Goal: Information Seeking & Learning: Learn about a topic

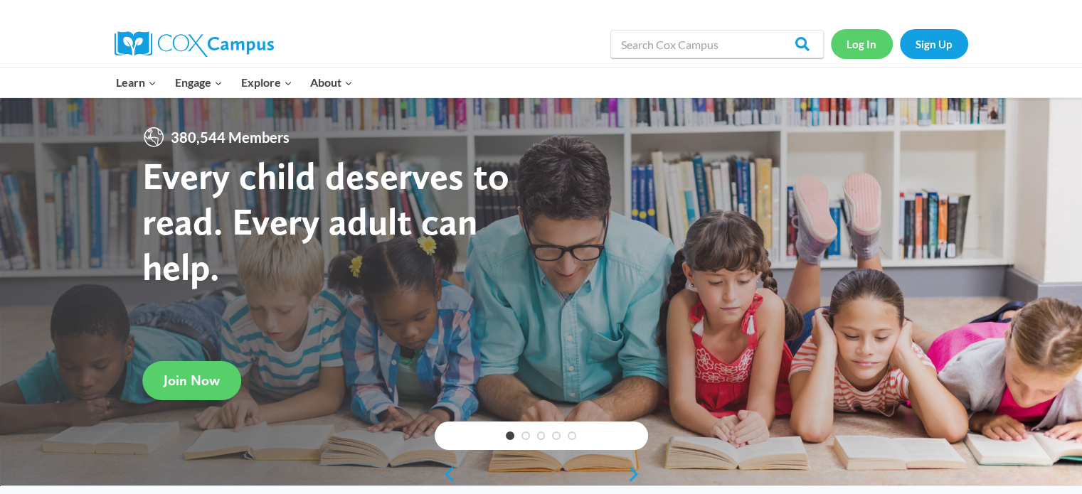
click at [871, 53] on link "Log In" at bounding box center [862, 43] width 62 height 29
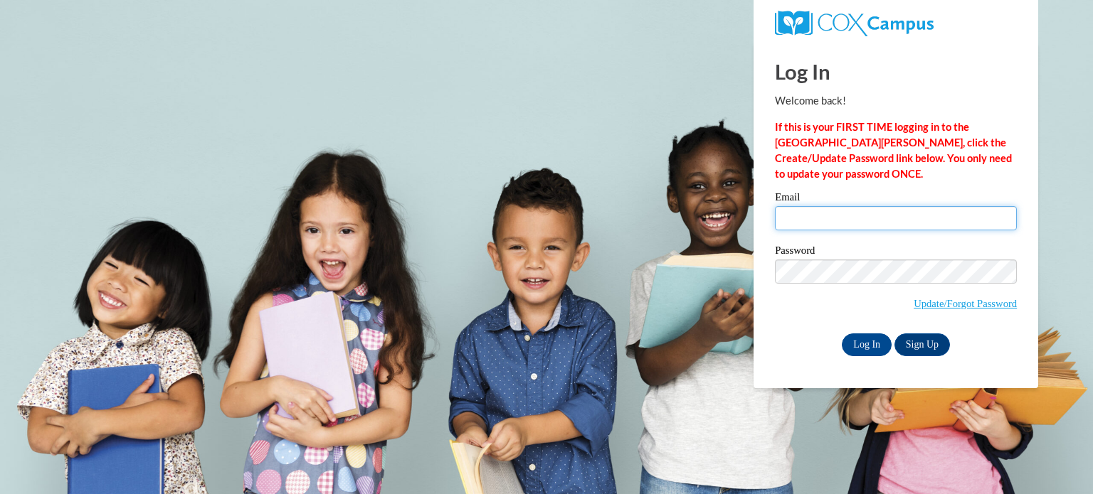
click at [881, 213] on input "Email" at bounding box center [896, 218] width 242 height 24
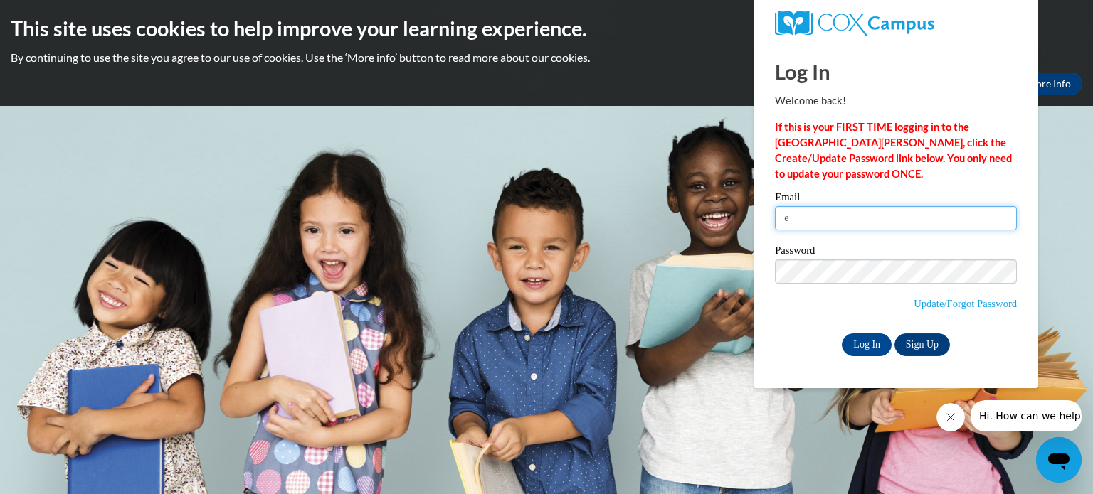
type input "[EMAIL_ADDRESS][DOMAIN_NAME]"
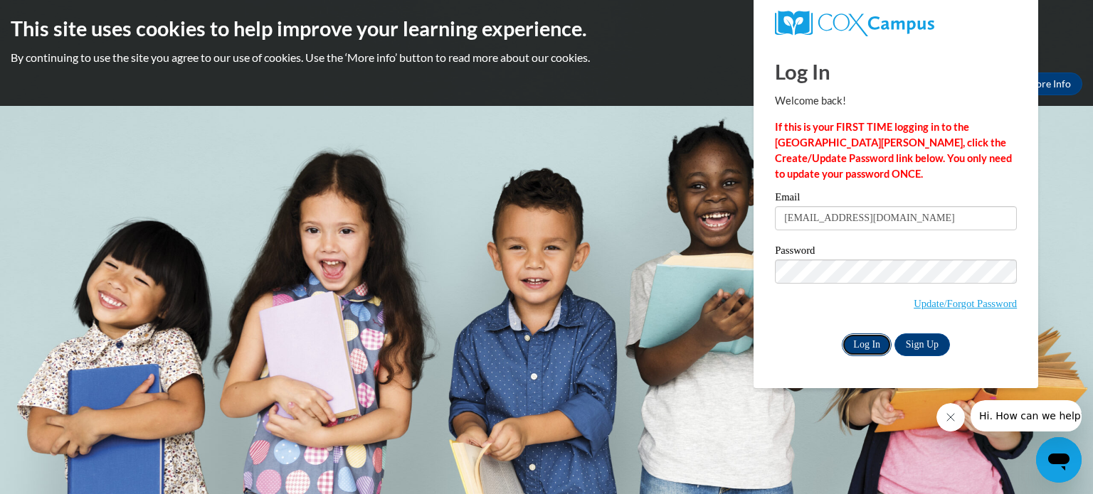
click at [861, 344] on input "Log In" at bounding box center [867, 345] width 50 height 23
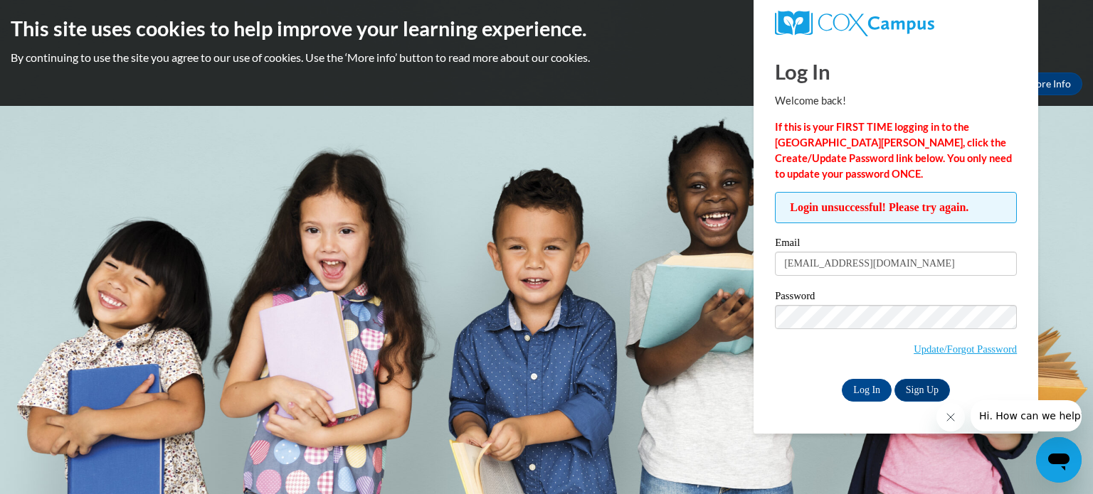
click at [842, 379] on input "Log In" at bounding box center [867, 390] width 50 height 23
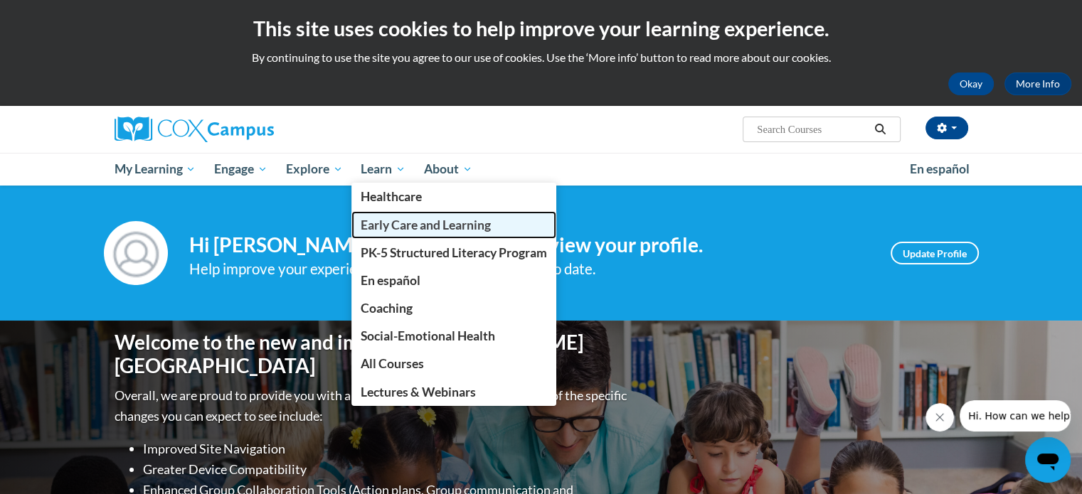
click at [435, 221] on span "Early Care and Learning" at bounding box center [426, 225] width 130 height 15
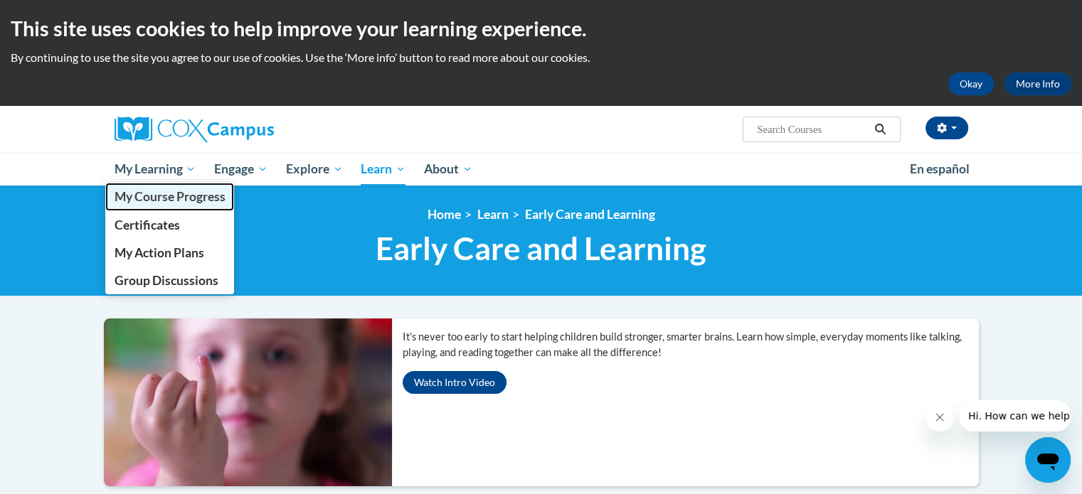
click at [183, 198] on span "My Course Progress" at bounding box center [169, 196] width 111 height 15
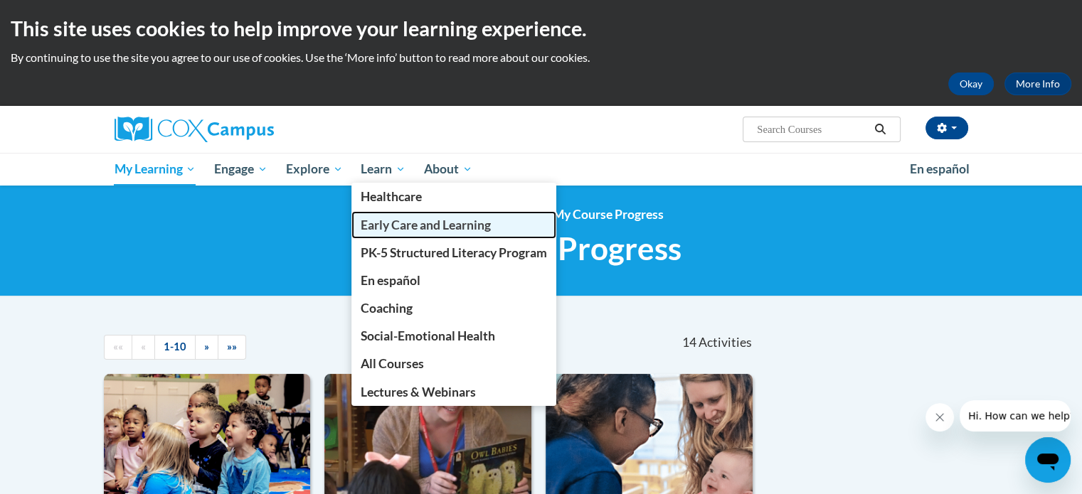
click at [460, 224] on span "Early Care and Learning" at bounding box center [426, 225] width 130 height 15
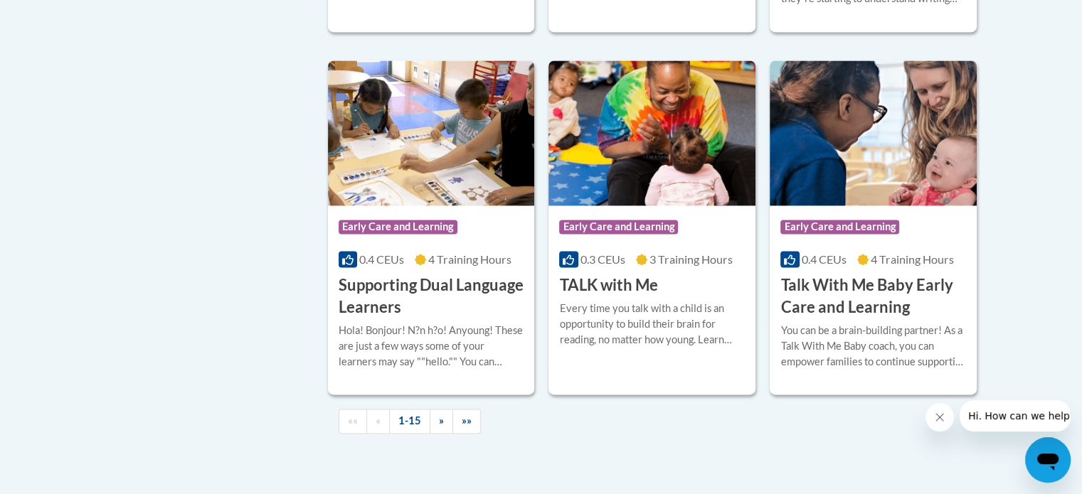
scroll to position [2060, 0]
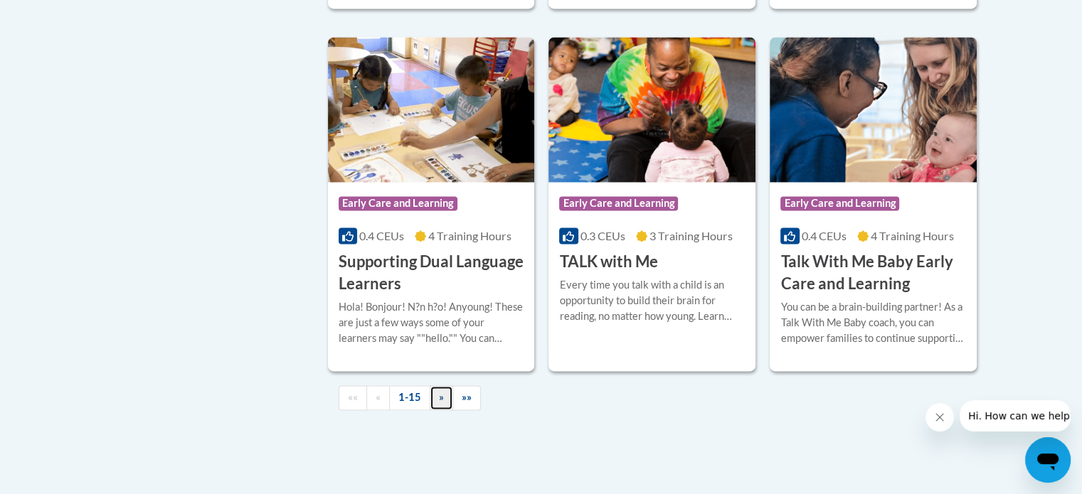
click at [444, 410] on link "»" at bounding box center [441, 398] width 23 height 25
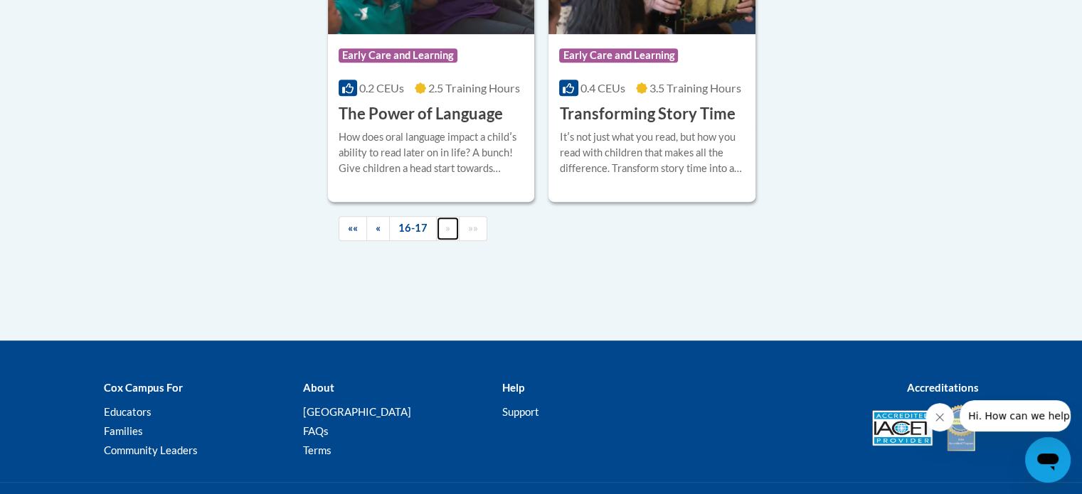
scroll to position [605, 0]
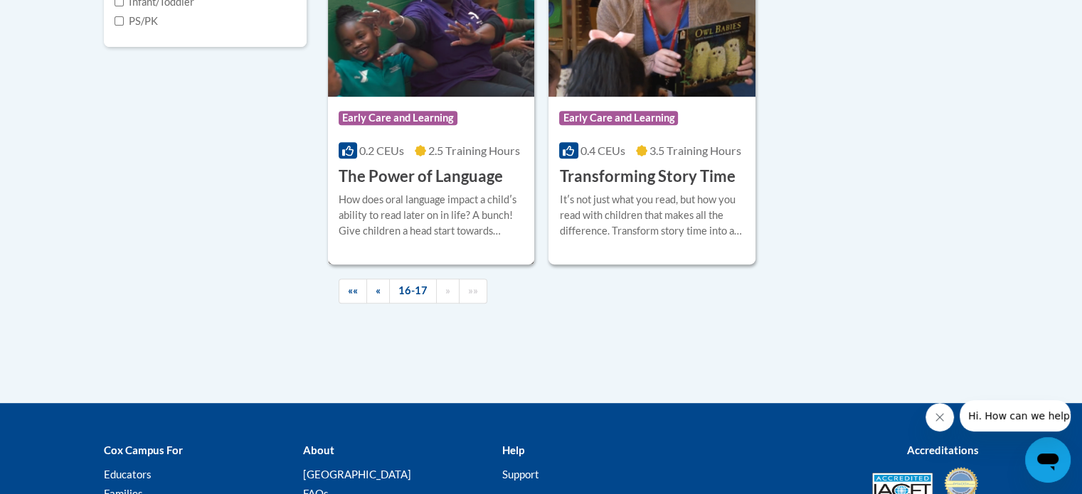
click at [449, 183] on h3 "The Power of Language" at bounding box center [421, 177] width 164 height 22
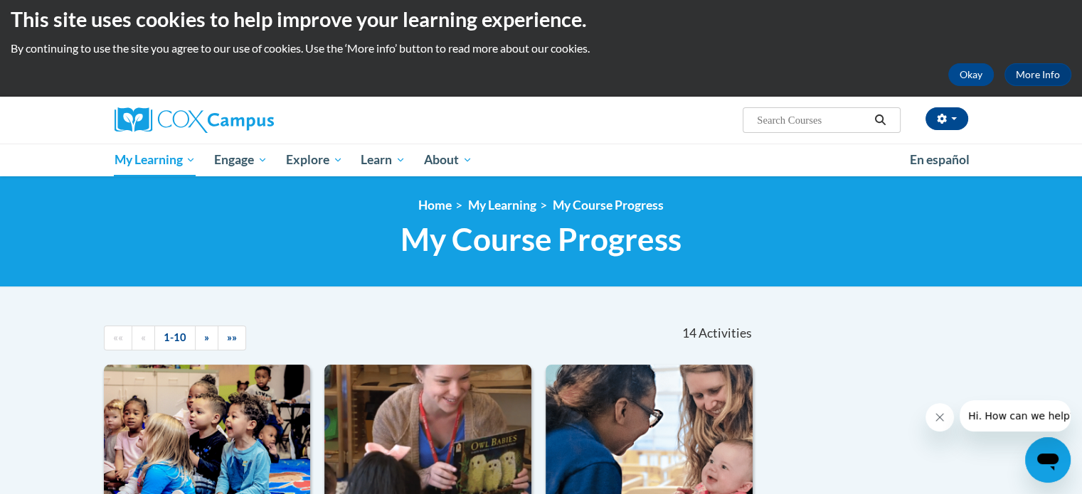
scroll to position [9, 0]
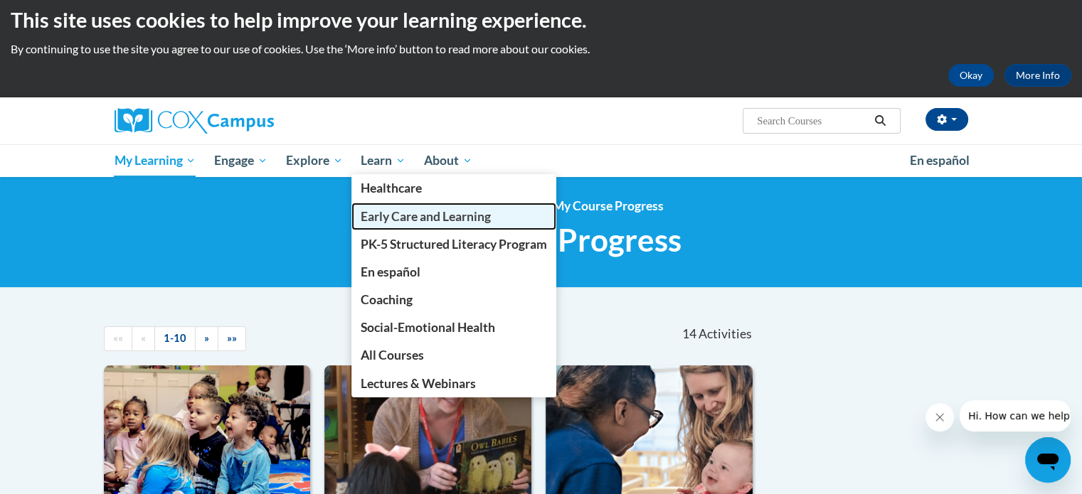
click at [452, 224] on link "Early Care and Learning" at bounding box center [453, 217] width 205 height 28
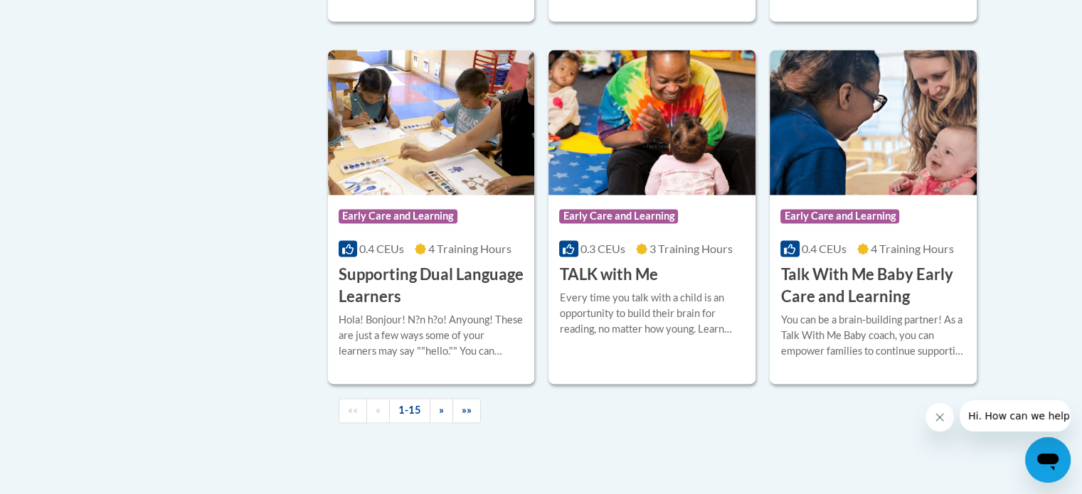
scroll to position [2063, 0]
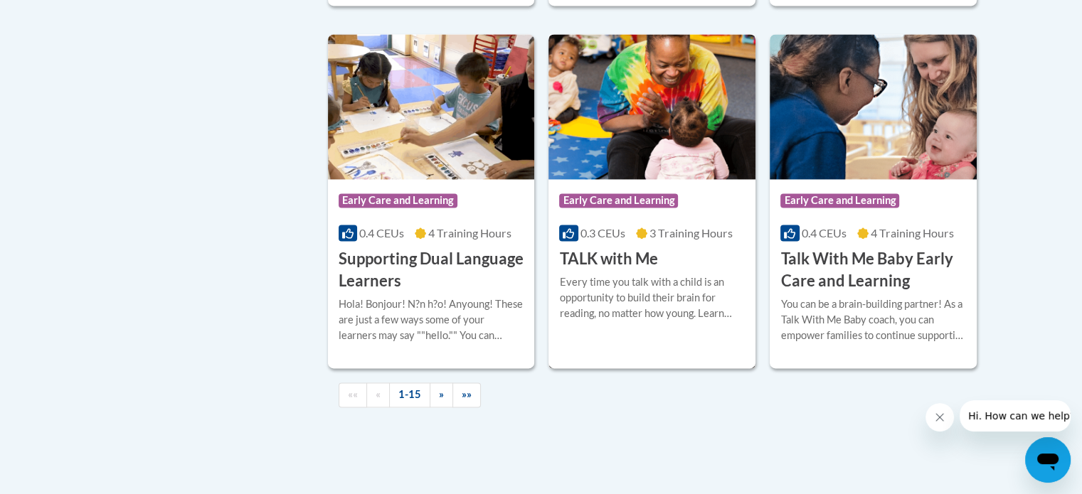
click at [721, 270] on div "Course Category: Early Care and Learning 0.3 CEUs 3 Training Hours COURSE TALK …" at bounding box center [651, 224] width 207 height 91
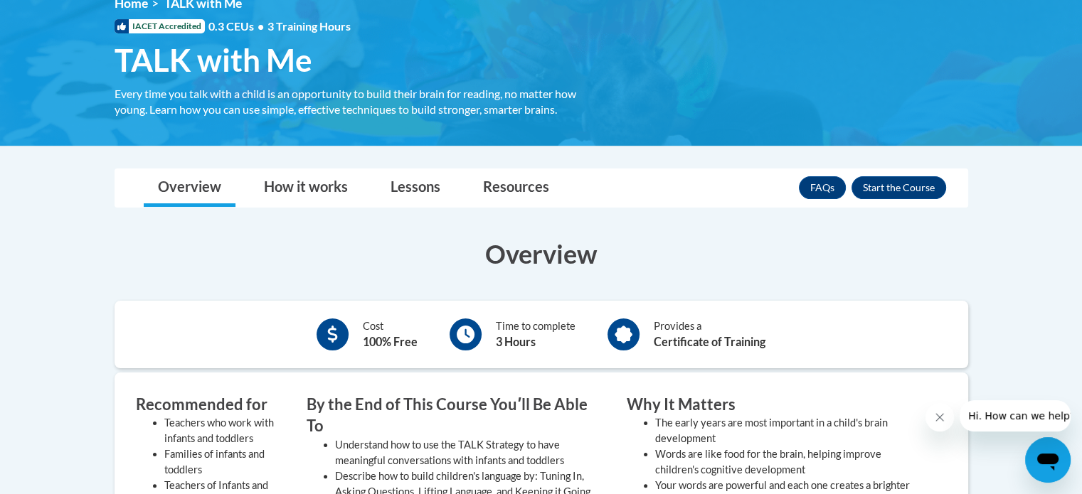
scroll to position [213, 0]
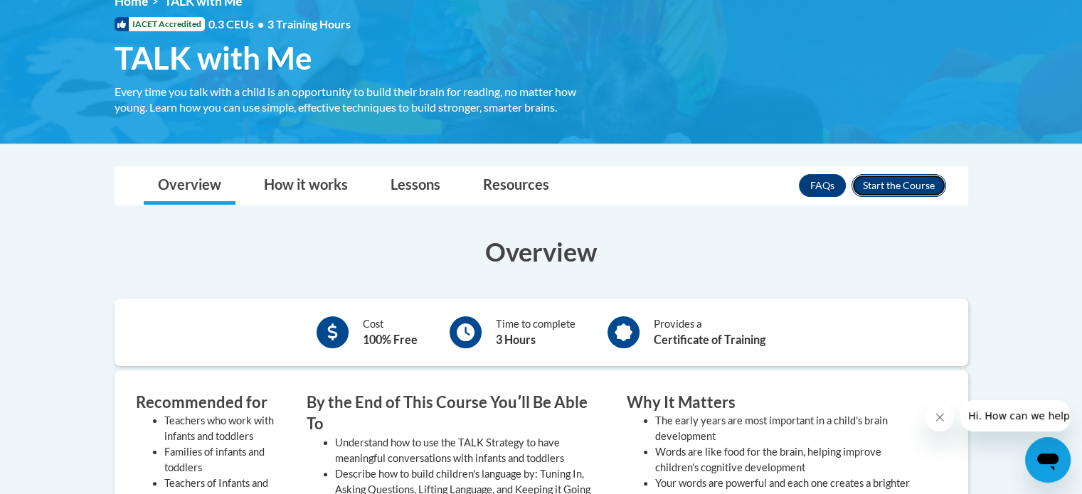
click at [901, 191] on button "Enroll" at bounding box center [899, 185] width 95 height 23
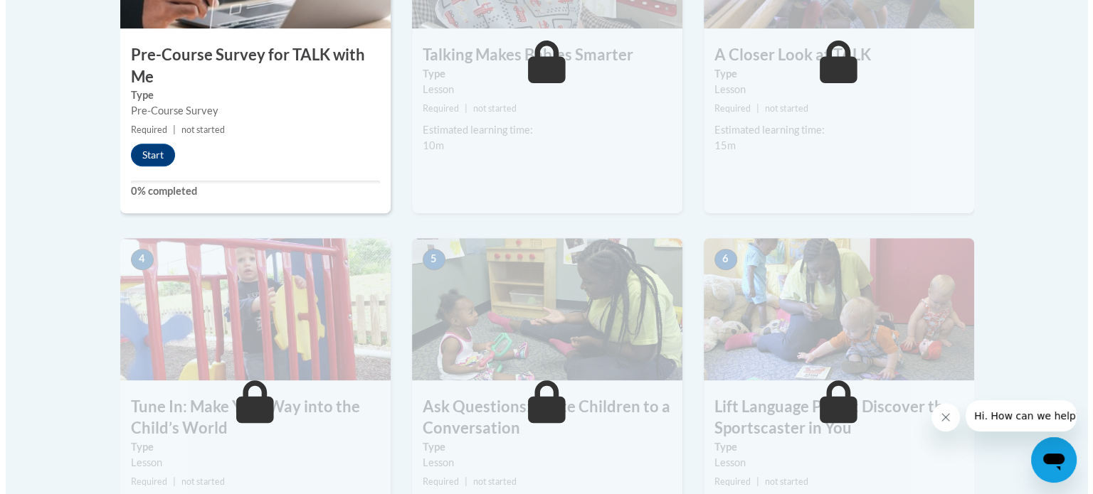
scroll to position [476, 0]
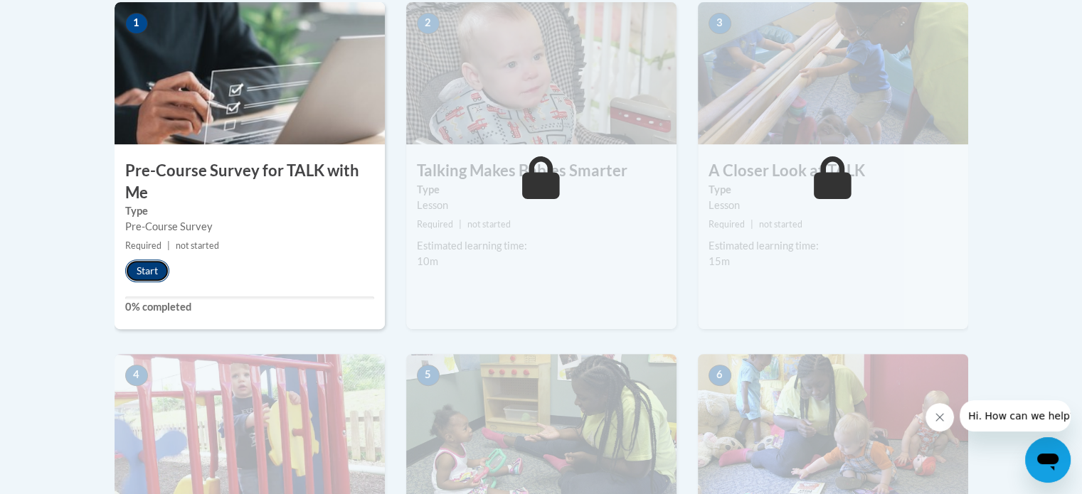
click at [149, 272] on button "Start" at bounding box center [147, 271] width 44 height 23
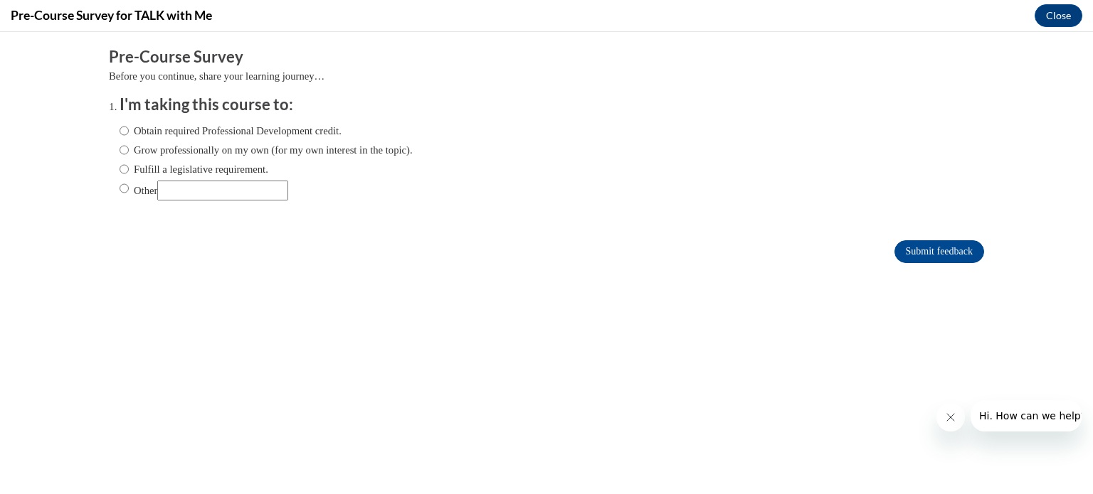
scroll to position [0, 0]
click at [317, 153] on label "Grow professionally on my own (for my own interest in the topic)." at bounding box center [266, 150] width 293 height 16
click at [129, 153] on input "Grow professionally on my own (for my own interest in the topic)." at bounding box center [124, 150] width 9 height 16
radio input "true"
click at [928, 265] on form "Pre-Course Survey Before you continue, share your learning journey… I'm taking …" at bounding box center [546, 162] width 875 height 232
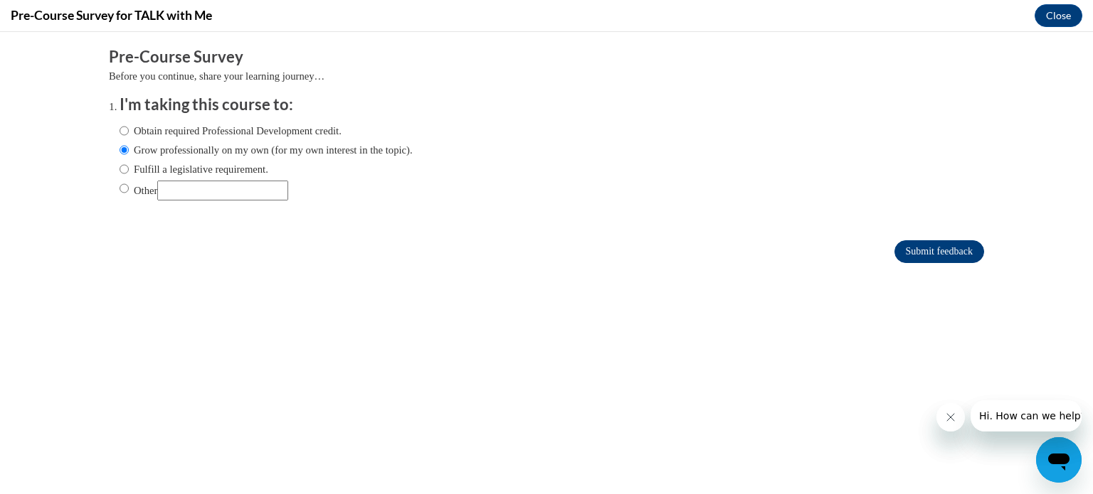
click at [928, 264] on form "Pre-Course Survey Before you continue, share your learning journey… I'm taking …" at bounding box center [546, 162] width 875 height 232
click at [925, 253] on input "Submit feedback" at bounding box center [939, 251] width 90 height 23
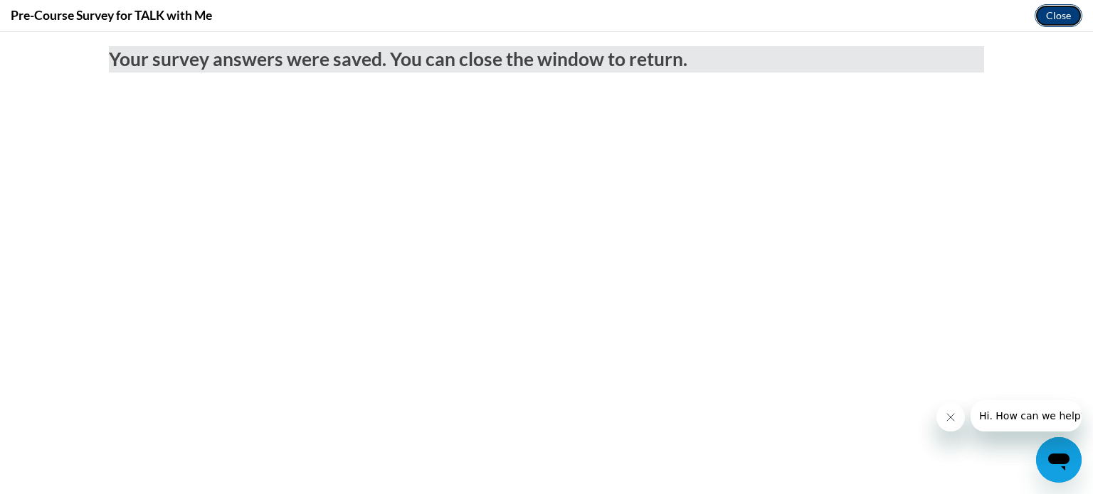
click at [1065, 26] on button "Close" at bounding box center [1058, 15] width 48 height 23
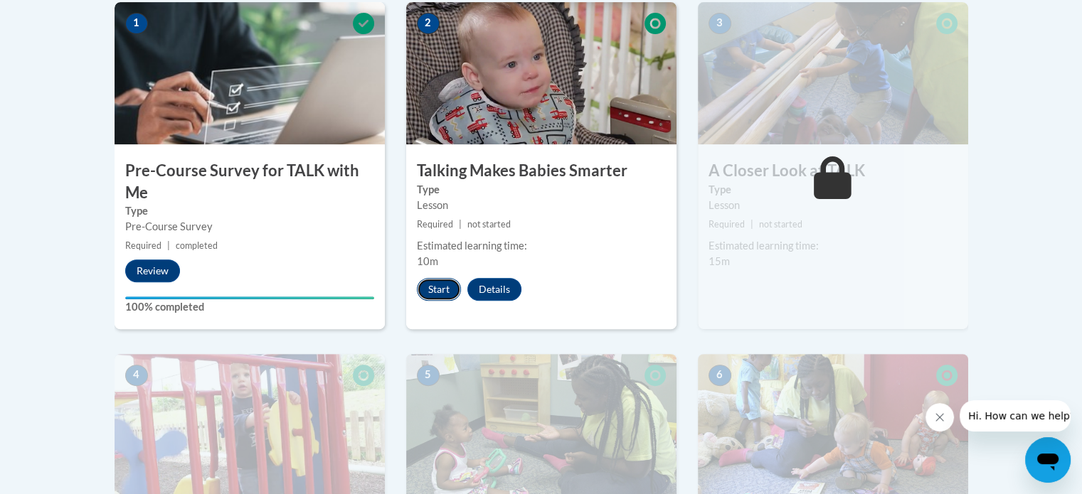
click at [449, 292] on button "Start" at bounding box center [439, 289] width 44 height 23
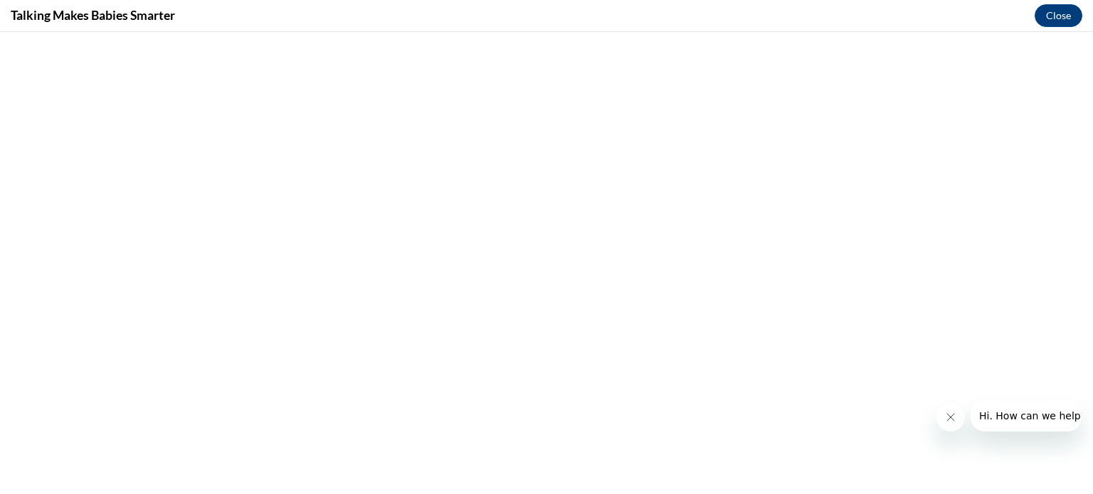
click at [959, 415] on button "Close message from company" at bounding box center [950, 417] width 28 height 28
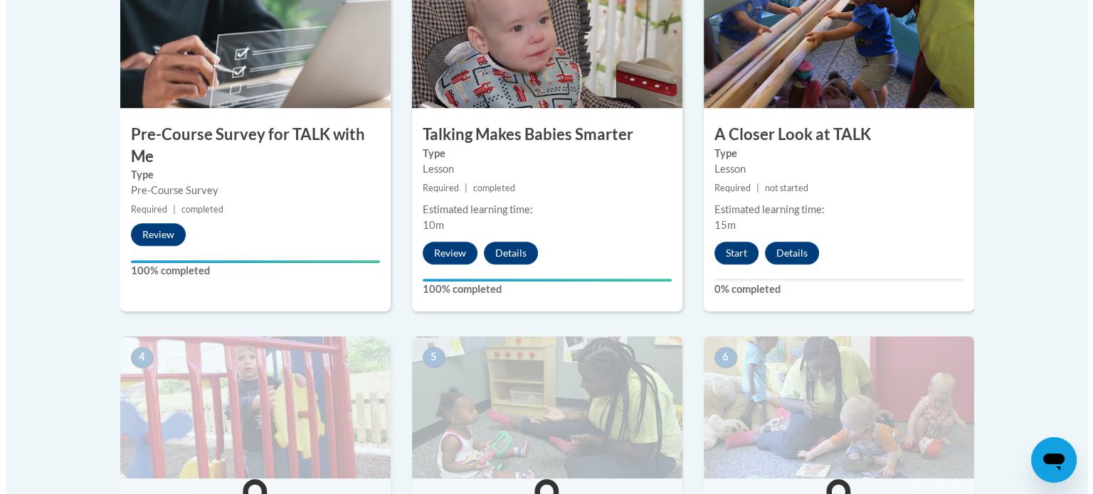
scroll to position [428, 0]
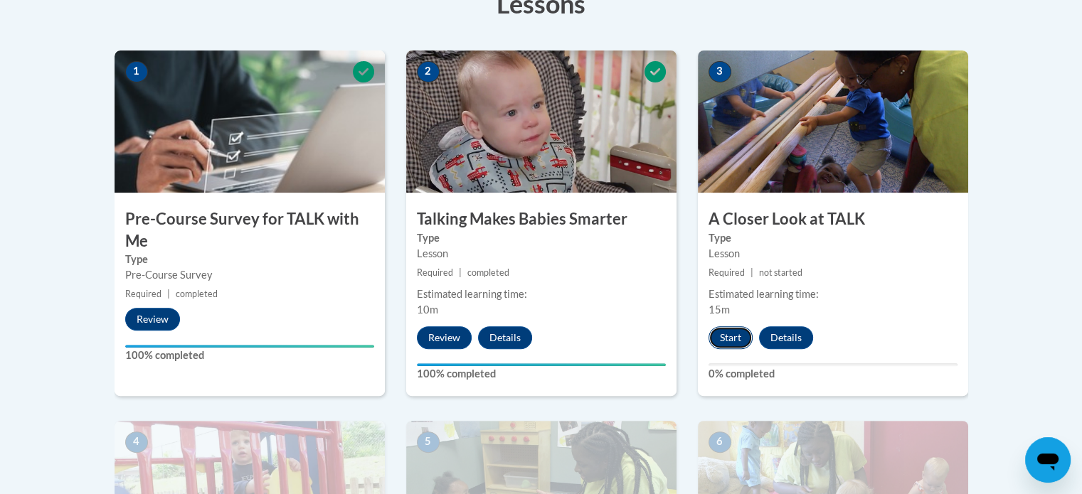
click at [734, 327] on button "Start" at bounding box center [731, 338] width 44 height 23
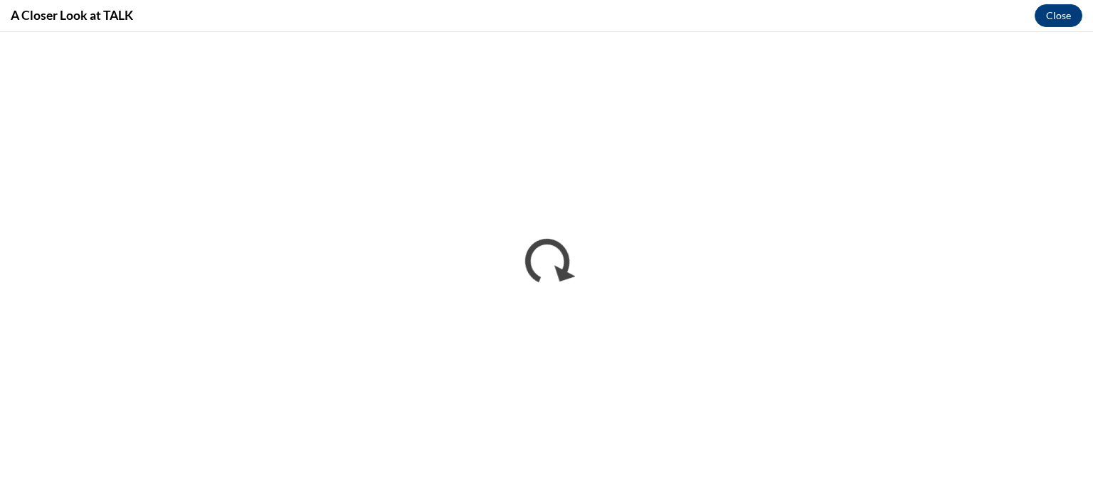
scroll to position [0, 0]
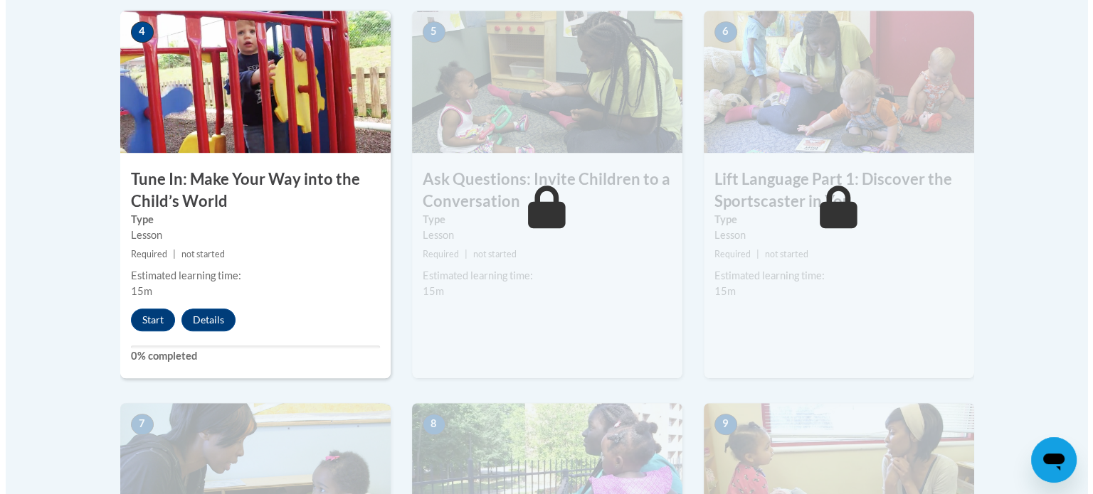
scroll to position [854, 0]
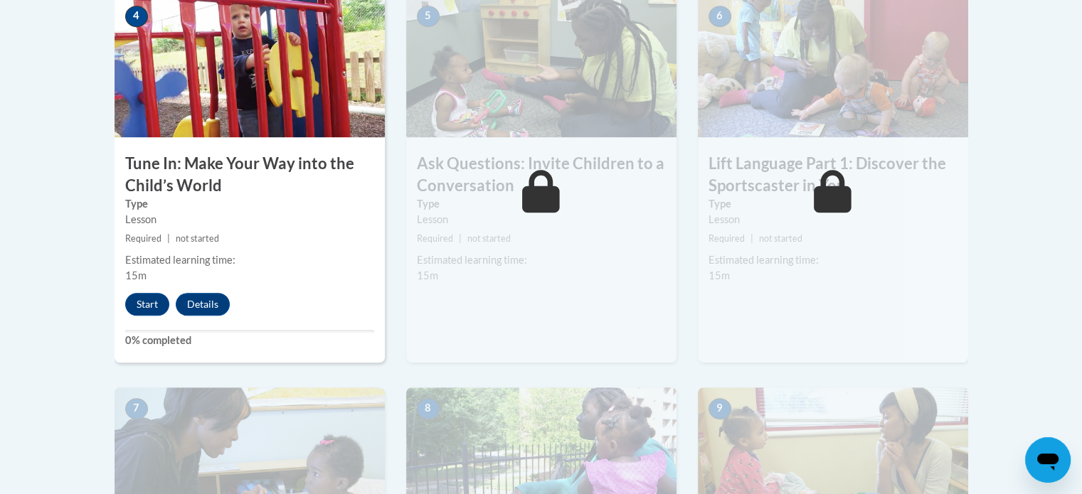
click at [157, 291] on div "4 Tune In: Make Your Way into the Child’s World Type Lesson Required | not star…" at bounding box center [250, 179] width 270 height 368
click at [154, 298] on button "Start" at bounding box center [147, 304] width 44 height 23
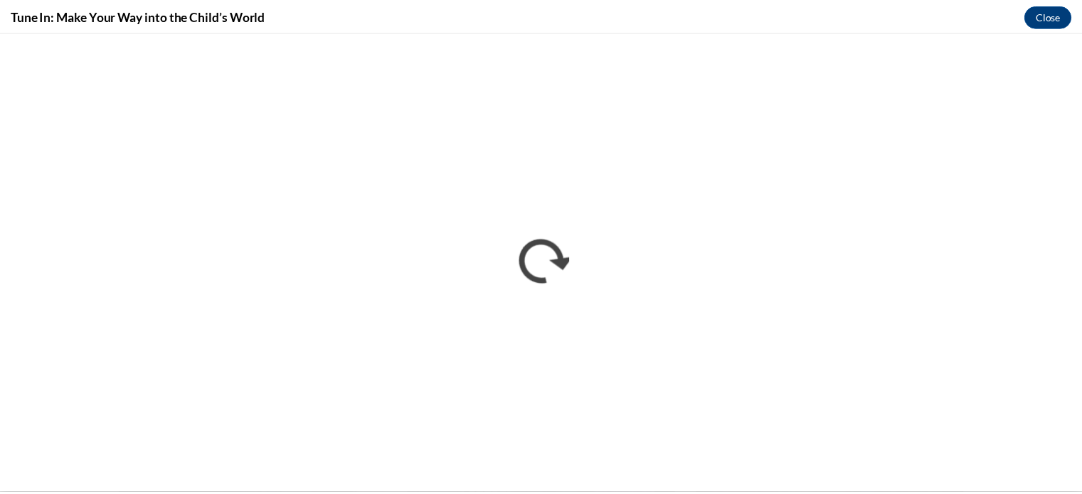
scroll to position [0, 0]
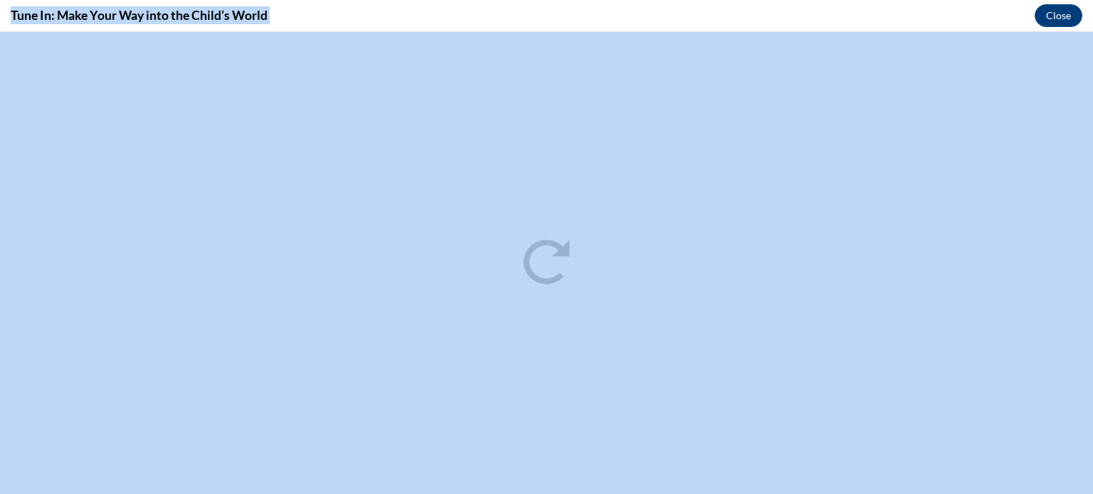
drag, startPoint x: 1092, startPoint y: 25, endPoint x: 1092, endPoint y: 528, distance: 503.0
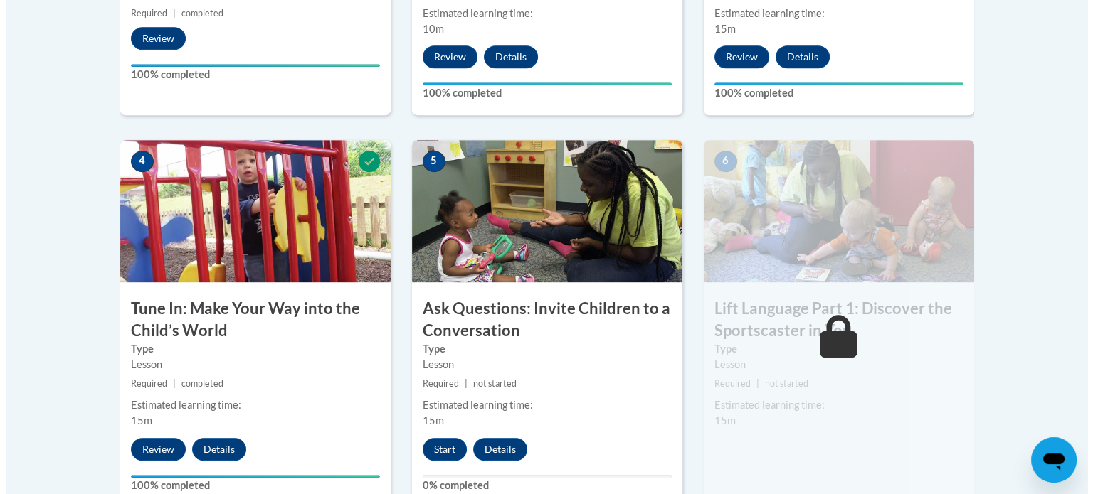
scroll to position [714, 0]
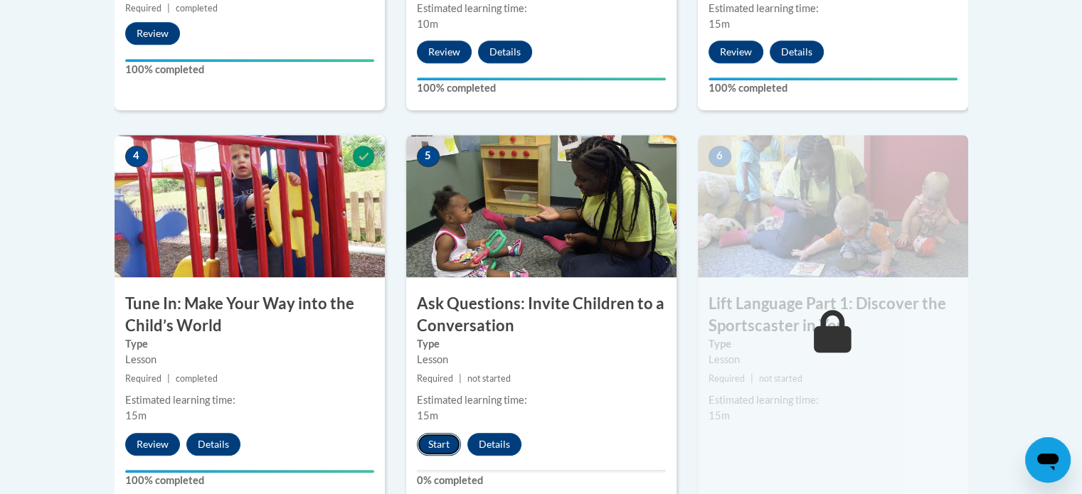
click at [445, 446] on button "Start" at bounding box center [439, 444] width 44 height 23
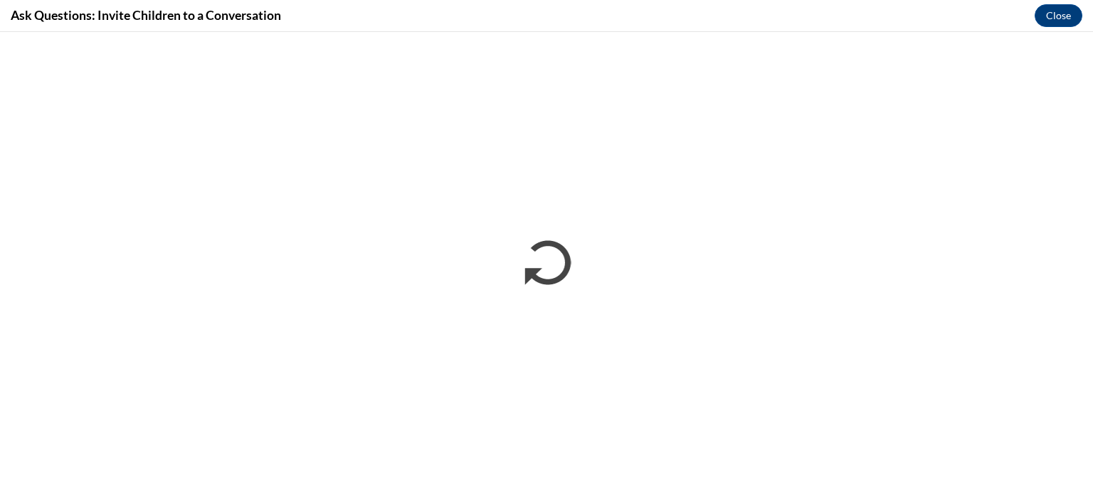
scroll to position [0, 0]
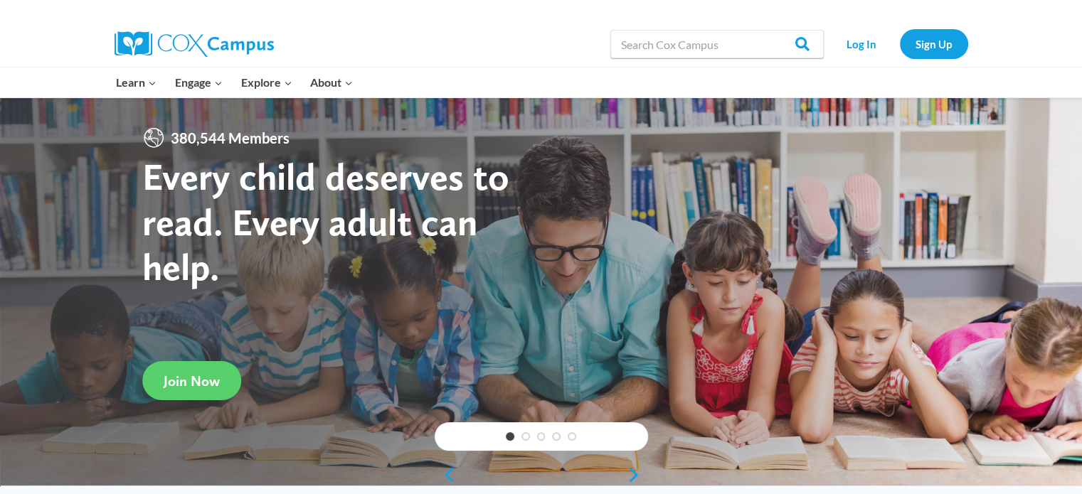
click at [864, 50] on link "Log In" at bounding box center [862, 43] width 62 height 29
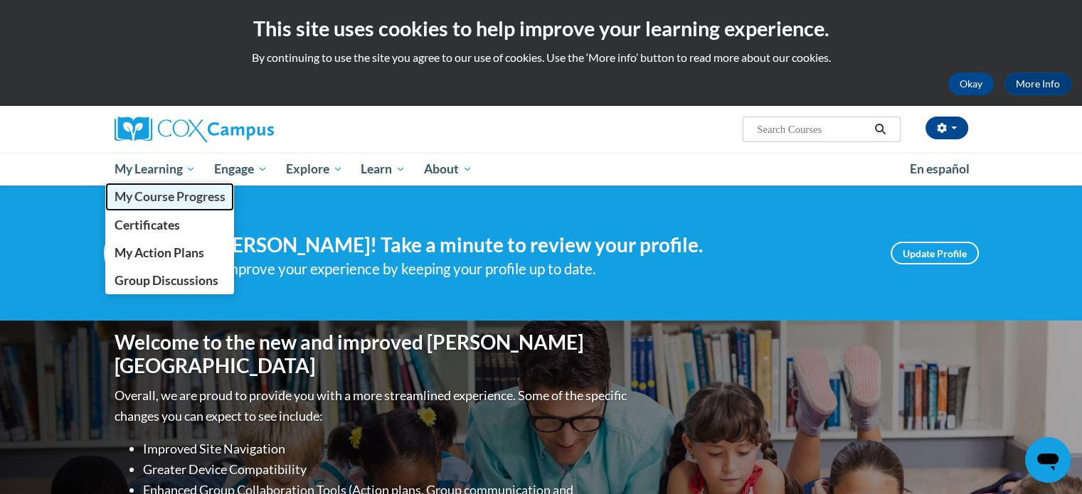
click at [152, 191] on span "My Course Progress" at bounding box center [169, 196] width 111 height 15
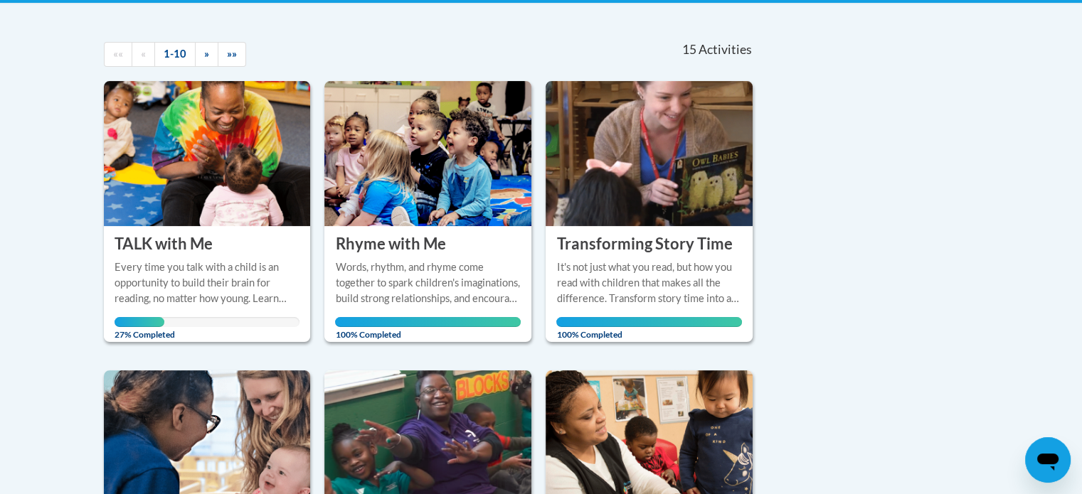
click at [132, 260] on div "Every time you talk with a child is an opportunity to build their brain for rea…" at bounding box center [208, 283] width 186 height 47
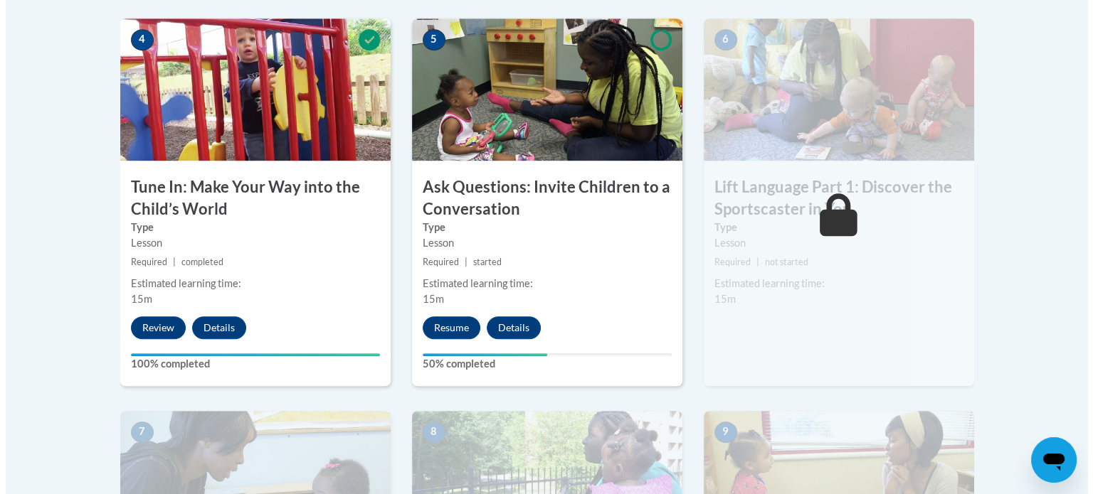
scroll to position [832, 0]
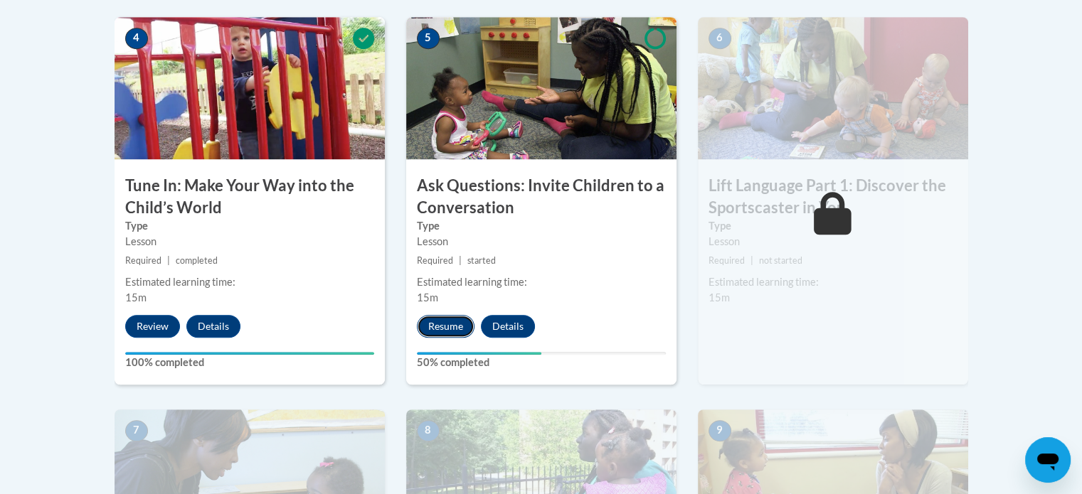
click at [452, 315] on button "Resume" at bounding box center [446, 326] width 58 height 23
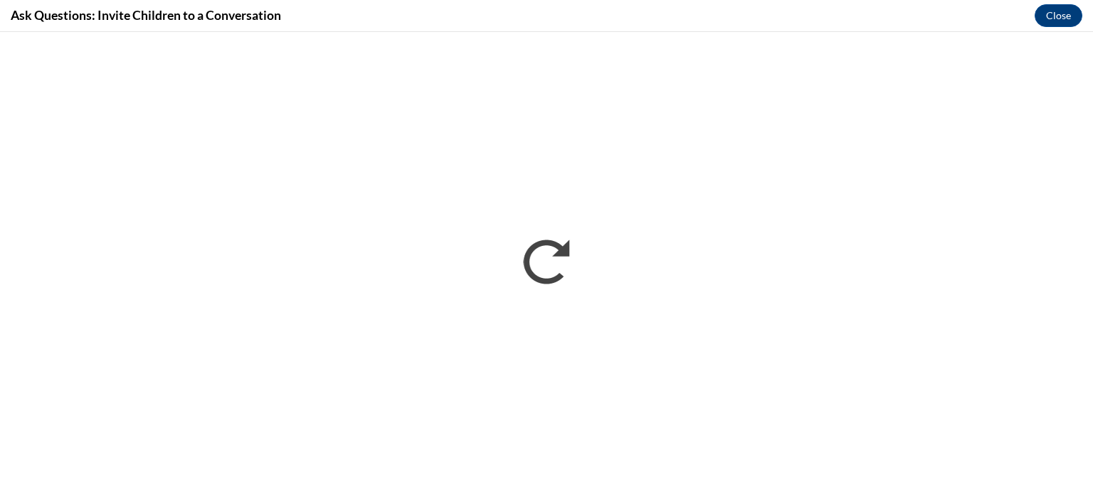
scroll to position [0, 0]
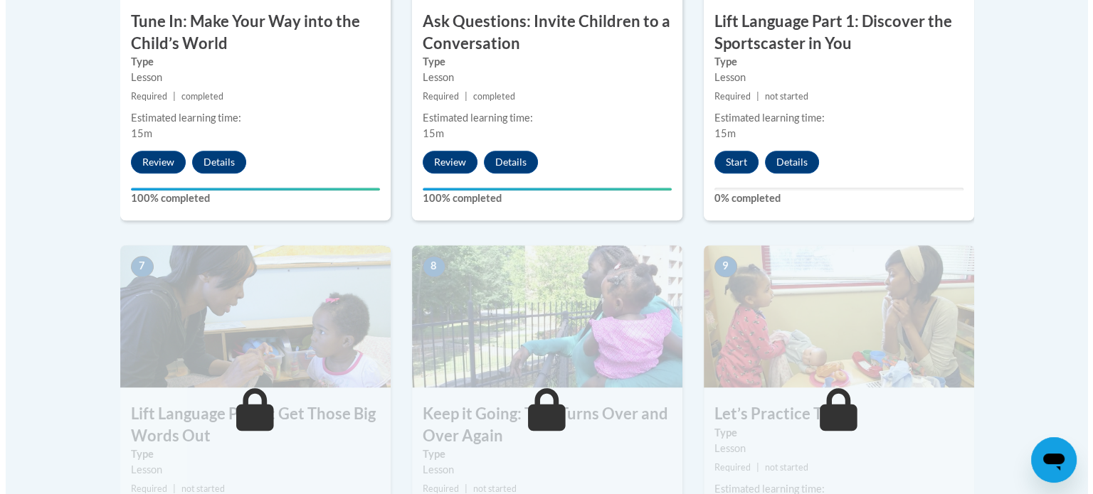
scroll to position [925, 0]
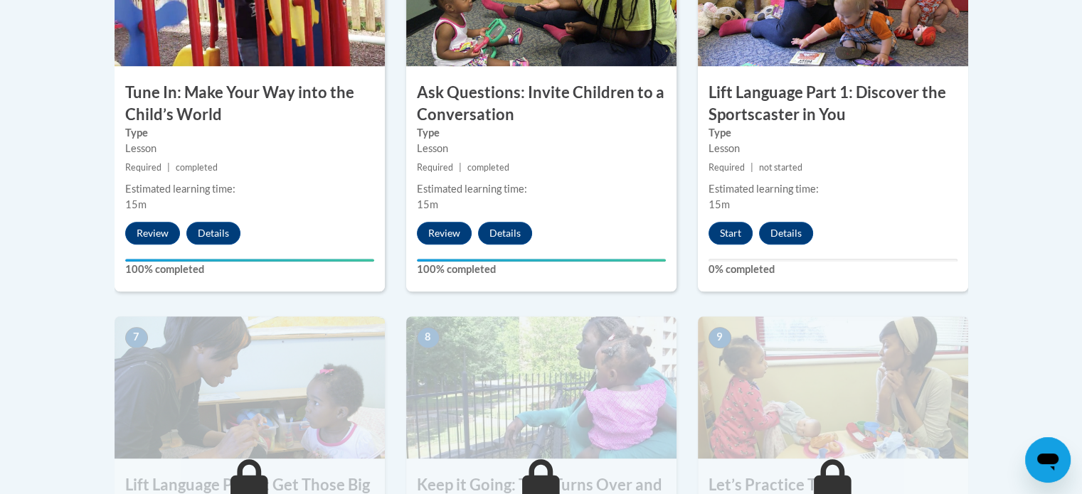
click at [745, 222] on div "Start Details Feedback" at bounding box center [764, 233] width 133 height 23
click at [737, 246] on div "6 Lift Language Part 1: Discover the Sportscaster in You Type Lesson Required |…" at bounding box center [833, 108] width 270 height 368
click at [736, 235] on button "Start" at bounding box center [731, 233] width 44 height 23
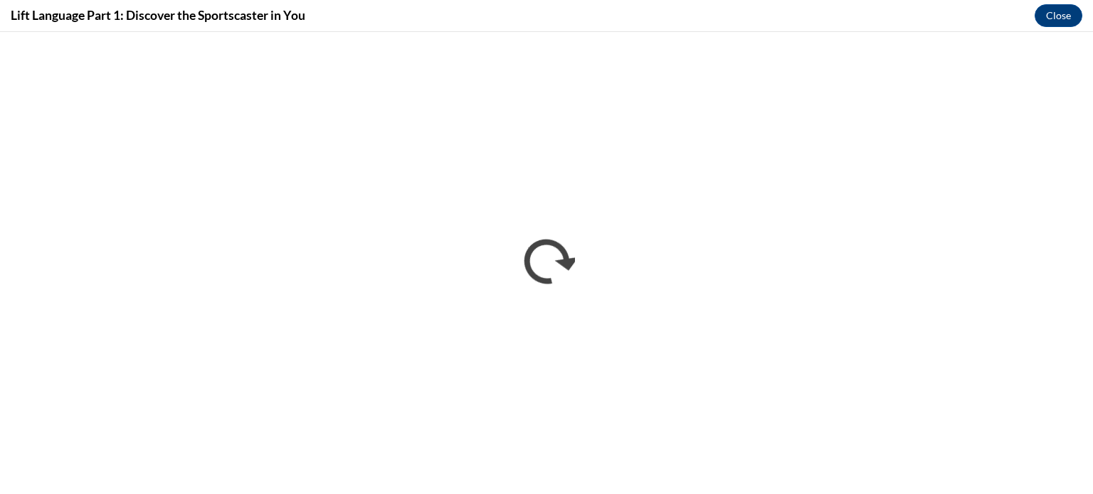
scroll to position [0, 0]
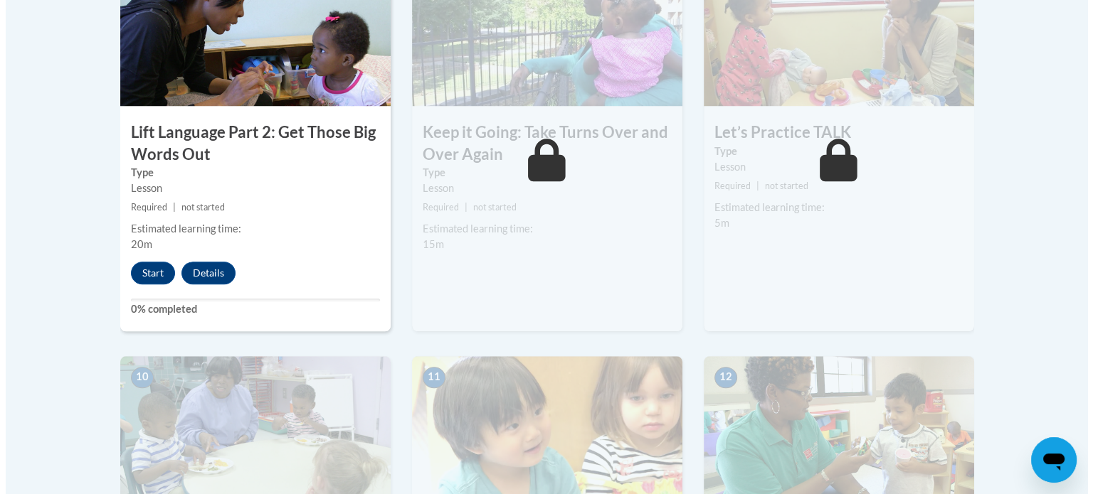
scroll to position [1281, 0]
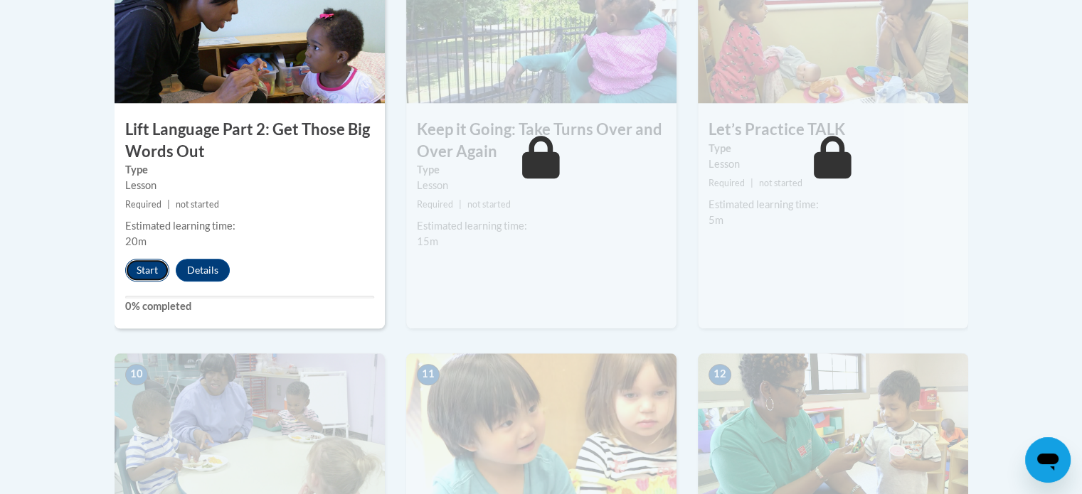
click at [145, 266] on button "Start" at bounding box center [147, 270] width 44 height 23
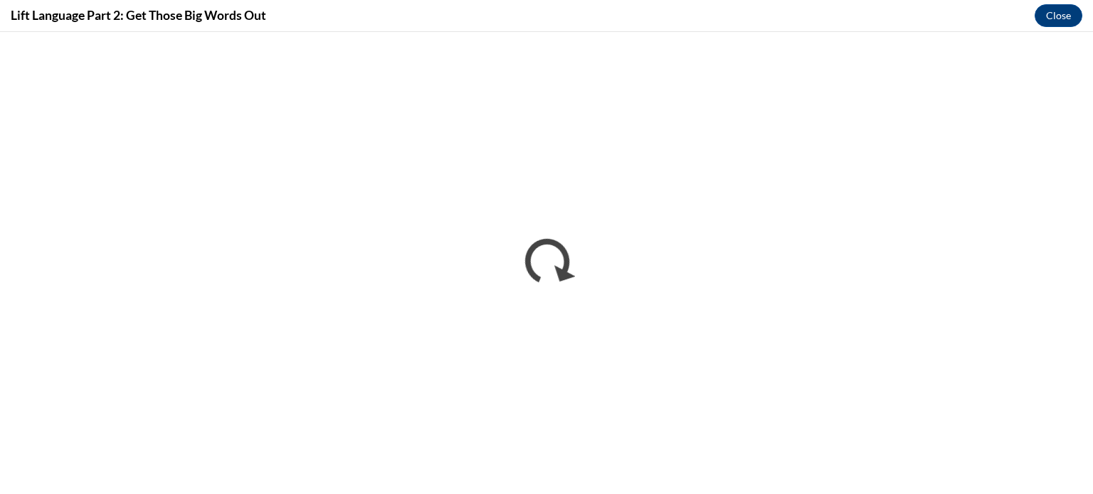
scroll to position [0, 0]
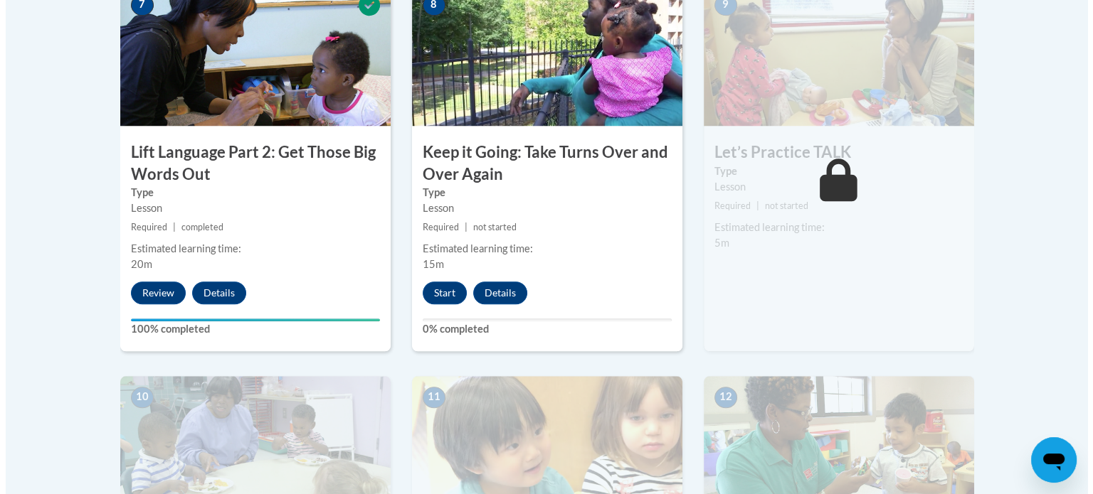
scroll to position [1329, 0]
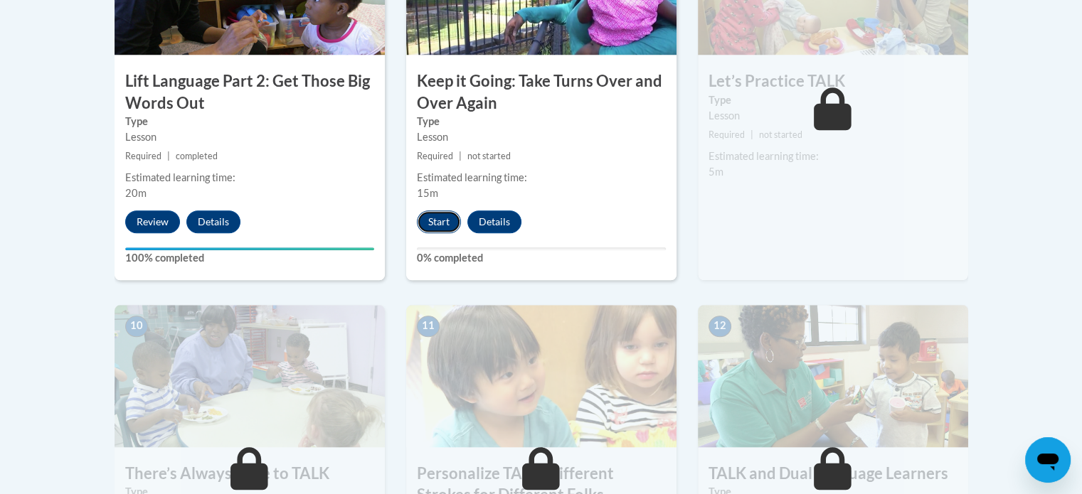
click at [452, 224] on button "Start" at bounding box center [439, 222] width 44 height 23
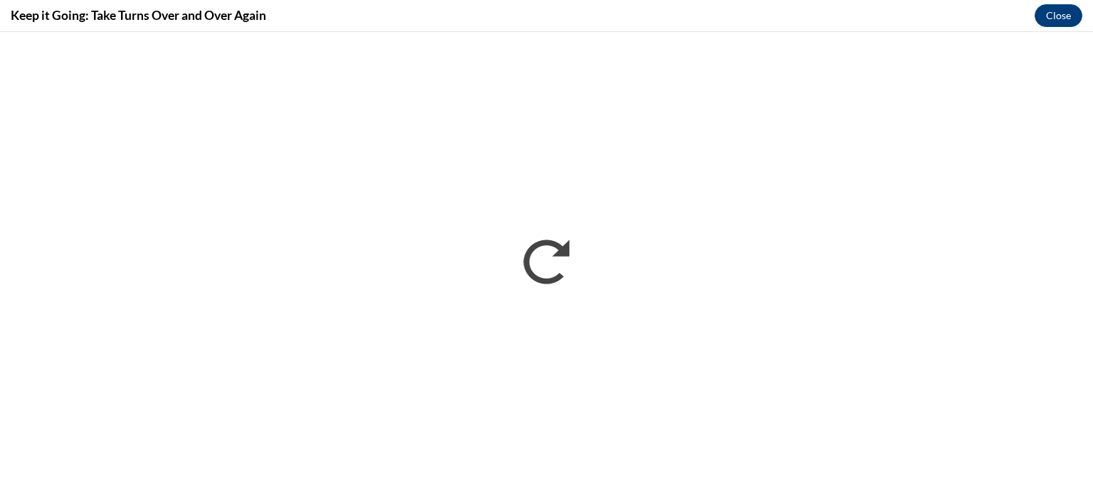
scroll to position [0, 0]
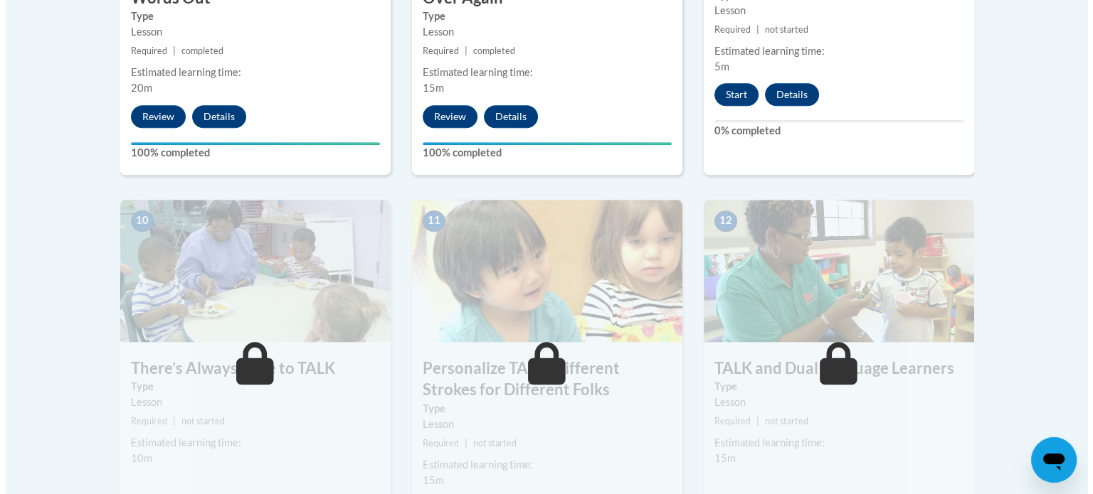
scroll to position [1401, 0]
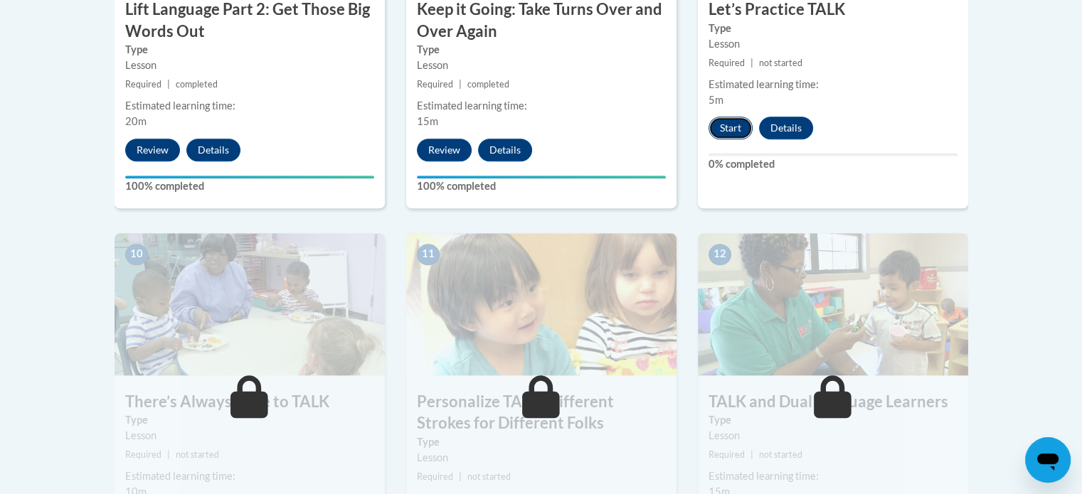
click at [743, 128] on button "Start" at bounding box center [731, 128] width 44 height 23
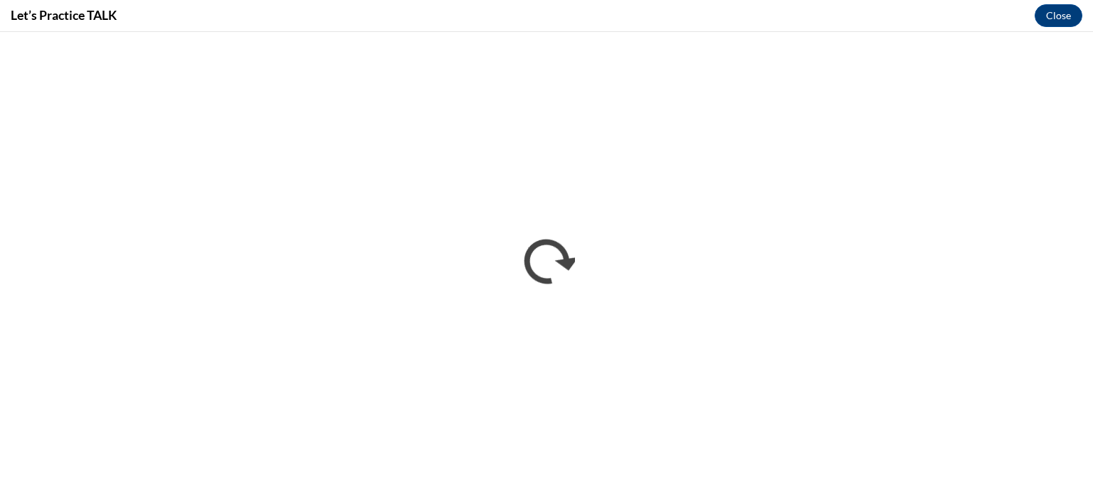
scroll to position [0, 0]
drag, startPoint x: 672, startPoint y: 9, endPoint x: 686, endPoint y: -26, distance: 37.7
click at [686, 0] on html "This site uses cookies to help improve your learning experience. By continuing …" at bounding box center [546, 247] width 1093 height 494
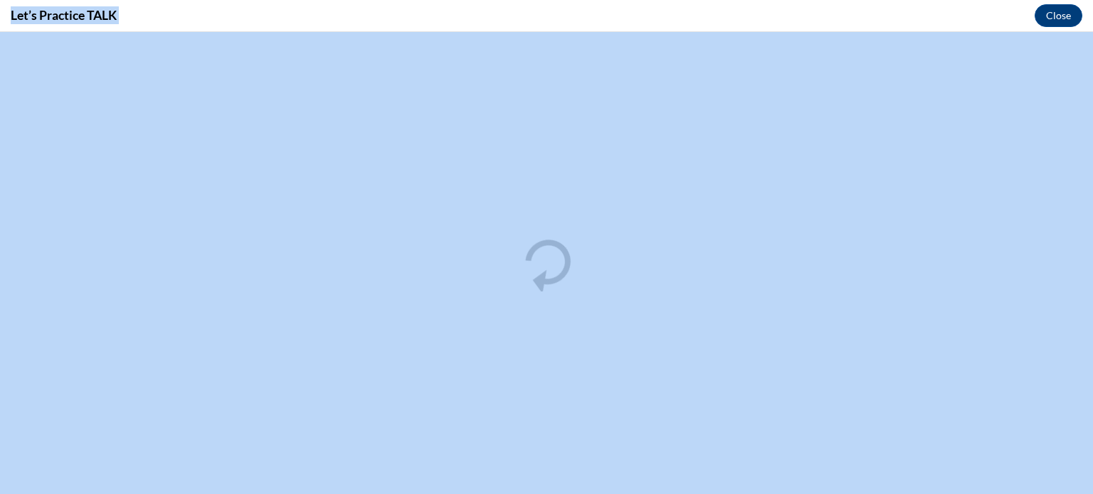
click at [1029, 31] on div "Let’s Practice TALK Close" at bounding box center [546, 16] width 1093 height 32
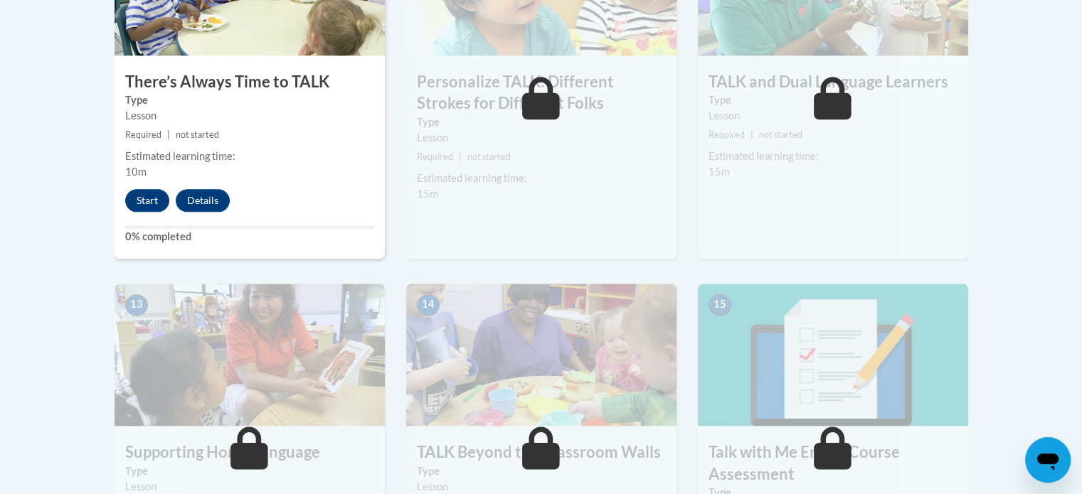
scroll to position [1756, 0]
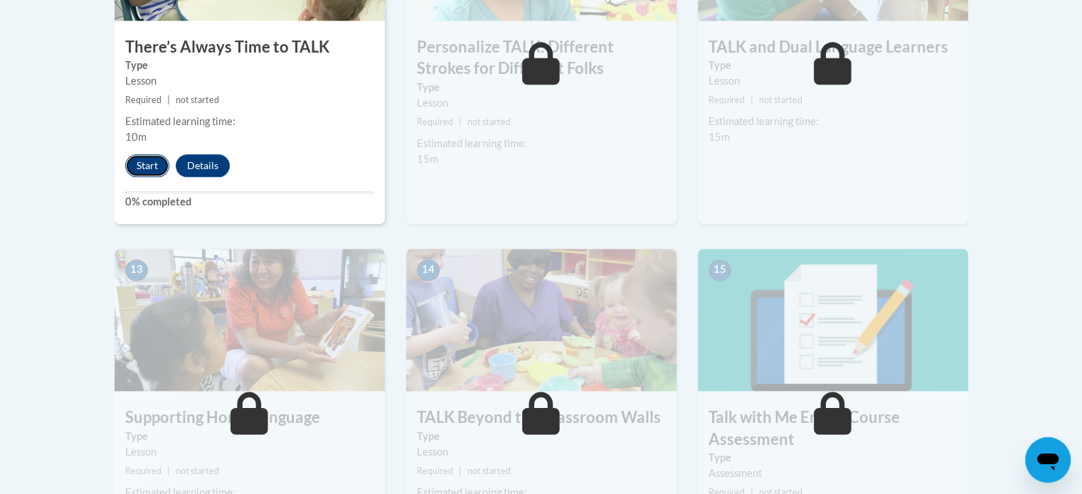
click at [138, 157] on button "Start" at bounding box center [147, 165] width 44 height 23
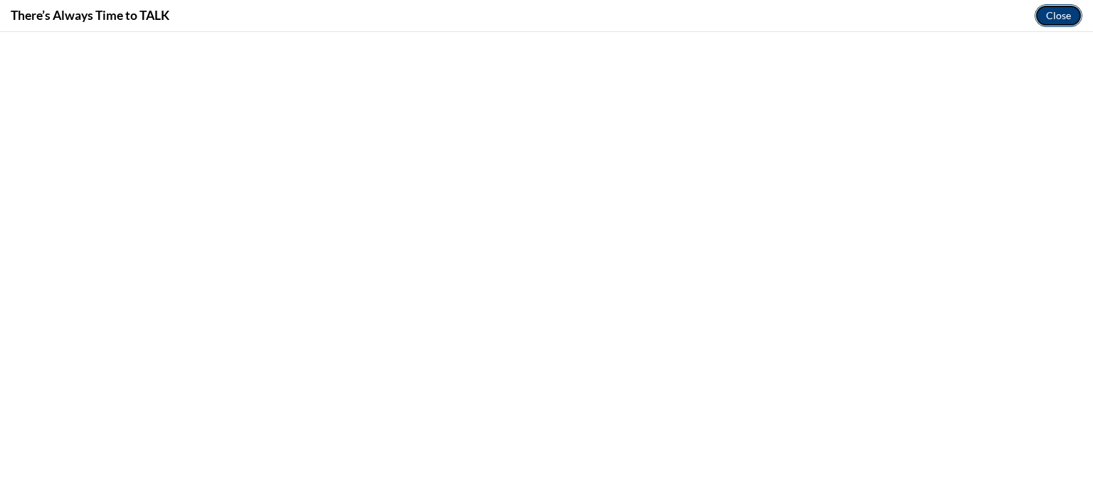
click at [1066, 25] on button "Close" at bounding box center [1058, 15] width 48 height 23
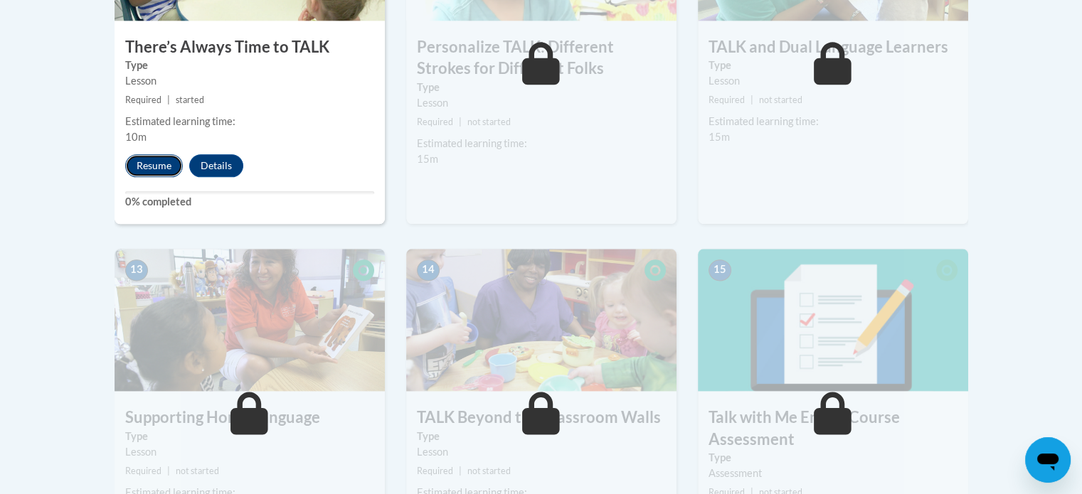
click at [159, 166] on button "Resume" at bounding box center [154, 165] width 58 height 23
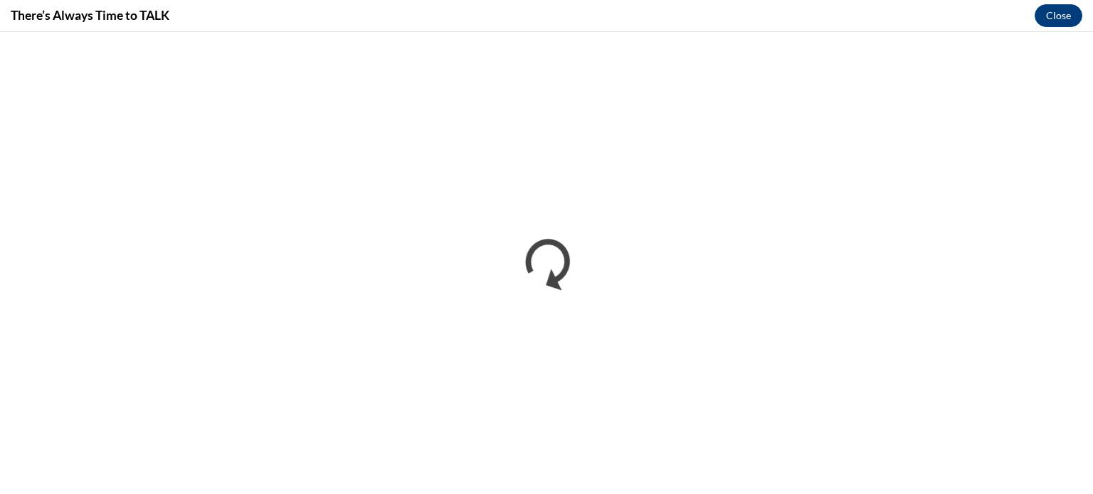
scroll to position [0, 0]
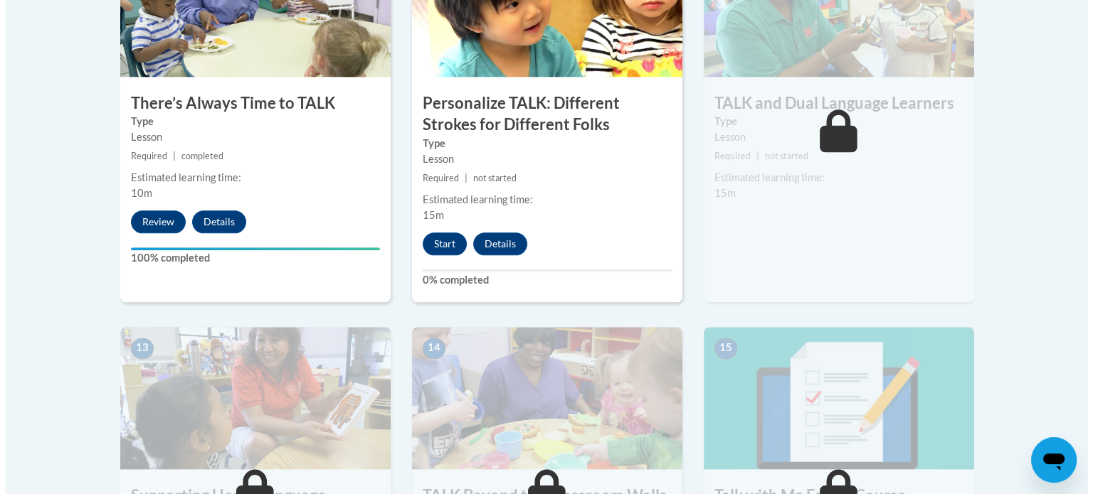
scroll to position [1707, 0]
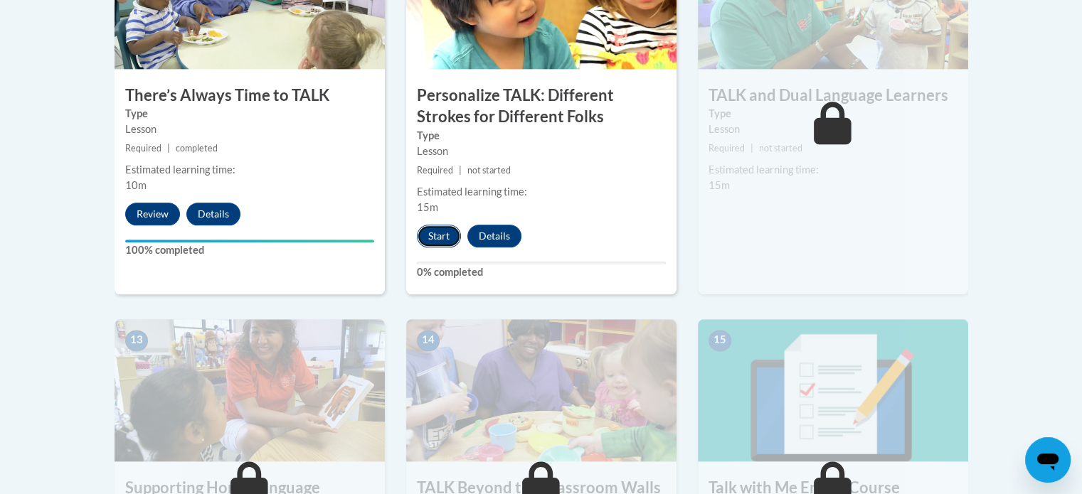
click at [430, 225] on button "Start" at bounding box center [439, 236] width 44 height 23
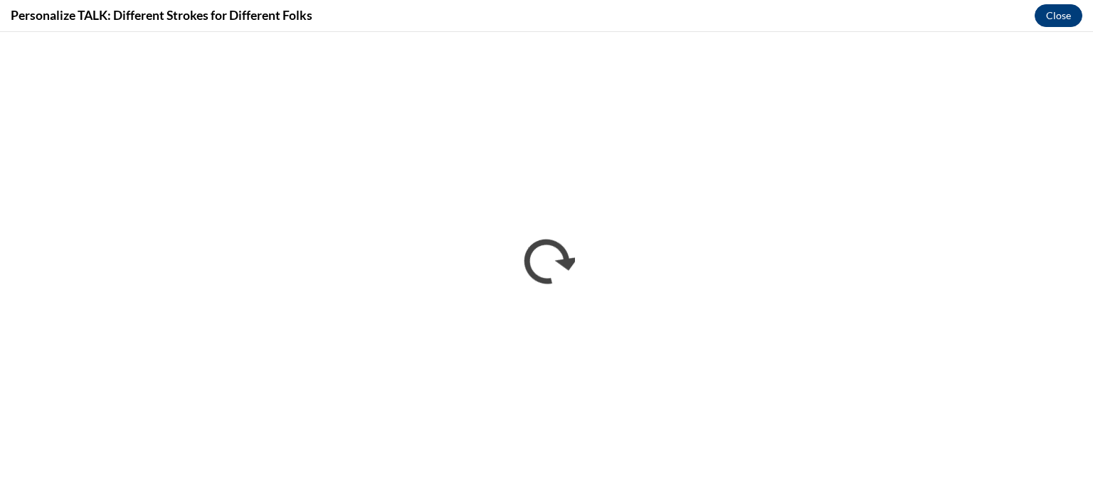
scroll to position [0, 0]
click at [1067, 23] on button "Close" at bounding box center [1058, 15] width 48 height 23
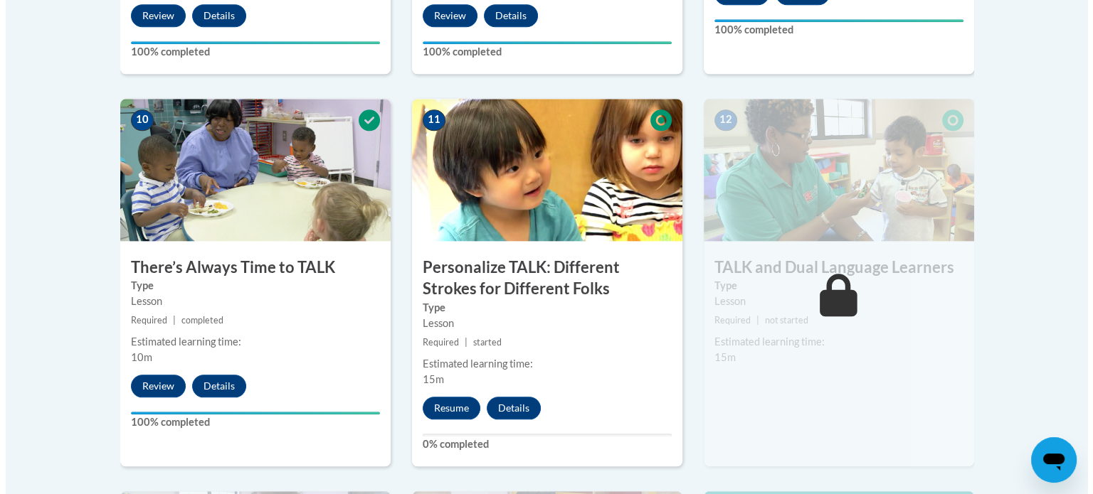
scroll to position [1565, 0]
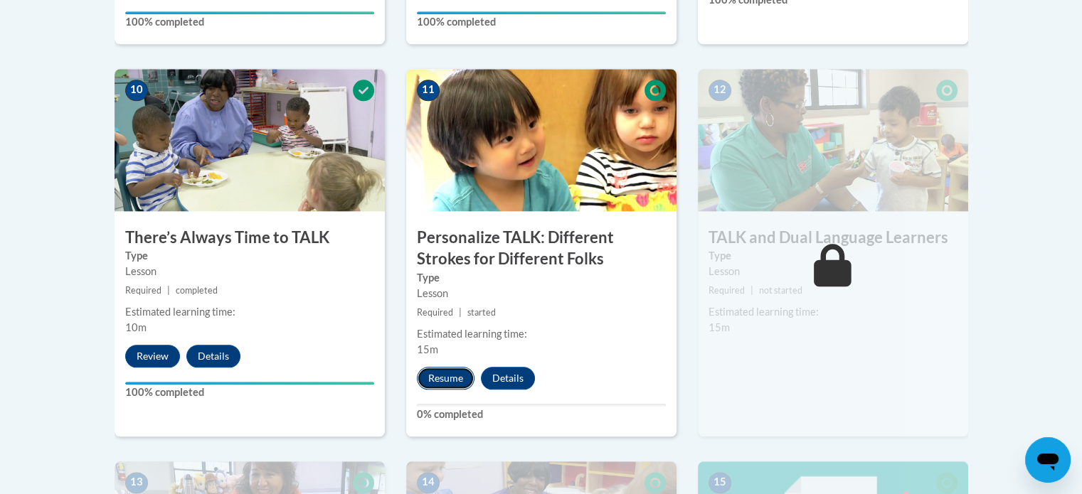
click at [436, 370] on button "Resume" at bounding box center [446, 378] width 58 height 23
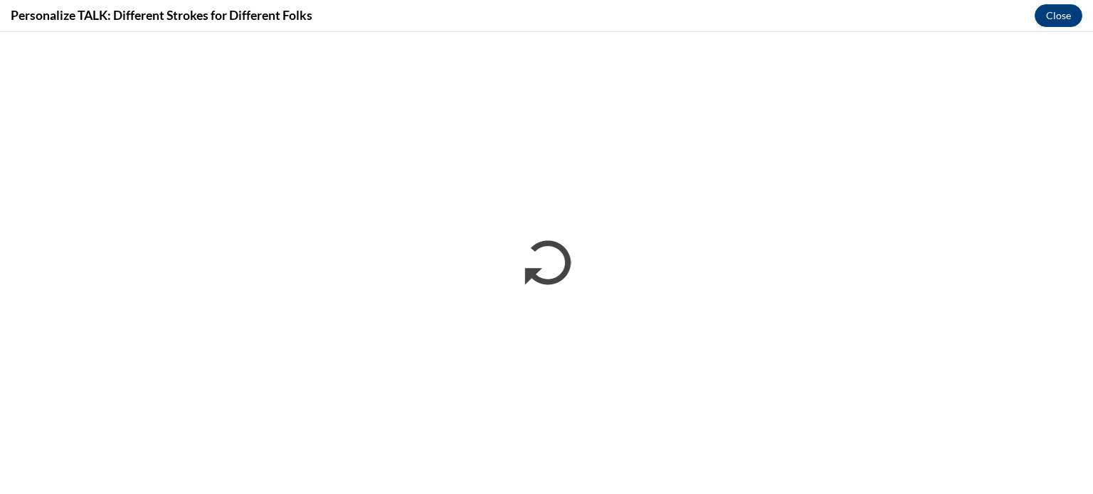
scroll to position [0, 0]
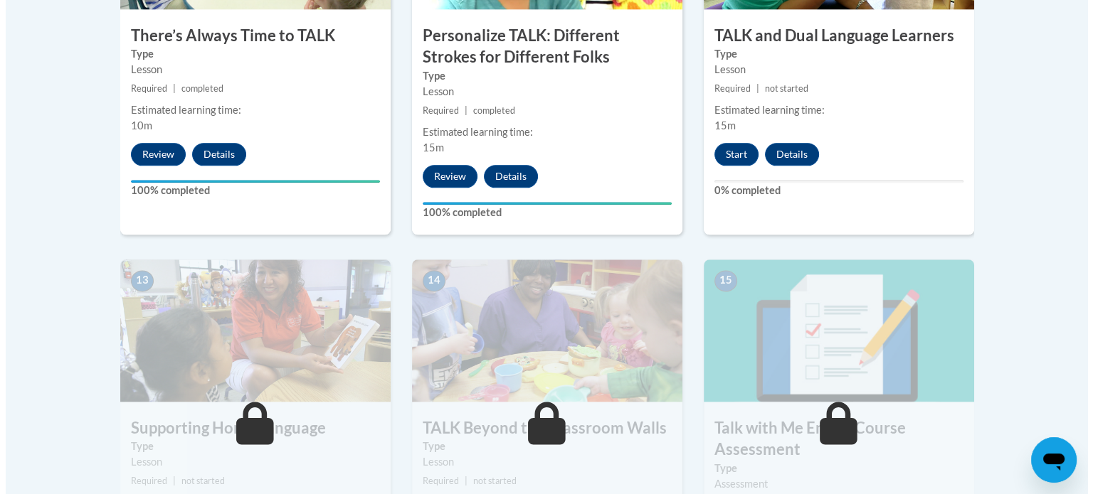
scroll to position [1850, 0]
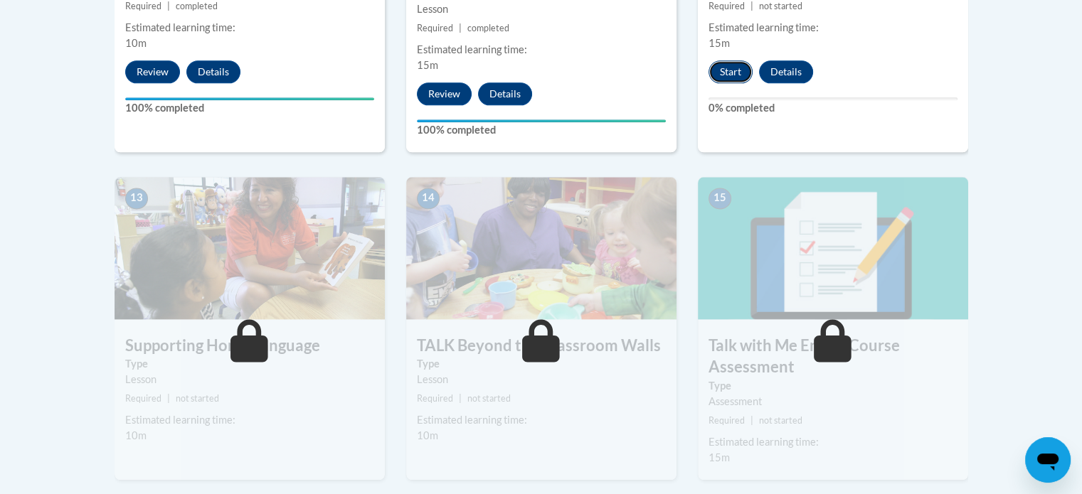
click at [738, 76] on button "Start" at bounding box center [731, 71] width 44 height 23
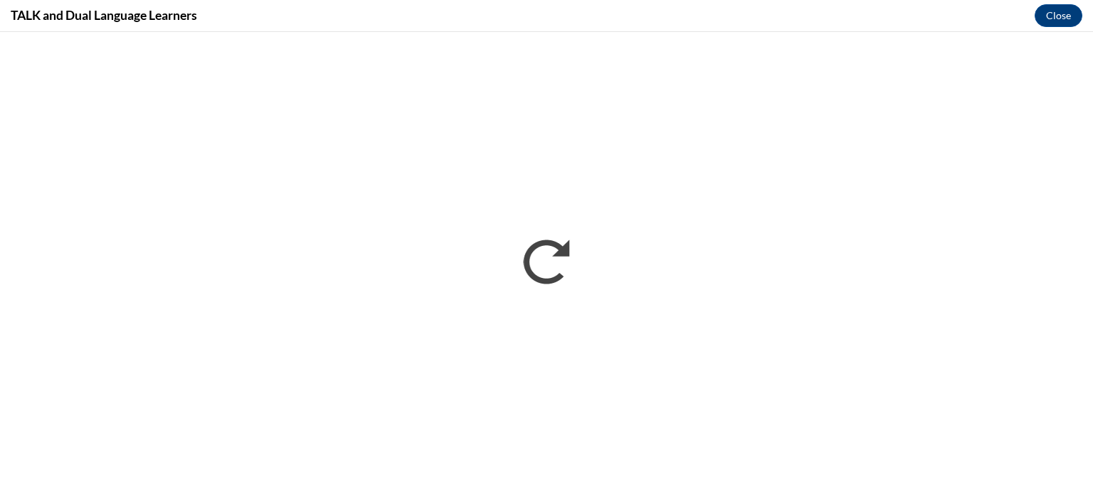
scroll to position [0, 0]
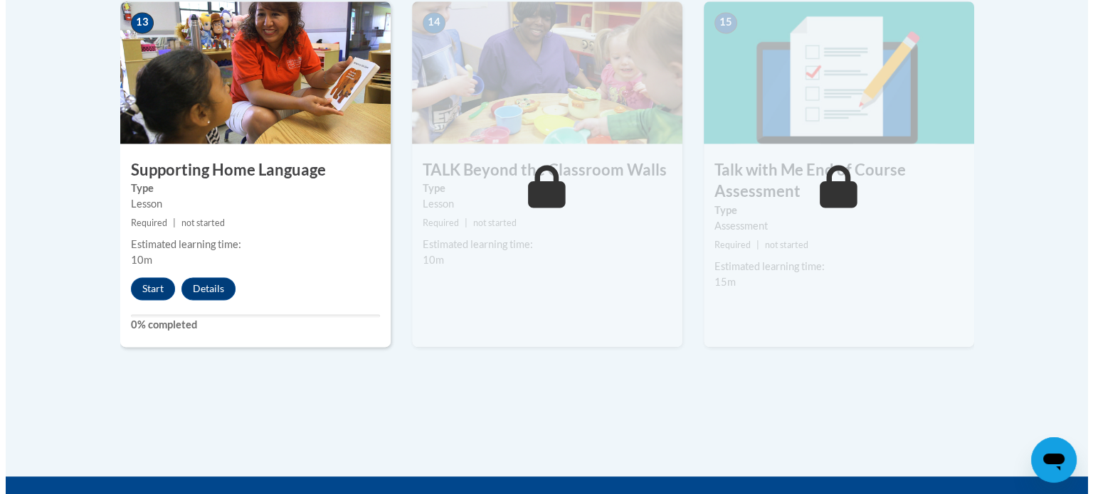
scroll to position [2041, 0]
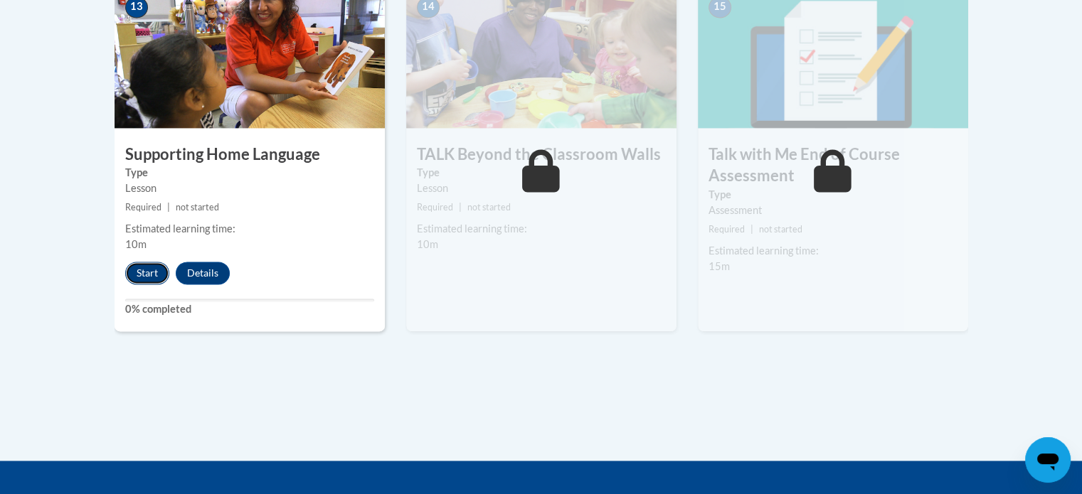
click at [162, 267] on button "Start" at bounding box center [147, 273] width 44 height 23
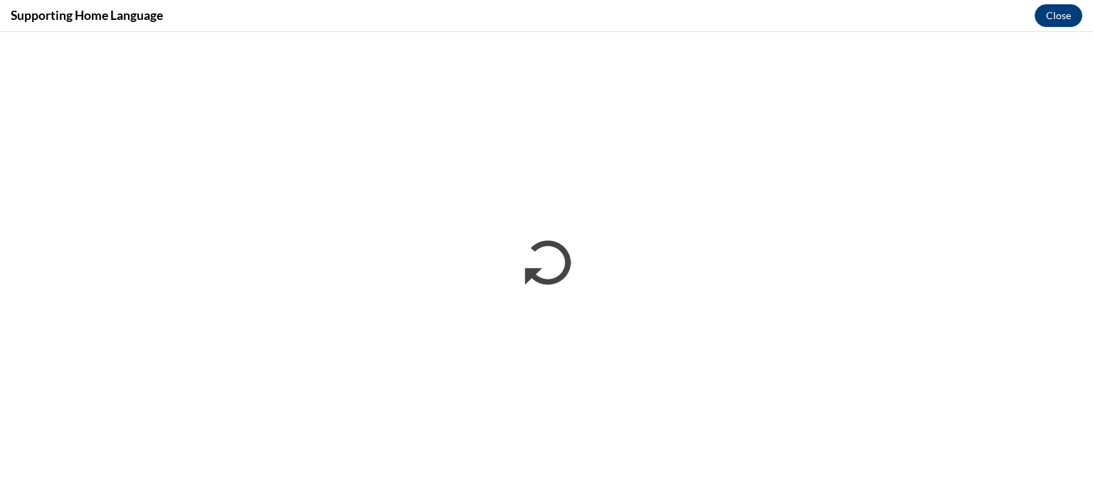
scroll to position [0, 0]
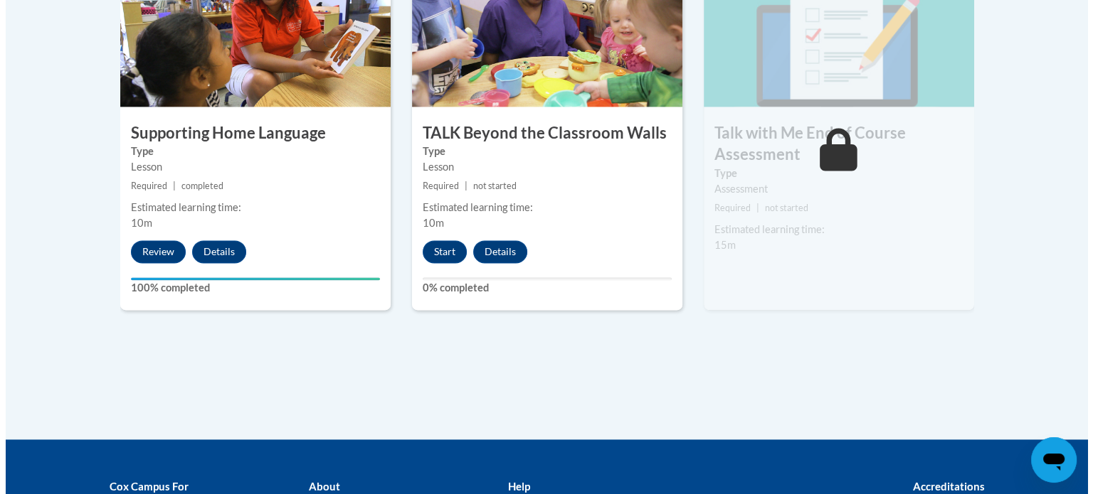
scroll to position [2063, 0]
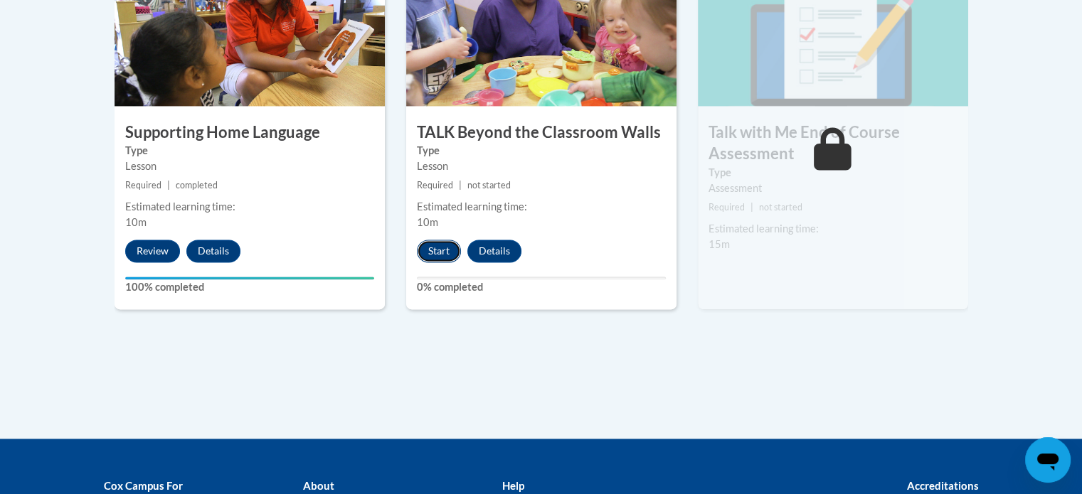
click at [433, 247] on button "Start" at bounding box center [439, 251] width 44 height 23
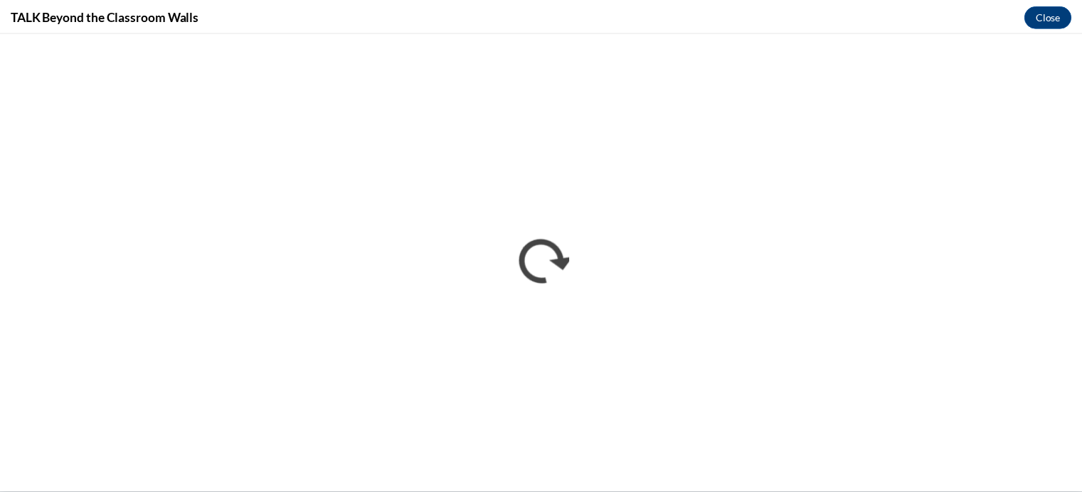
scroll to position [0, 0]
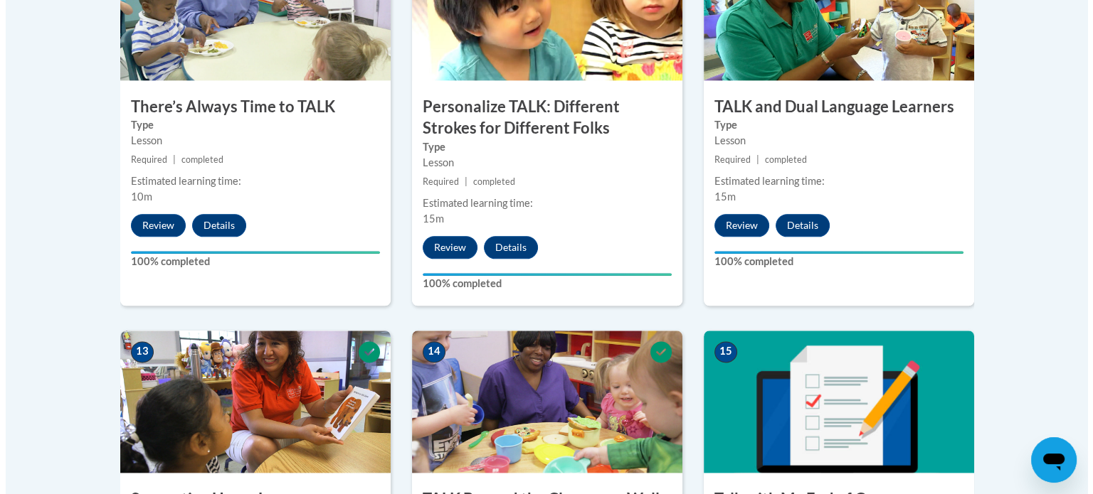
scroll to position [2112, 0]
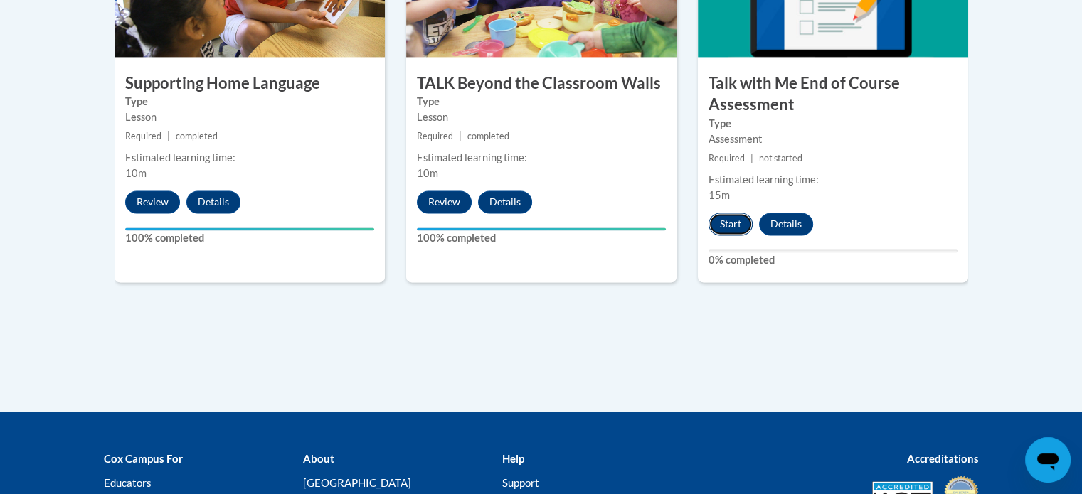
click at [734, 216] on button "Start" at bounding box center [731, 224] width 44 height 23
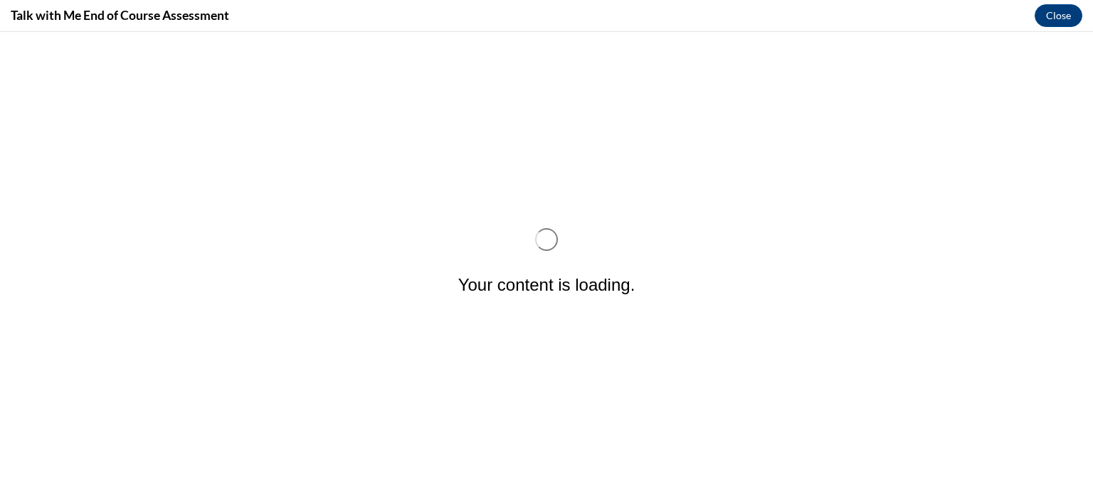
scroll to position [0, 0]
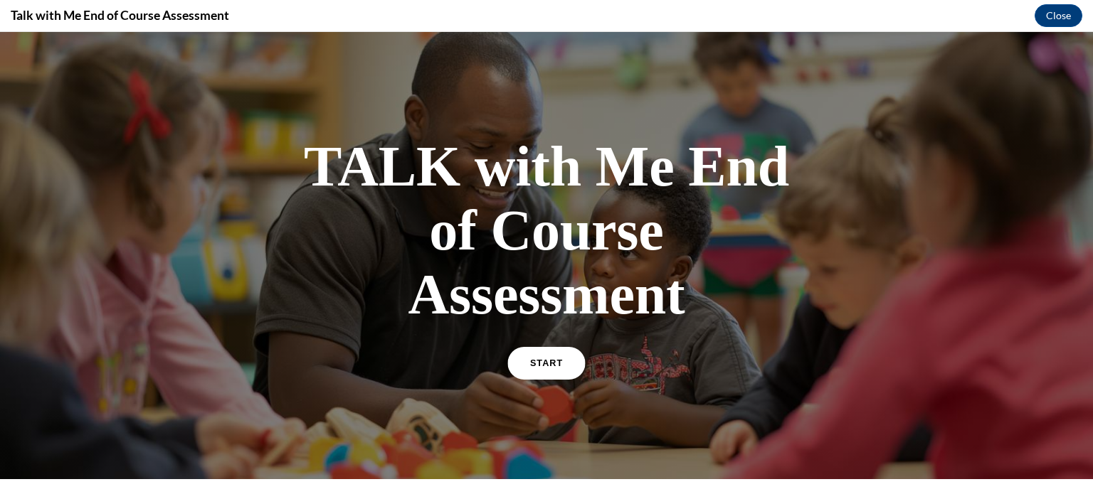
click at [563, 366] on link "START" at bounding box center [546, 363] width 78 height 33
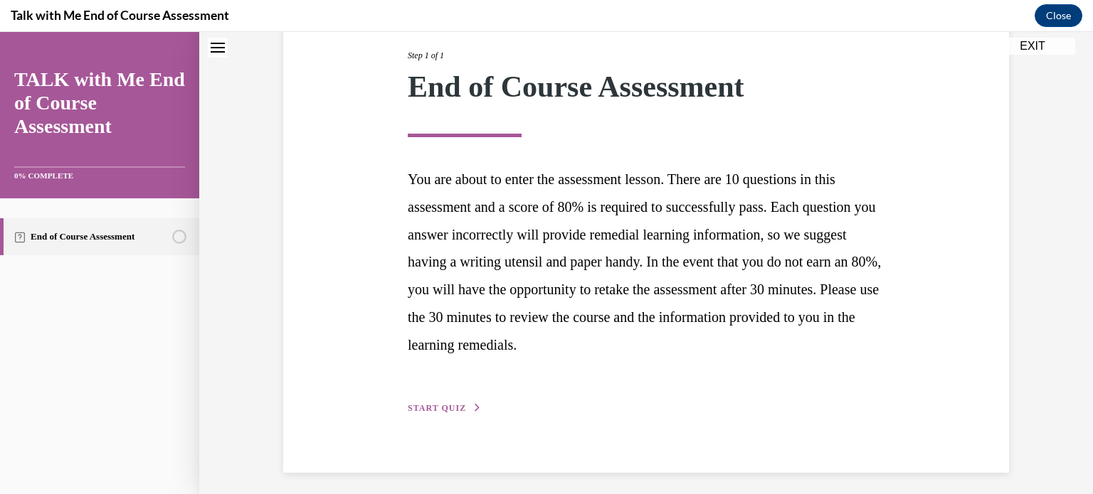
scroll to position [187, 0]
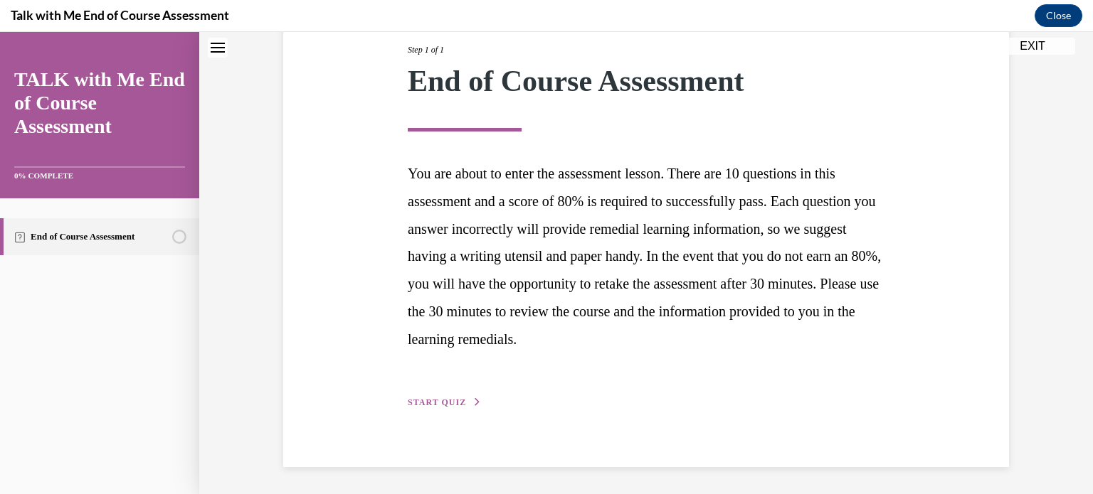
click at [460, 399] on button "START QUIZ" at bounding box center [445, 402] width 74 height 13
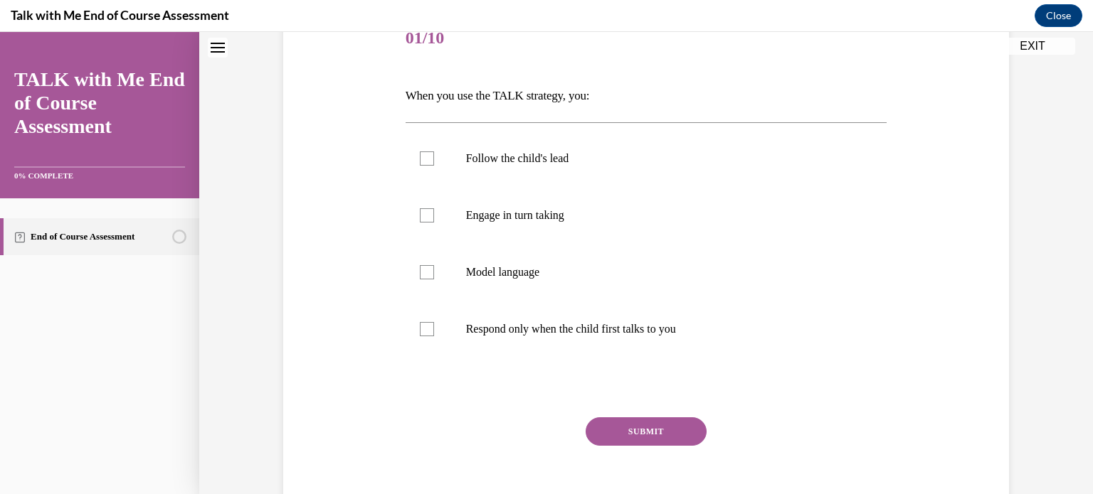
scroll to position [158, 0]
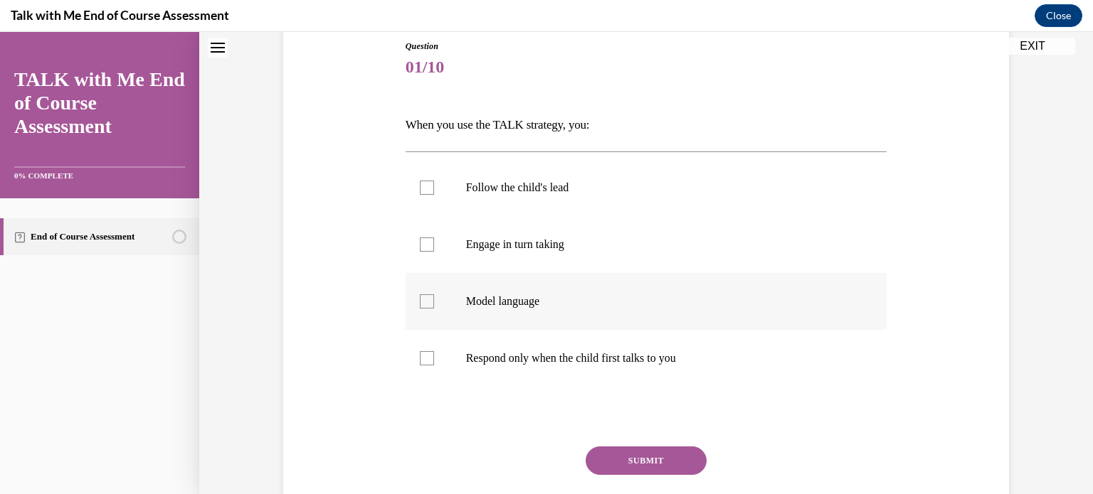
click at [552, 314] on label "Model language" at bounding box center [647, 301] width 482 height 57
click at [434, 309] on input "Model language" at bounding box center [427, 302] width 14 height 14
checkbox input "true"
drag, startPoint x: 583, startPoint y: 247, endPoint x: 593, endPoint y: 218, distance: 29.9
click at [585, 245] on p "Engage in turn taking" at bounding box center [659, 245] width 386 height 14
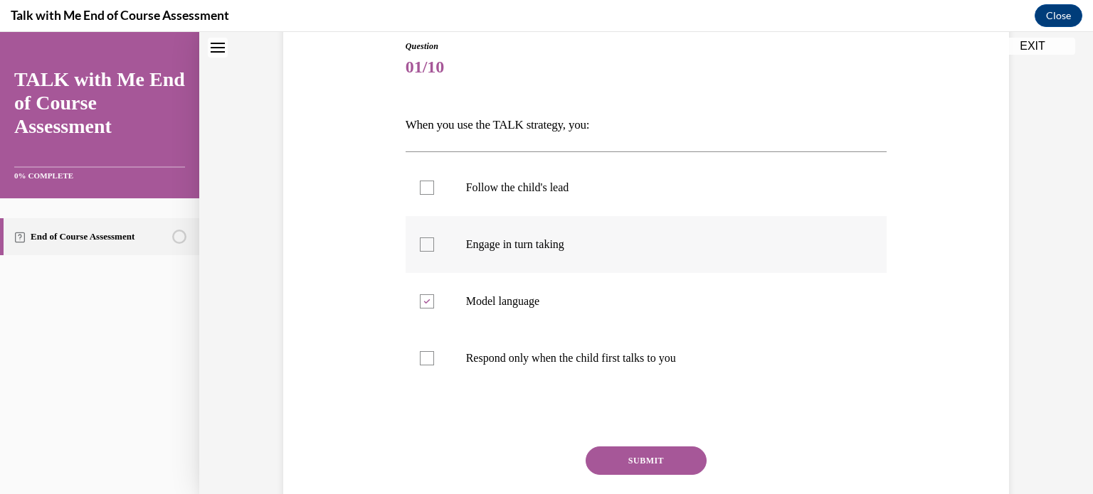
click at [434, 245] on input "Engage in turn taking" at bounding box center [427, 245] width 14 height 14
checkbox input "true"
click at [605, 185] on p "Follow the child's lead" at bounding box center [659, 188] width 386 height 14
click at [434, 185] on input "Follow the child's lead" at bounding box center [427, 188] width 14 height 14
checkbox input "true"
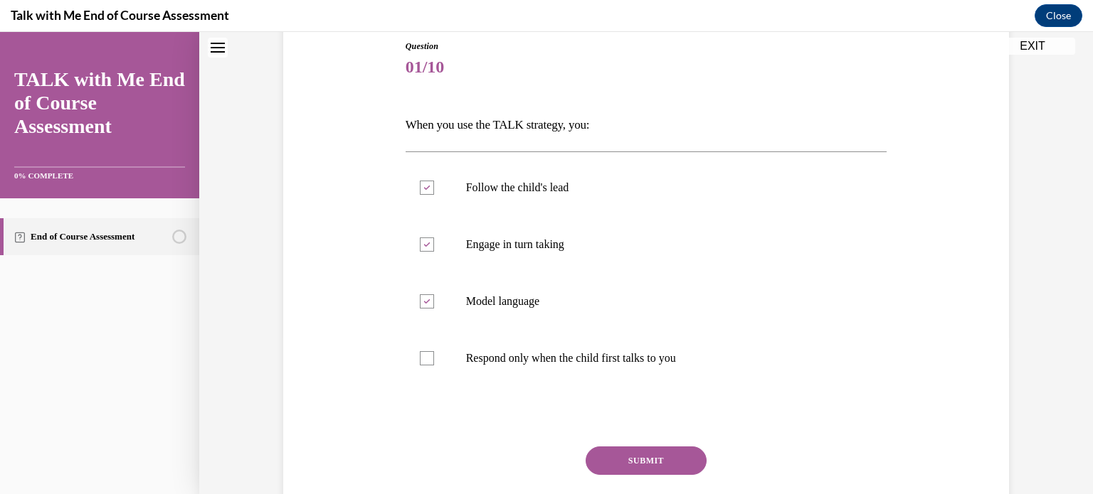
click at [652, 467] on button "SUBMIT" at bounding box center [645, 461] width 121 height 28
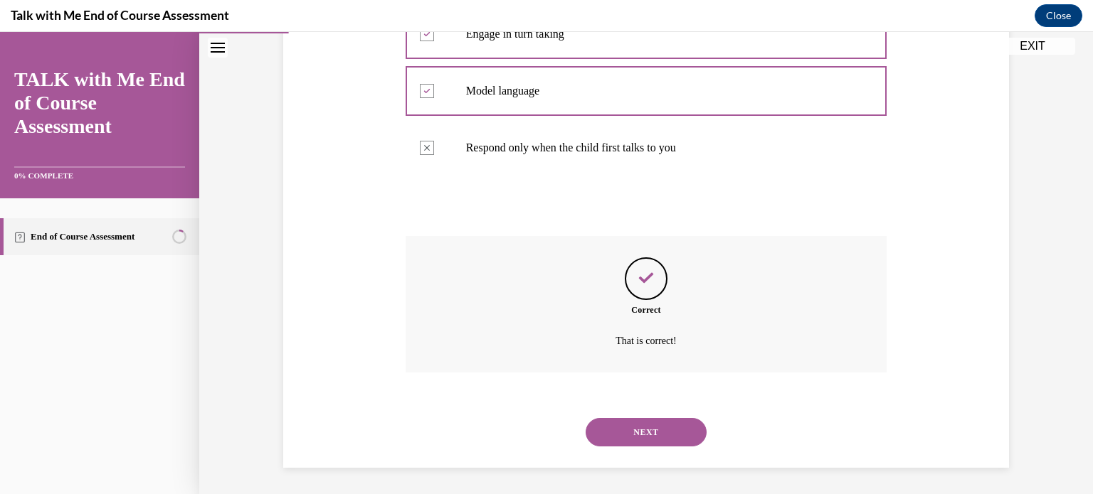
scroll to position [370, 0]
click at [661, 430] on button "NEXT" at bounding box center [645, 431] width 121 height 28
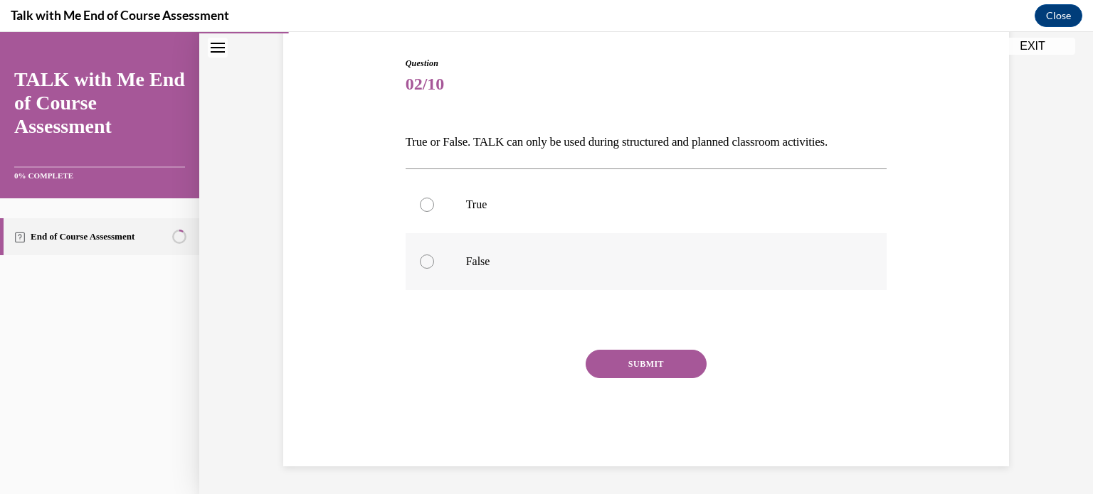
click at [686, 249] on label "False" at bounding box center [647, 261] width 482 height 57
click at [434, 255] on input "False" at bounding box center [427, 262] width 14 height 14
radio input "true"
click at [662, 366] on button "SUBMIT" at bounding box center [645, 364] width 121 height 28
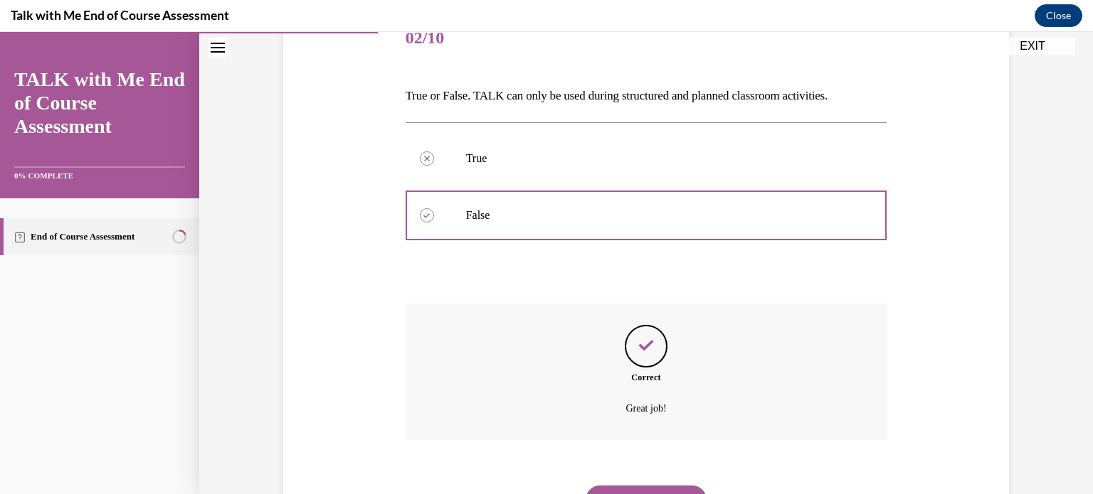
scroll to position [256, 0]
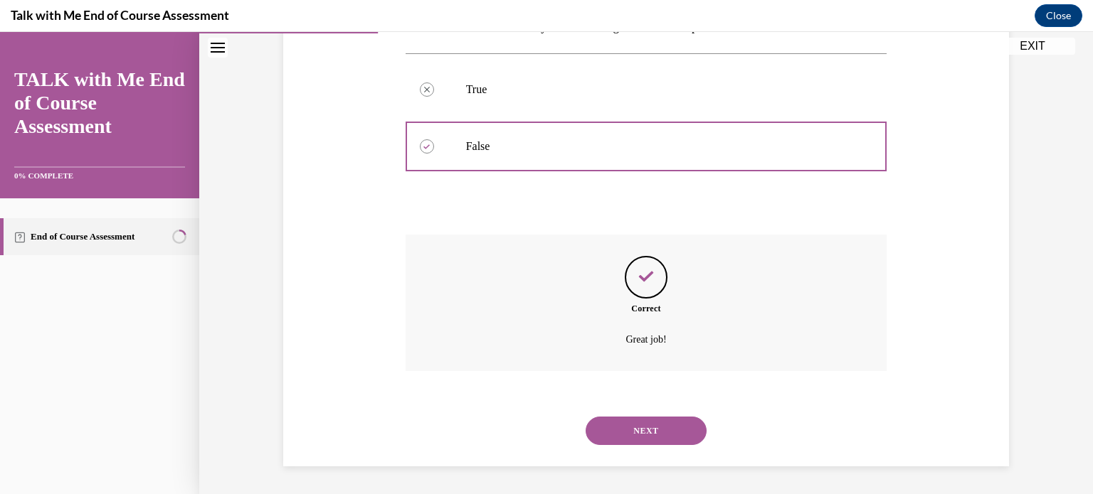
click at [649, 387] on div "Correct Great job!" at bounding box center [647, 314] width 482 height 158
click at [643, 425] on button "NEXT" at bounding box center [645, 431] width 121 height 28
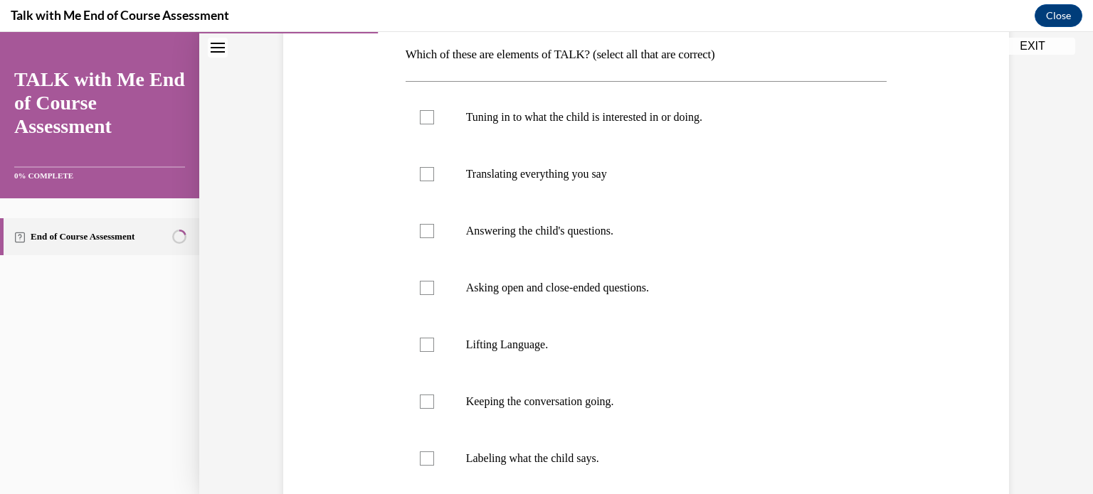
scroll to position [223, 0]
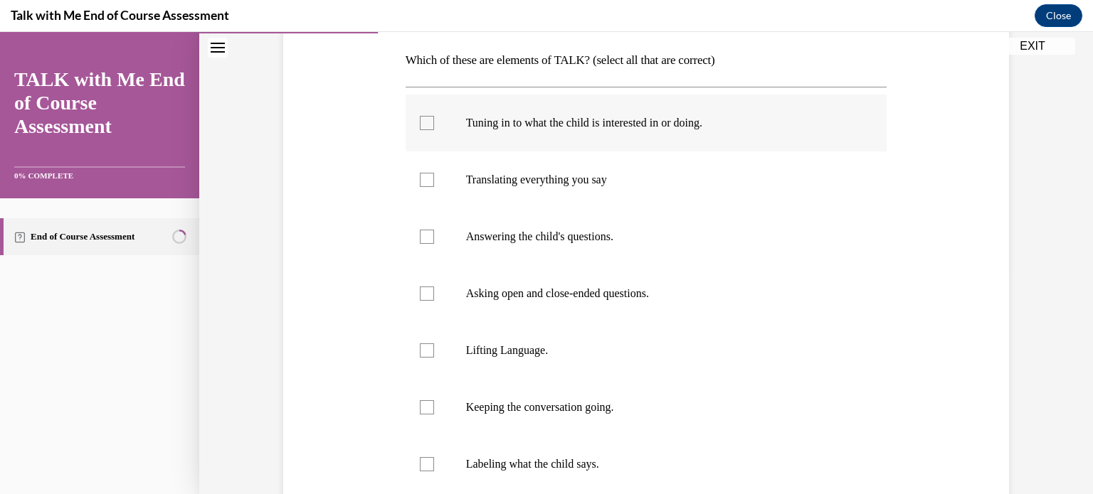
click at [512, 115] on label "Tuning in to what the child is interested in or doing." at bounding box center [647, 123] width 482 height 57
click at [434, 116] on input "Tuning in to what the child is interested in or doing." at bounding box center [427, 123] width 14 height 14
checkbox input "true"
click at [509, 292] on p "Asking open and close-ended questions." at bounding box center [659, 294] width 386 height 14
click at [434, 292] on input "Asking open and close-ended questions." at bounding box center [427, 294] width 14 height 14
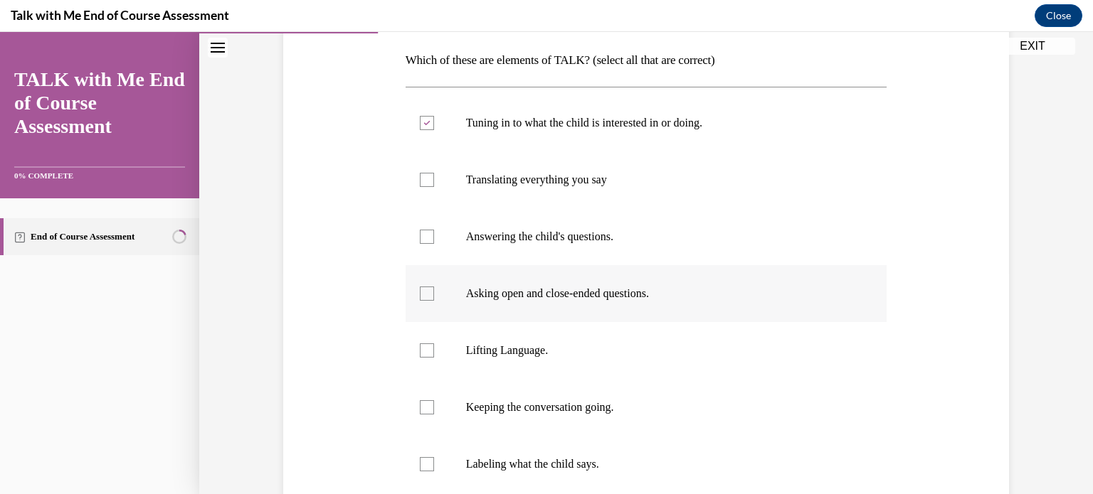
checkbox input "true"
click at [509, 344] on p "Lifting Language." at bounding box center [659, 351] width 386 height 14
click at [434, 344] on input "Lifting Language." at bounding box center [427, 351] width 14 height 14
checkbox input "true"
click at [512, 388] on label "Keeping the conversation going." at bounding box center [647, 407] width 482 height 57
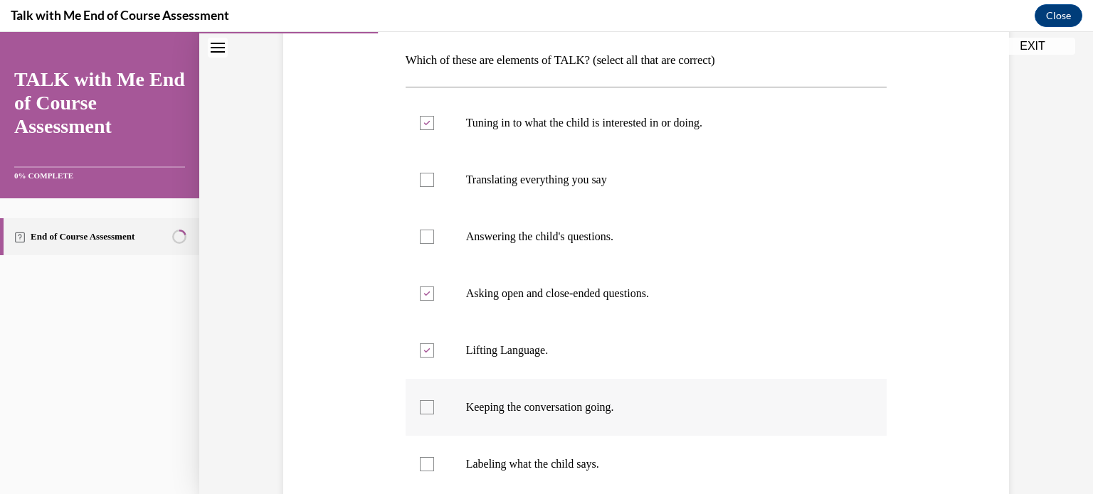
click at [434, 401] on input "Keeping the conversation going." at bounding box center [427, 408] width 14 height 14
click at [507, 433] on label "Keeping the conversation going." at bounding box center [647, 407] width 482 height 57
click at [434, 415] on input "Keeping the conversation going." at bounding box center [427, 408] width 14 height 14
checkbox input "false"
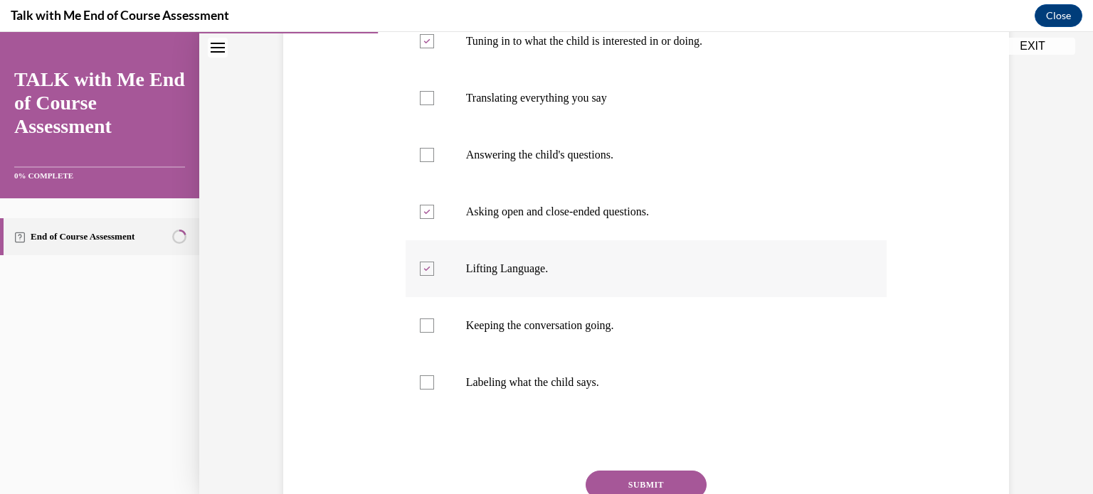
scroll to position [425, 0]
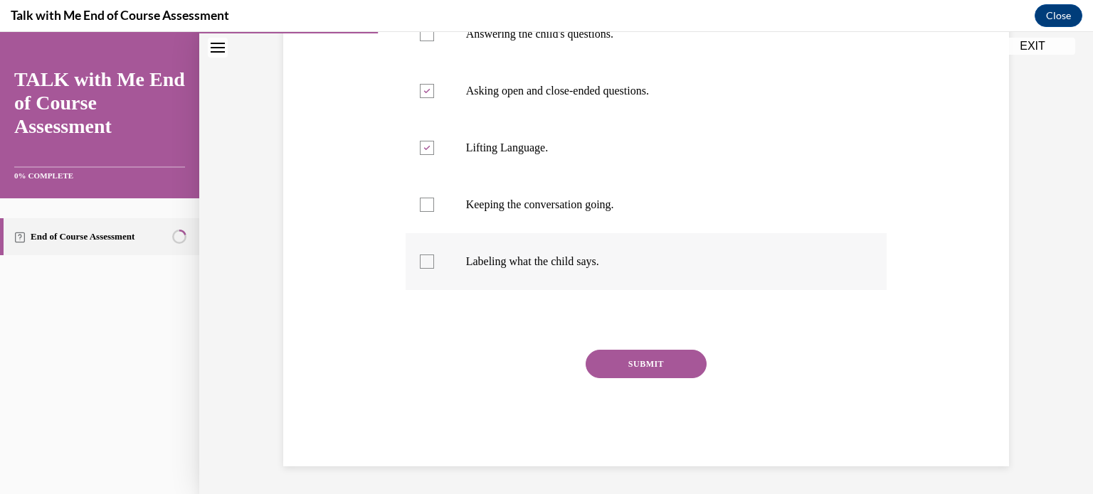
click at [535, 280] on label "Labeling what the child says." at bounding box center [647, 261] width 482 height 57
click at [434, 269] on input "Labeling what the child says." at bounding box center [427, 262] width 14 height 14
checkbox input "true"
click at [535, 230] on label "Keeping the conversation going." at bounding box center [647, 204] width 482 height 57
click at [434, 212] on input "Keeping the conversation going." at bounding box center [427, 205] width 14 height 14
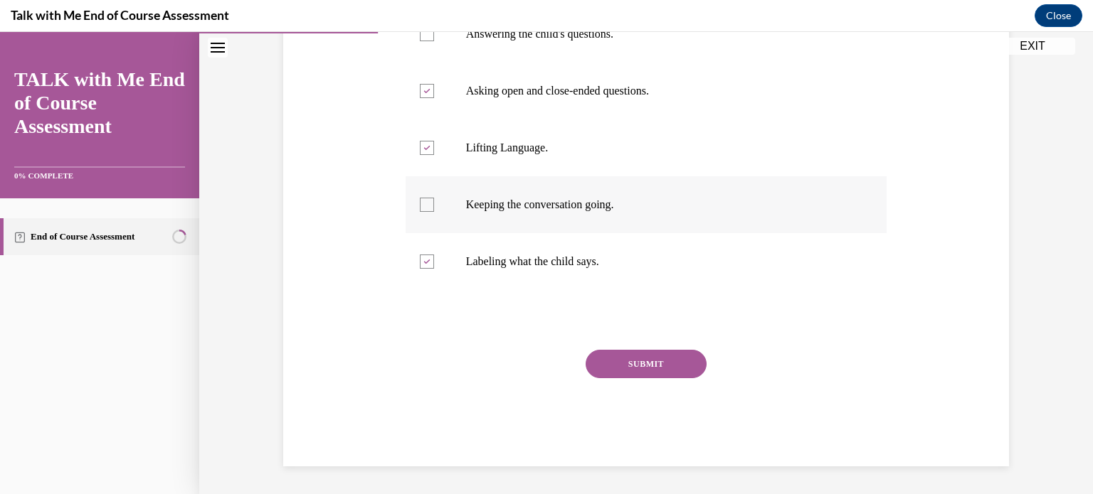
checkbox input "true"
click at [606, 357] on button "SUBMIT" at bounding box center [645, 364] width 121 height 28
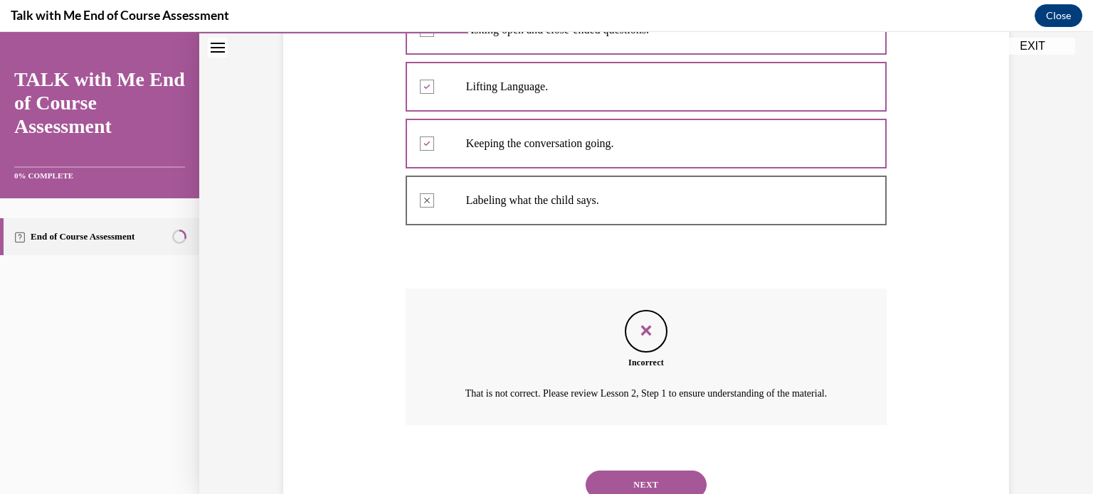
scroll to position [558, 0]
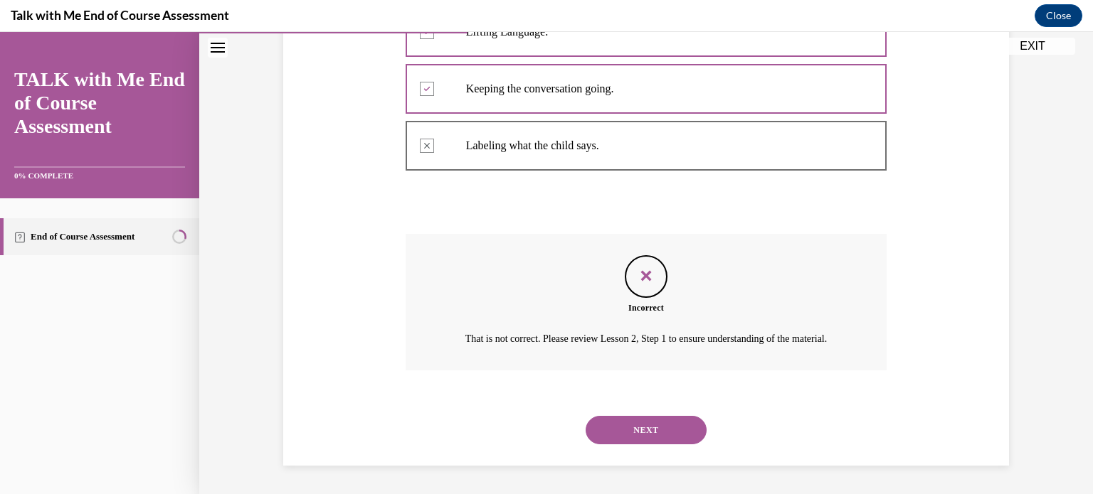
click at [629, 420] on button "NEXT" at bounding box center [645, 430] width 121 height 28
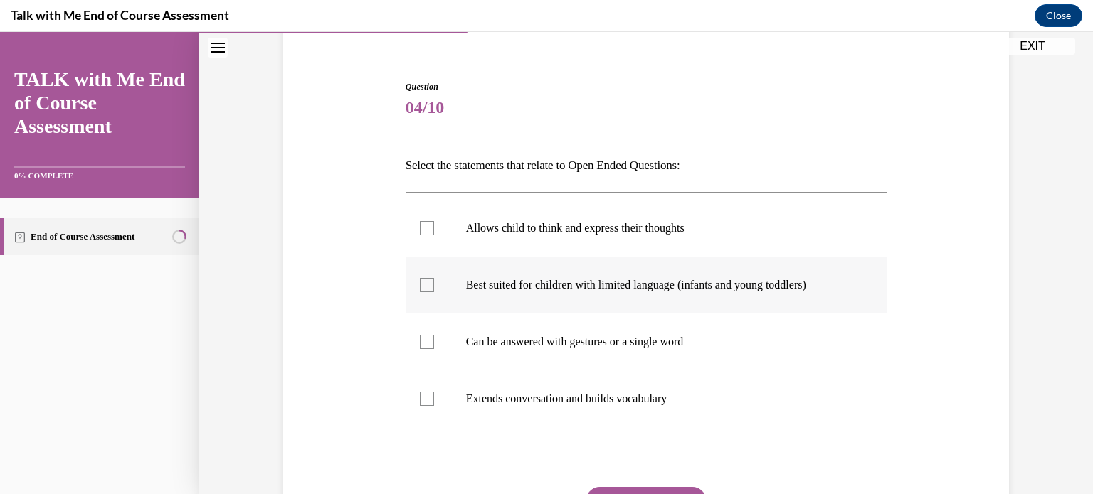
scroll to position [142, 0]
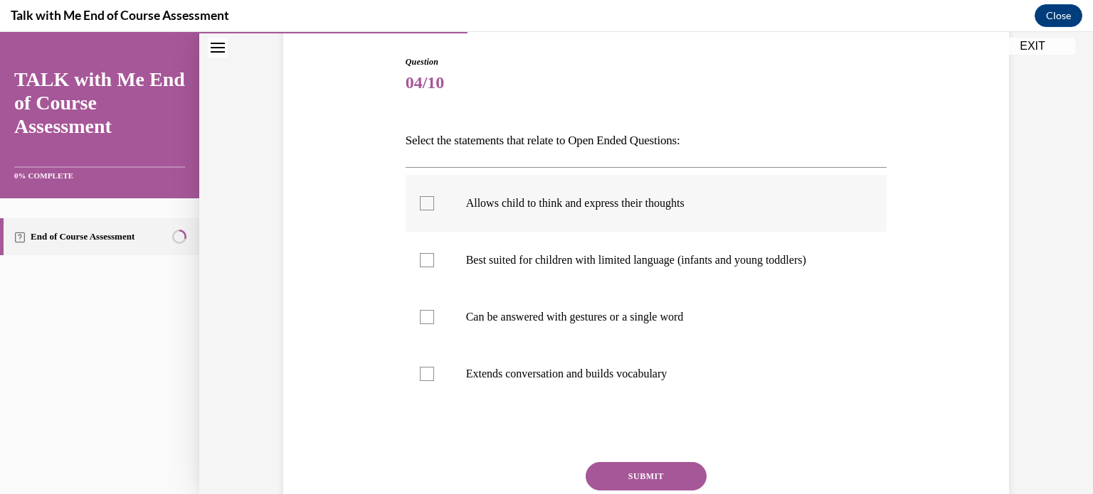
click at [564, 221] on label "Allows child to think and express their thoughts" at bounding box center [647, 203] width 482 height 57
click at [434, 211] on input "Allows child to think and express their thoughts" at bounding box center [427, 203] width 14 height 14
checkbox input "true"
click at [548, 384] on label "Extends conversation and builds vocabulary" at bounding box center [647, 374] width 482 height 57
click at [434, 381] on input "Extends conversation and builds vocabulary" at bounding box center [427, 374] width 14 height 14
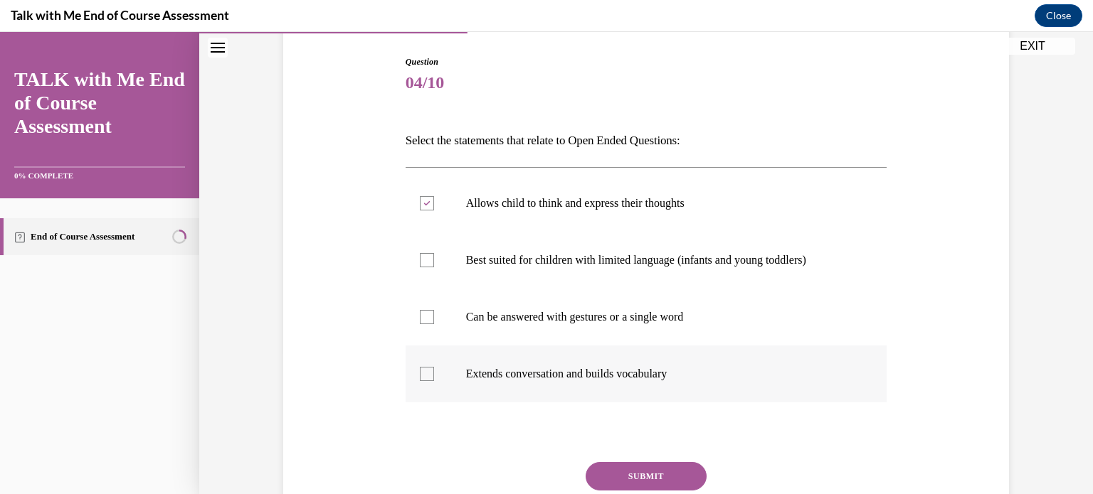
checkbox input "true"
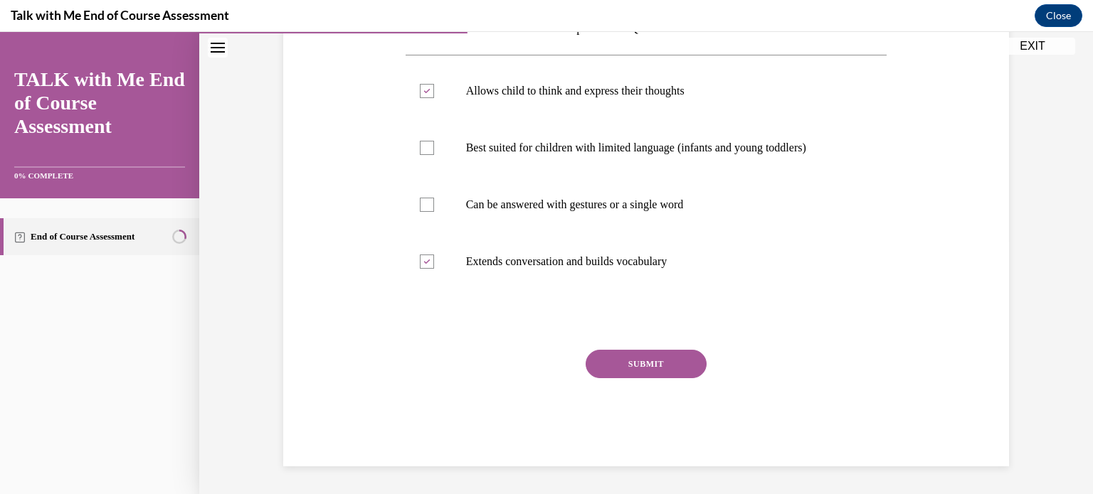
click at [612, 378] on button "SUBMIT" at bounding box center [645, 364] width 121 height 28
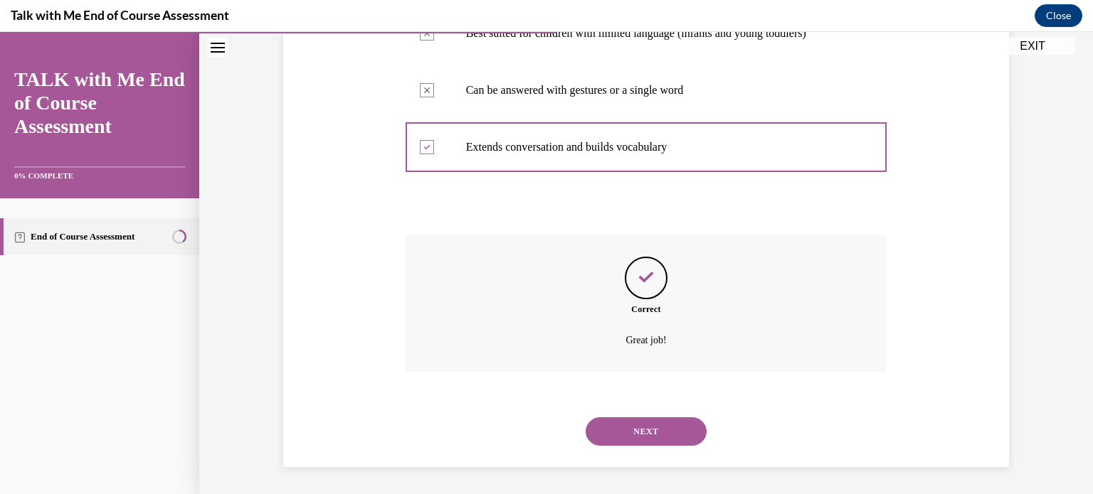
scroll to position [370, 0]
click at [615, 413] on div "NEXT" at bounding box center [647, 431] width 482 height 57
click at [613, 420] on button "NEXT" at bounding box center [645, 431] width 121 height 28
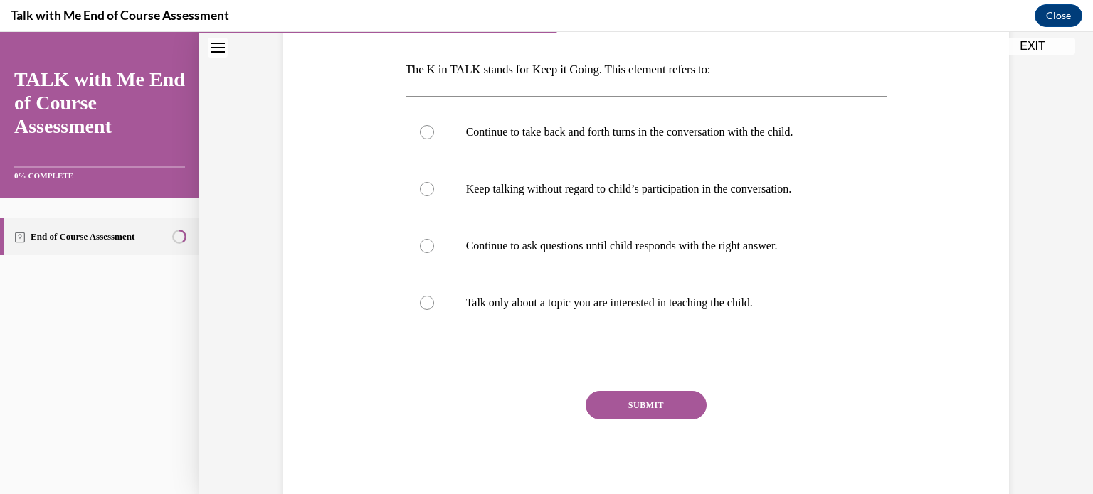
scroll to position [142, 0]
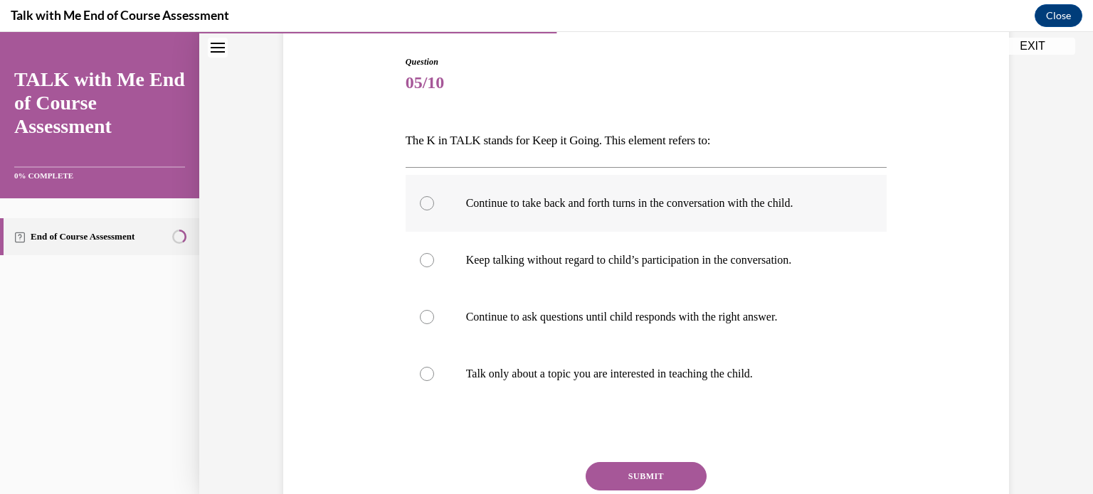
click at [458, 211] on label "Continue to take back and forth turns in the conversation with the child." at bounding box center [647, 203] width 482 height 57
click at [434, 211] on input "Continue to take back and forth turns in the conversation with the child." at bounding box center [427, 203] width 14 height 14
radio input "true"
click at [686, 477] on button "SUBMIT" at bounding box center [645, 476] width 121 height 28
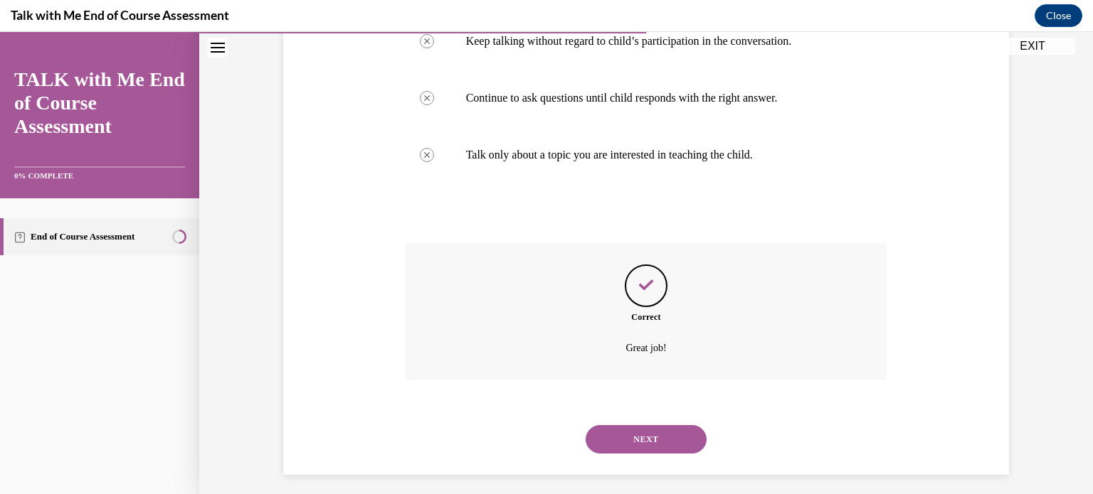
scroll to position [370, 0]
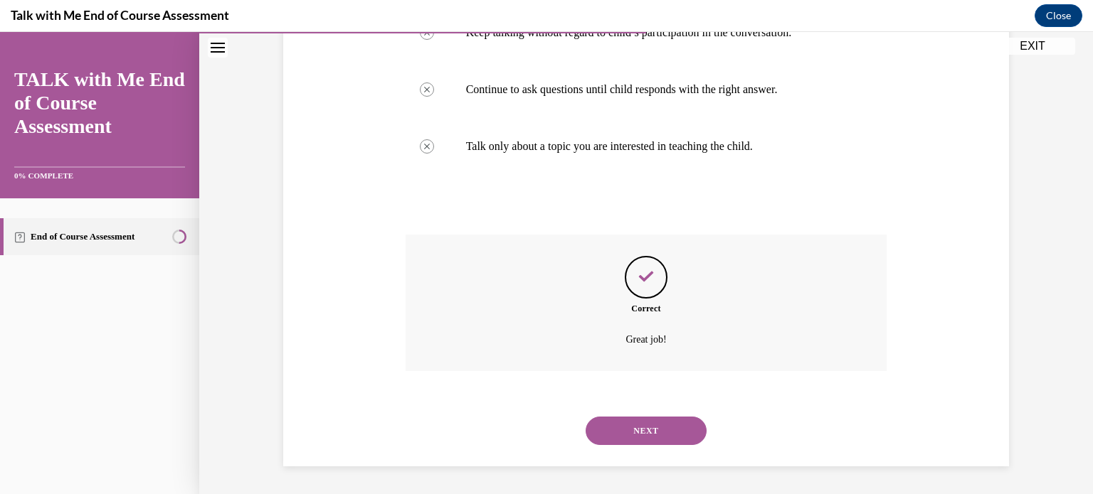
click at [677, 431] on button "NEXT" at bounding box center [645, 431] width 121 height 28
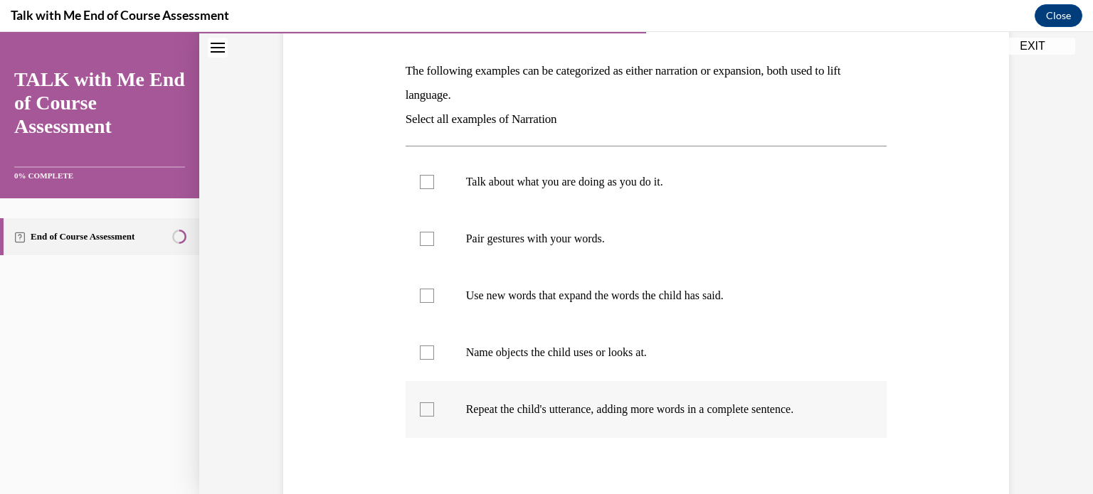
scroll to position [213, 0]
click at [514, 205] on label "Talk about what you are doing as you do it." at bounding box center [647, 180] width 482 height 57
click at [434, 188] on input "Talk about what you are doing as you do it." at bounding box center [427, 181] width 14 height 14
checkbox input "true"
click at [509, 233] on p "Pair gestures with your words." at bounding box center [659, 237] width 386 height 14
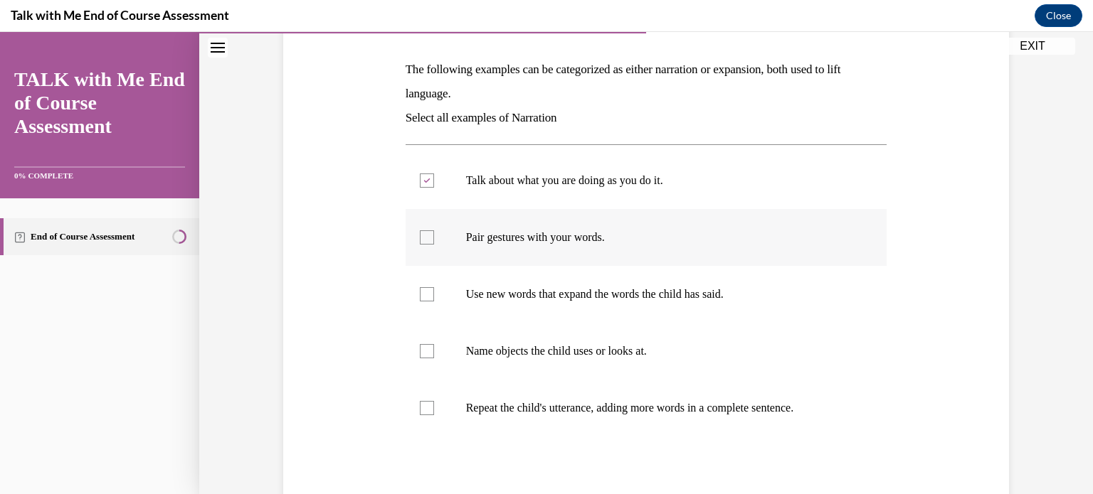
click at [434, 233] on input "Pair gestures with your words." at bounding box center [427, 237] width 14 height 14
checkbox input "true"
click at [481, 353] on p "Name objects the child uses or looks at." at bounding box center [659, 351] width 386 height 14
click at [434, 353] on input "Name objects the child uses or looks at." at bounding box center [427, 351] width 14 height 14
checkbox input "true"
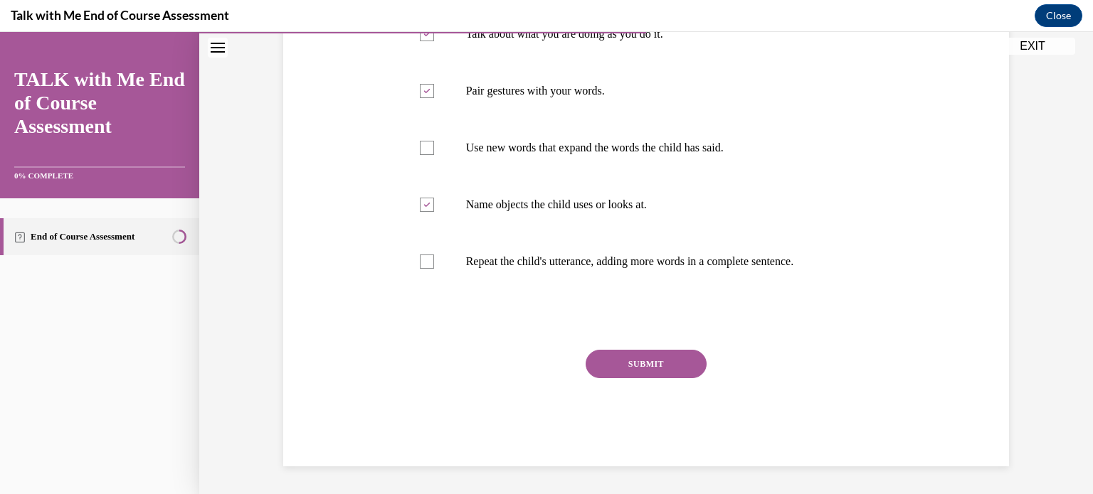
click at [652, 356] on button "SUBMIT" at bounding box center [645, 364] width 121 height 28
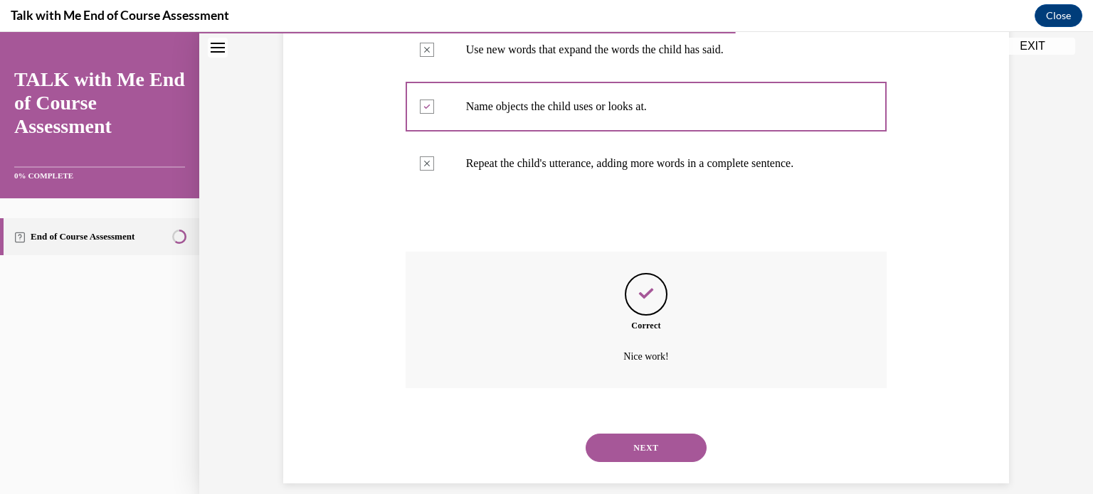
scroll to position [475, 0]
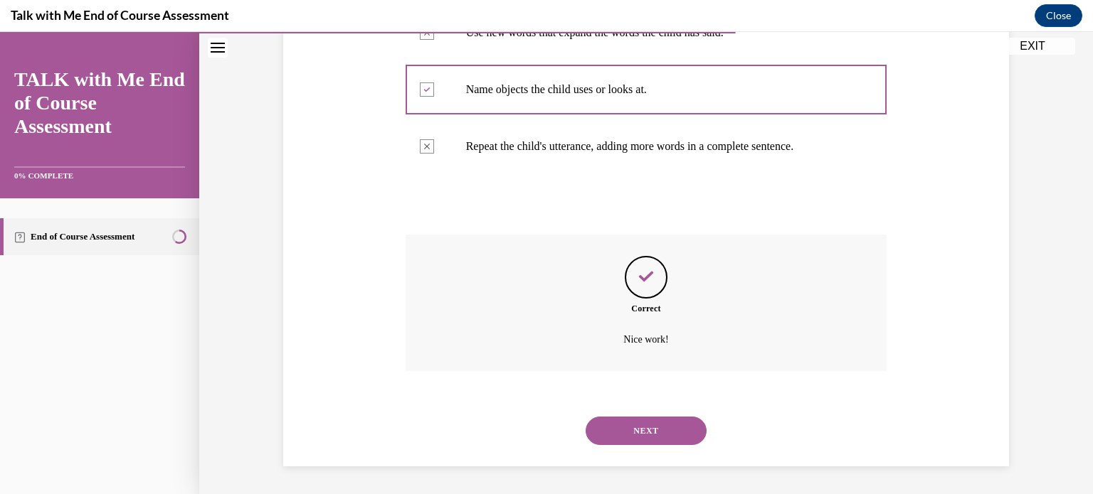
click at [652, 420] on button "NEXT" at bounding box center [645, 431] width 121 height 28
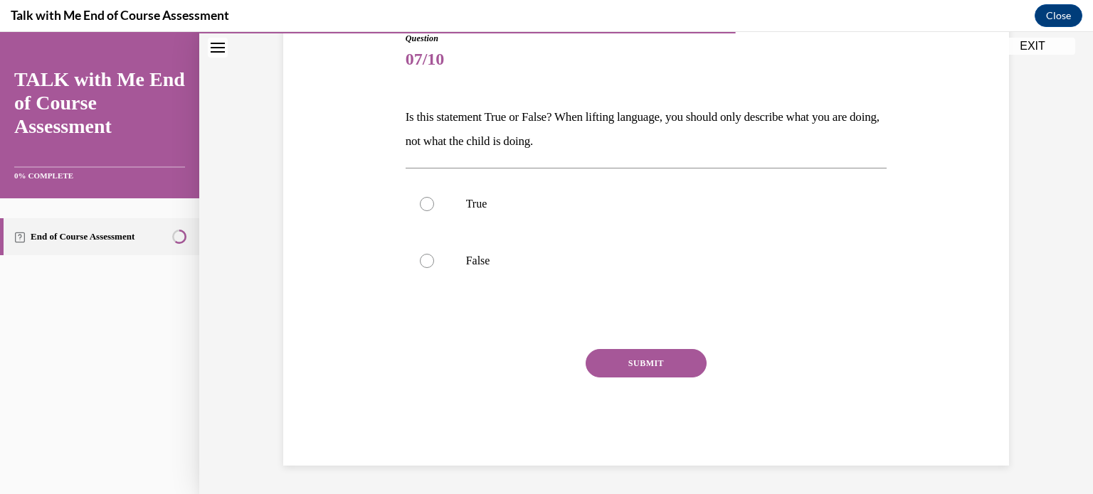
scroll to position [157, 0]
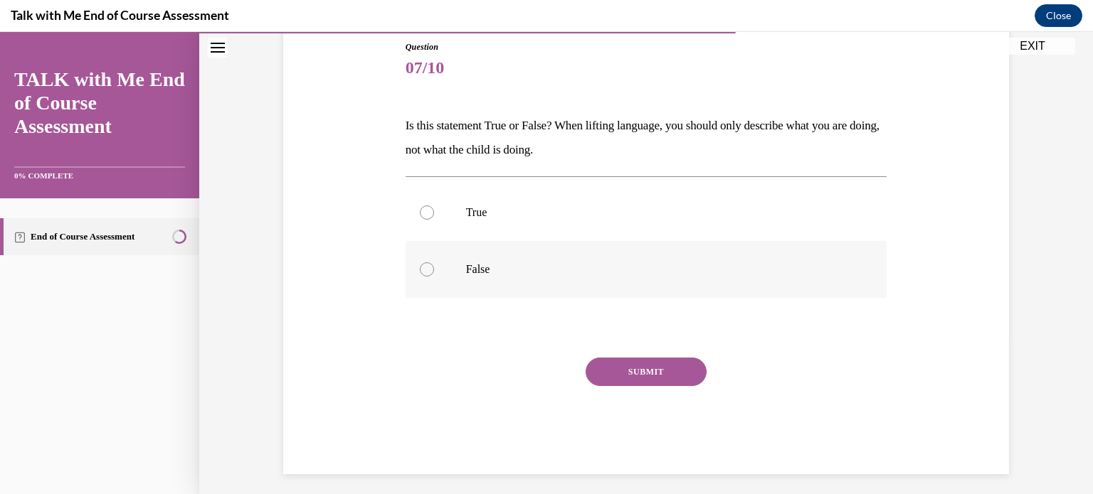
click at [511, 280] on label "False" at bounding box center [647, 269] width 482 height 57
click at [434, 277] on input "False" at bounding box center [427, 270] width 14 height 14
radio input "true"
click at [633, 383] on button "SUBMIT" at bounding box center [645, 372] width 121 height 28
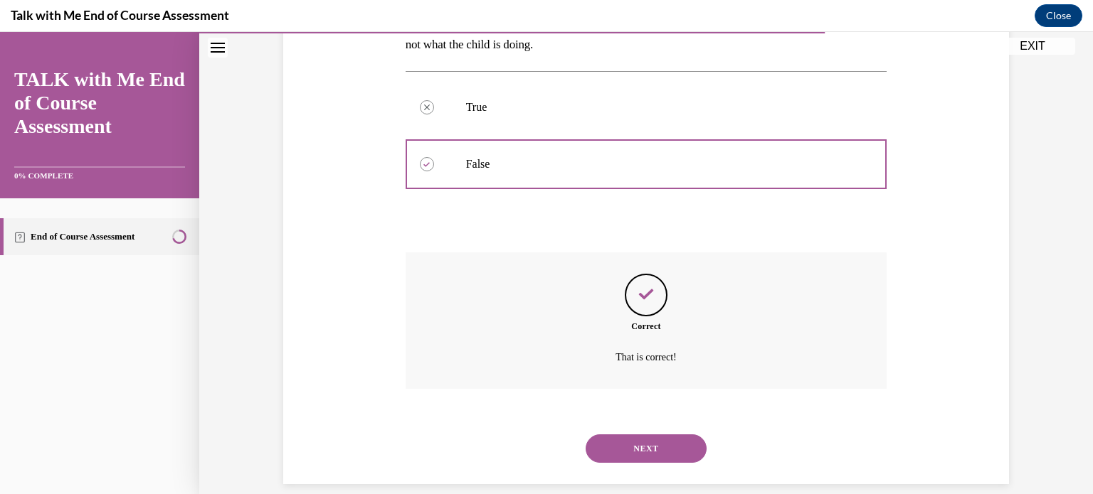
scroll to position [280, 0]
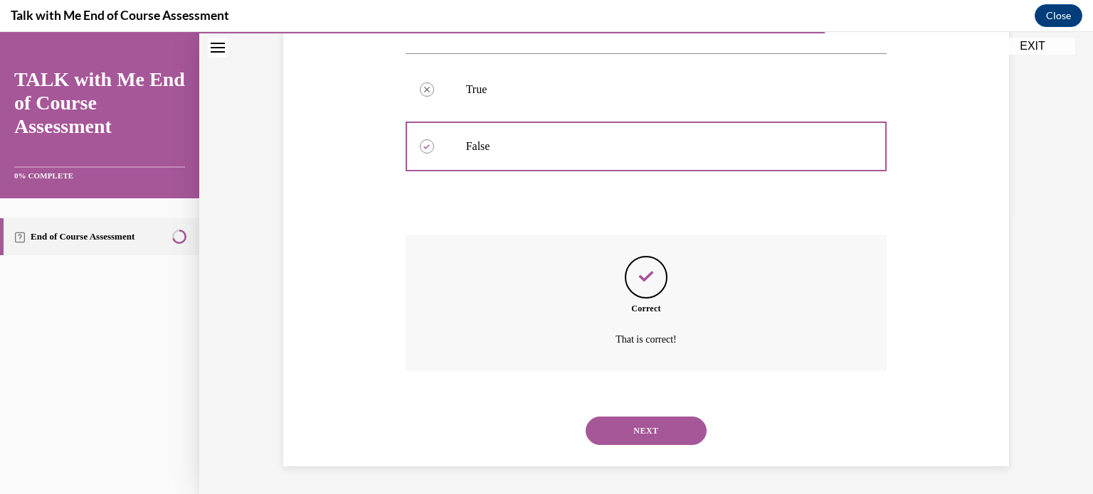
click at [640, 425] on button "NEXT" at bounding box center [645, 431] width 121 height 28
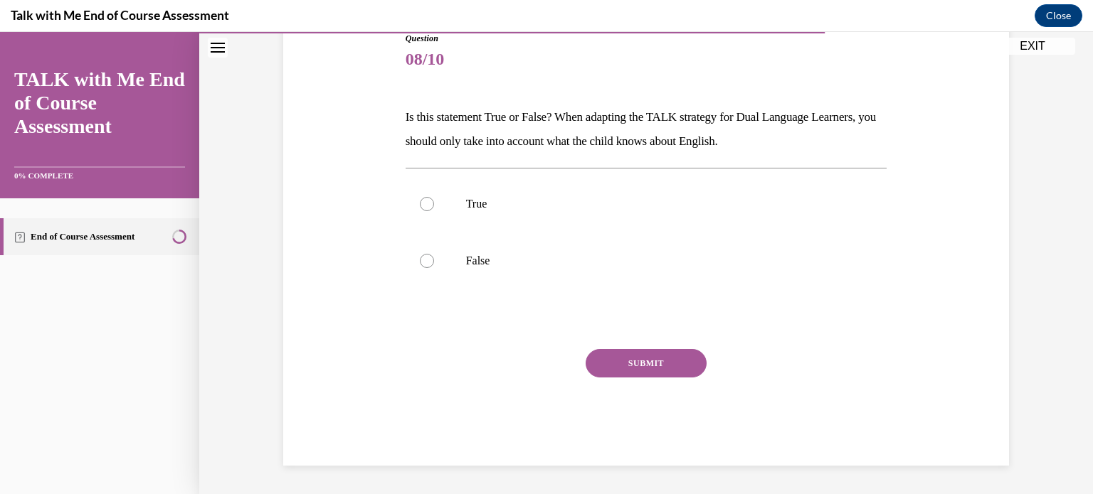
scroll to position [157, 0]
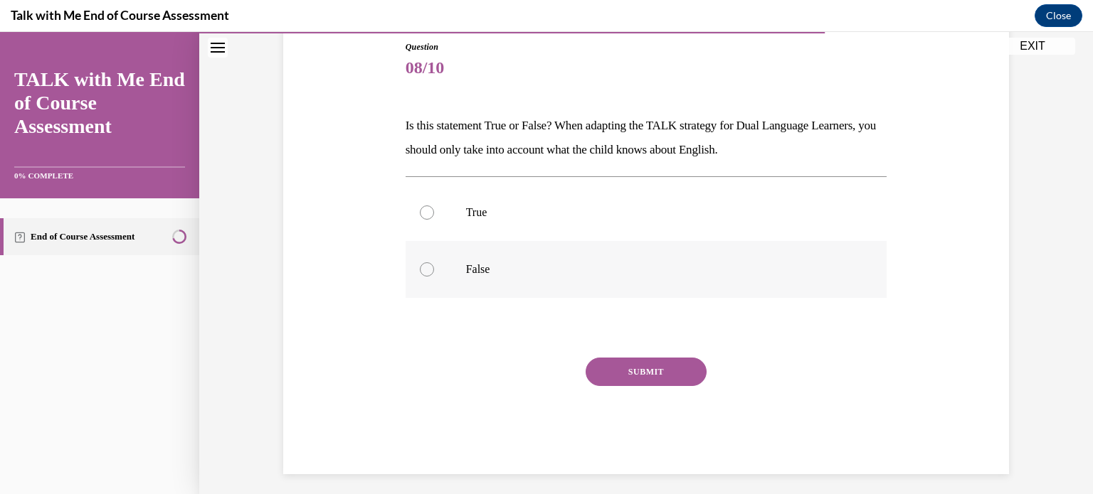
click at [523, 270] on p "False" at bounding box center [659, 270] width 386 height 14
click at [434, 270] on input "False" at bounding box center [427, 270] width 14 height 14
radio input "true"
click at [627, 384] on button "SUBMIT" at bounding box center [645, 372] width 121 height 28
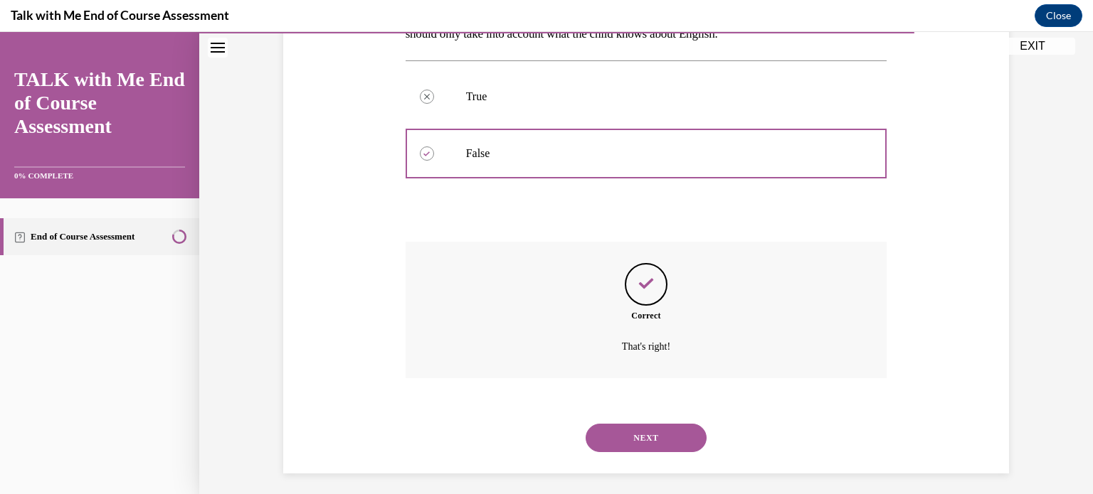
scroll to position [280, 0]
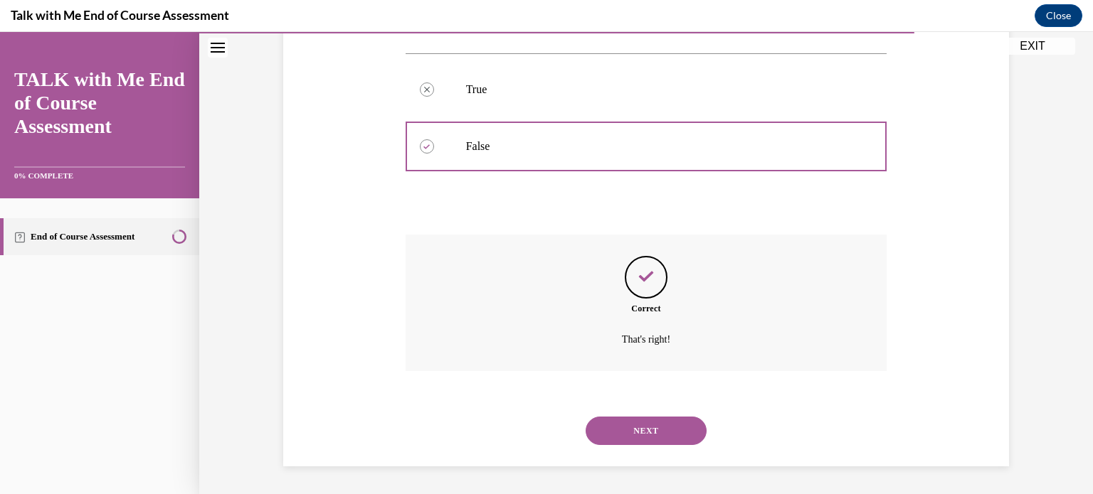
click at [628, 440] on button "NEXT" at bounding box center [645, 431] width 121 height 28
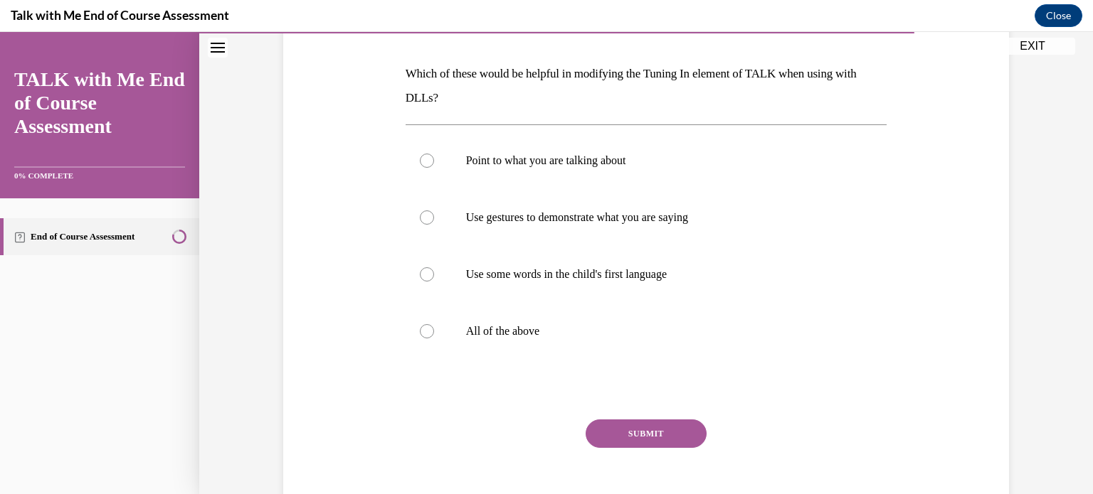
scroll to position [213, 0]
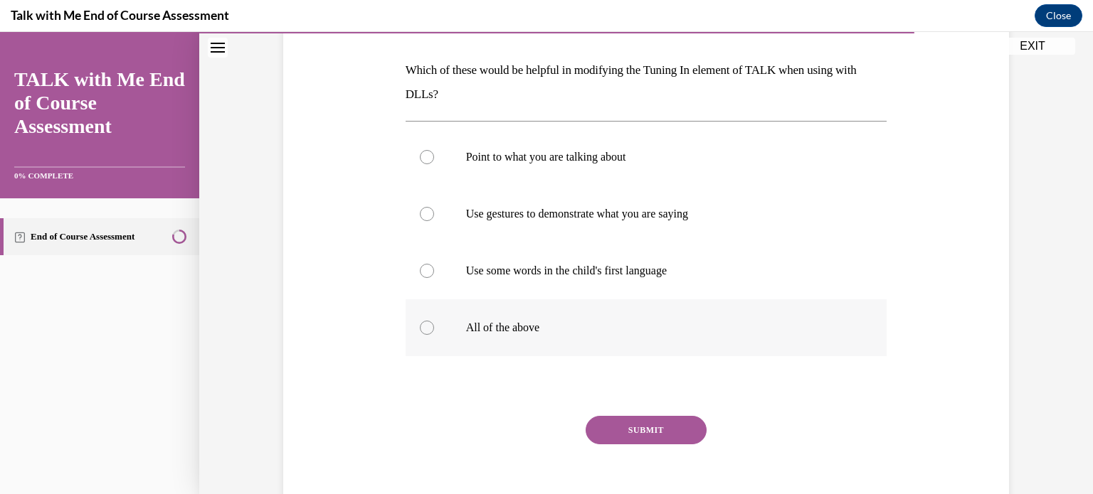
click at [578, 338] on label "All of the above" at bounding box center [647, 328] width 482 height 57
click at [434, 335] on input "All of the above" at bounding box center [427, 328] width 14 height 14
radio input "true"
drag, startPoint x: 662, startPoint y: 423, endPoint x: 665, endPoint y: 415, distance: 9.0
click at [663, 423] on button "SUBMIT" at bounding box center [645, 430] width 121 height 28
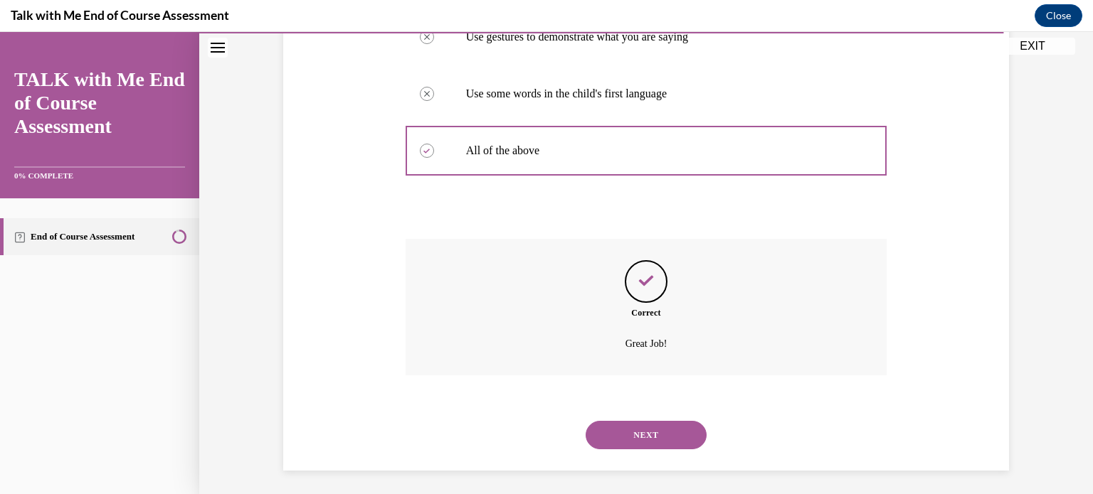
scroll to position [394, 0]
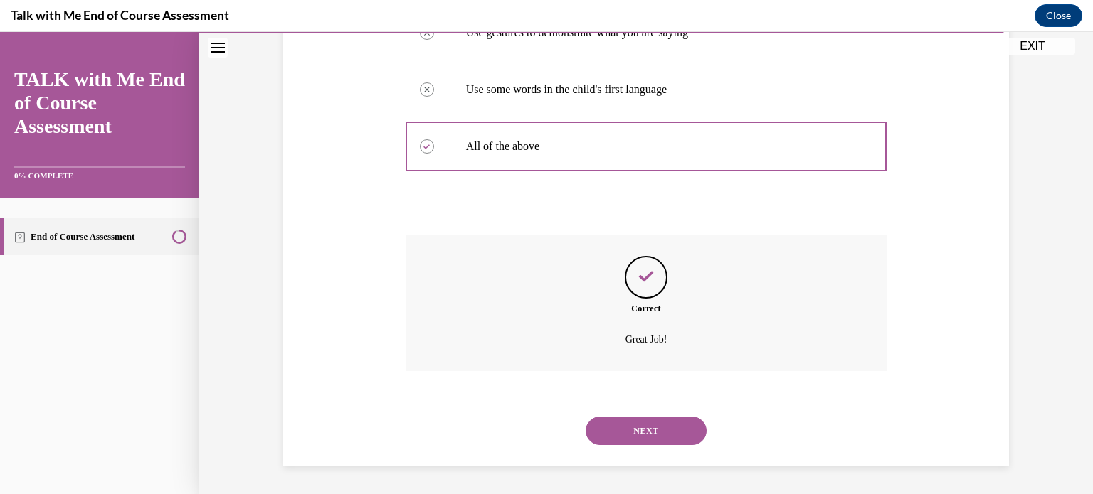
click at [634, 426] on button "NEXT" at bounding box center [645, 431] width 121 height 28
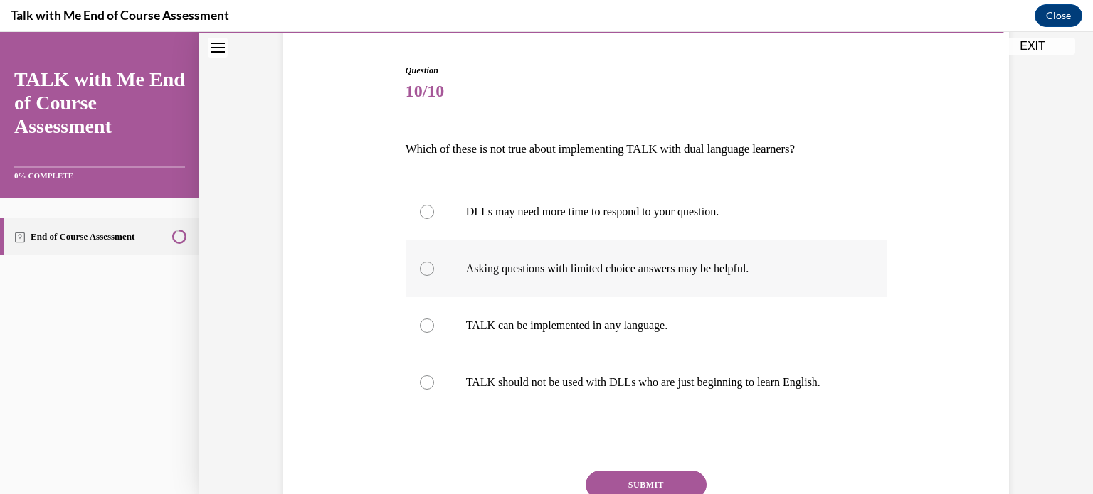
scroll to position [142, 0]
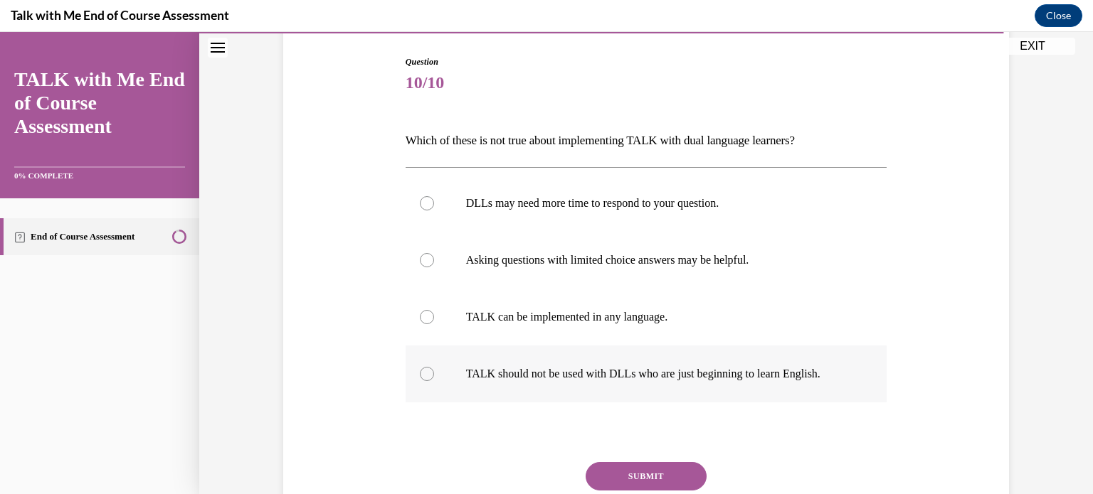
click at [597, 391] on label "TALK should not be used with DLLs who are just beginning to learn English." at bounding box center [647, 374] width 482 height 57
click at [434, 381] on input "TALK should not be used with DLLs who are just beginning to learn English." at bounding box center [427, 374] width 14 height 14
radio input "true"
click at [620, 477] on button "SUBMIT" at bounding box center [645, 476] width 121 height 28
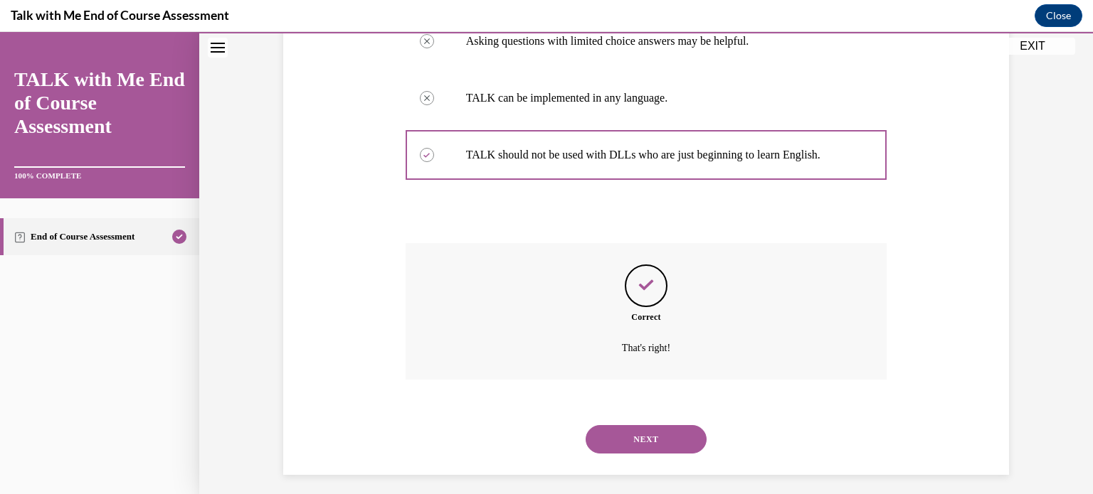
scroll to position [370, 0]
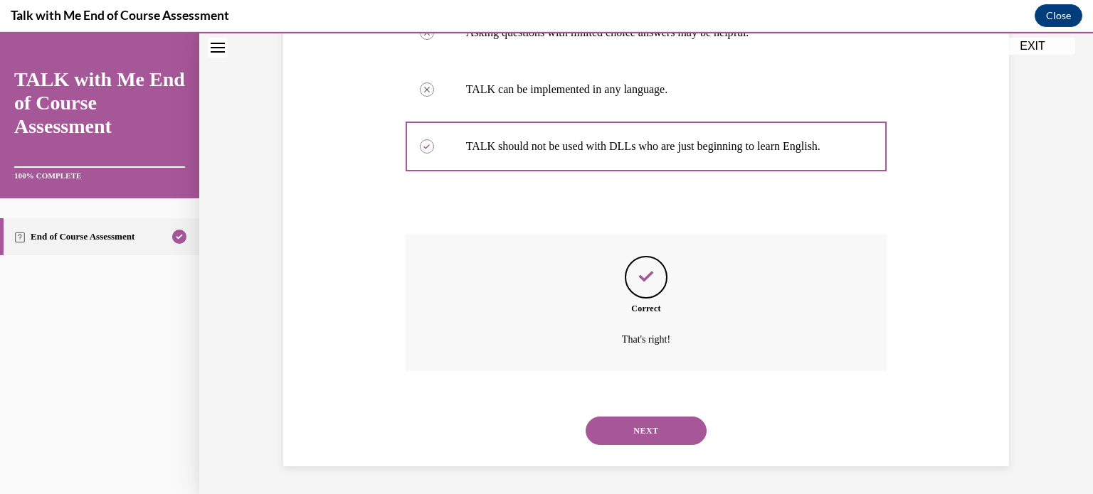
click at [627, 439] on button "NEXT" at bounding box center [645, 431] width 121 height 28
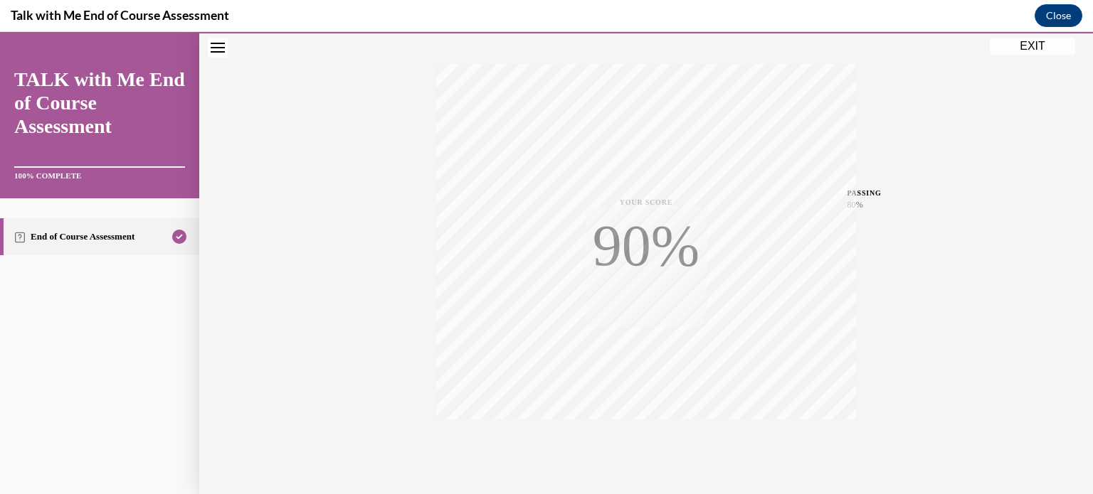
scroll to position [266, 0]
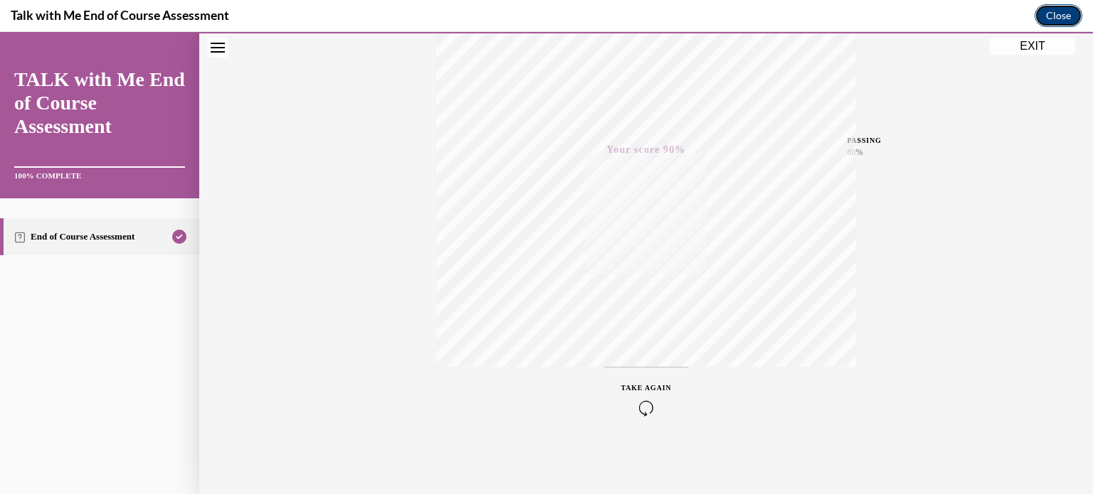
click at [1064, 13] on button "Close" at bounding box center [1058, 15] width 48 height 23
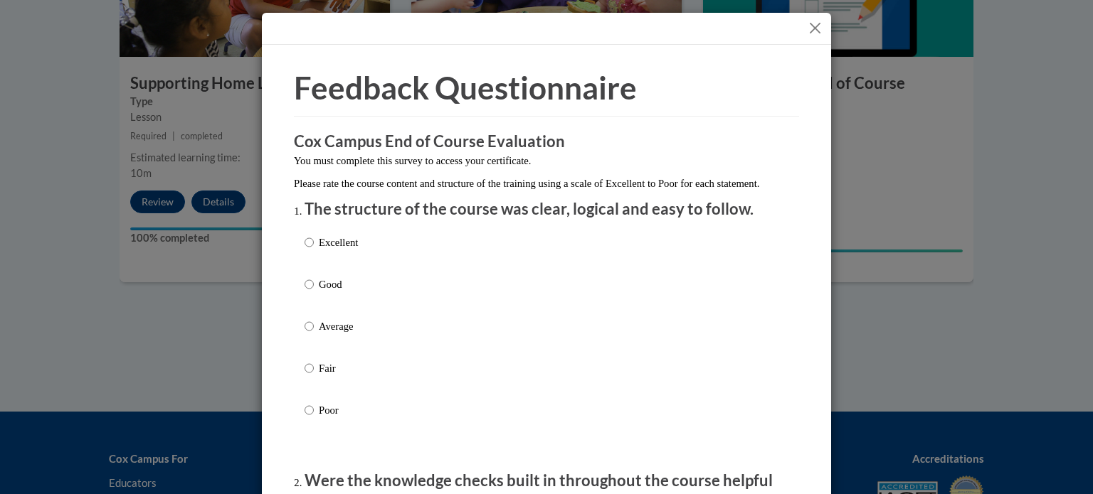
click at [643, 284] on div "Excellent Good Average Fair Poor" at bounding box center [546, 344] width 484 height 232
click at [317, 270] on label "Excellent" at bounding box center [330, 254] width 53 height 38
click at [314, 250] on input "Excellent" at bounding box center [308, 243] width 9 height 16
radio input "true"
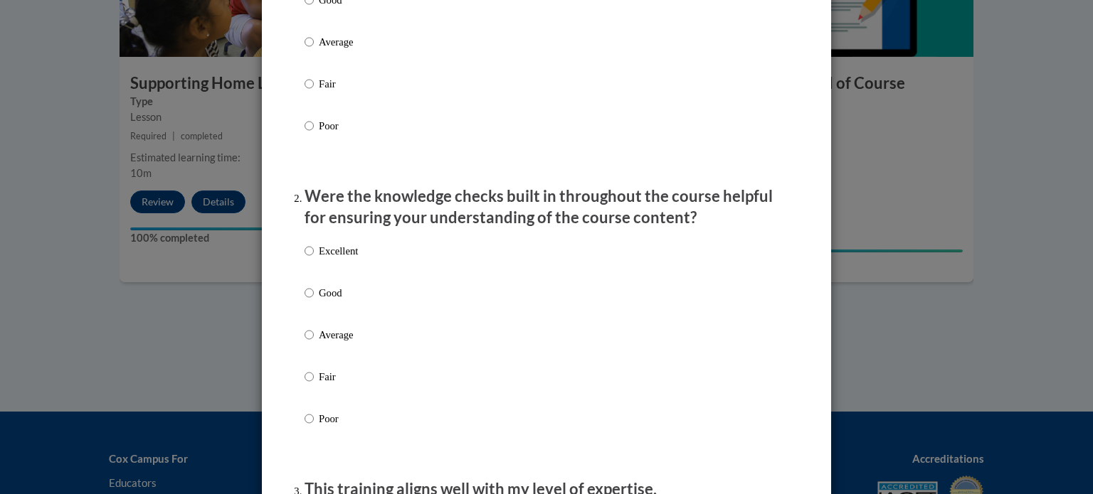
scroll to position [427, 0]
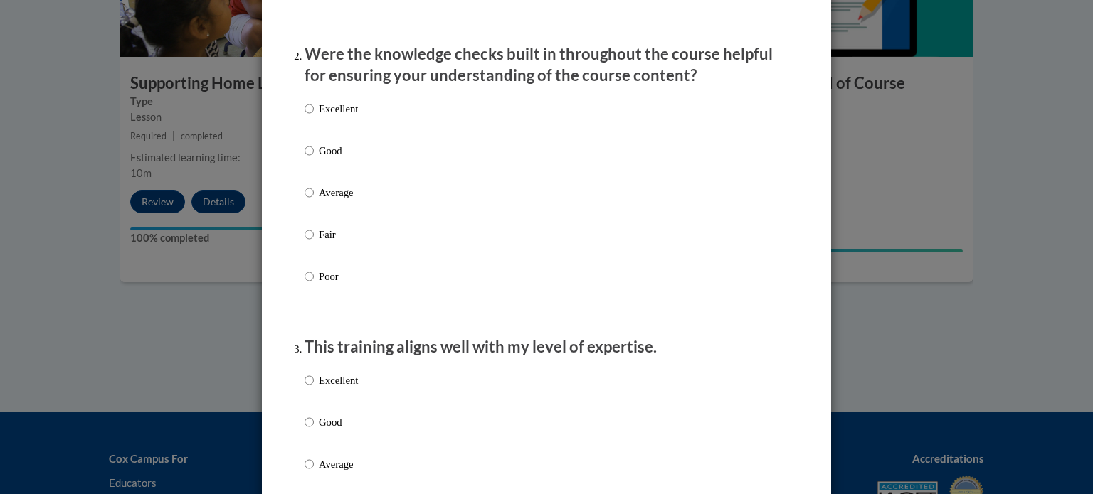
click at [344, 117] on p "Excellent" at bounding box center [338, 109] width 39 height 16
click at [314, 117] on input "Excellent" at bounding box center [308, 109] width 9 height 16
radio input "true"
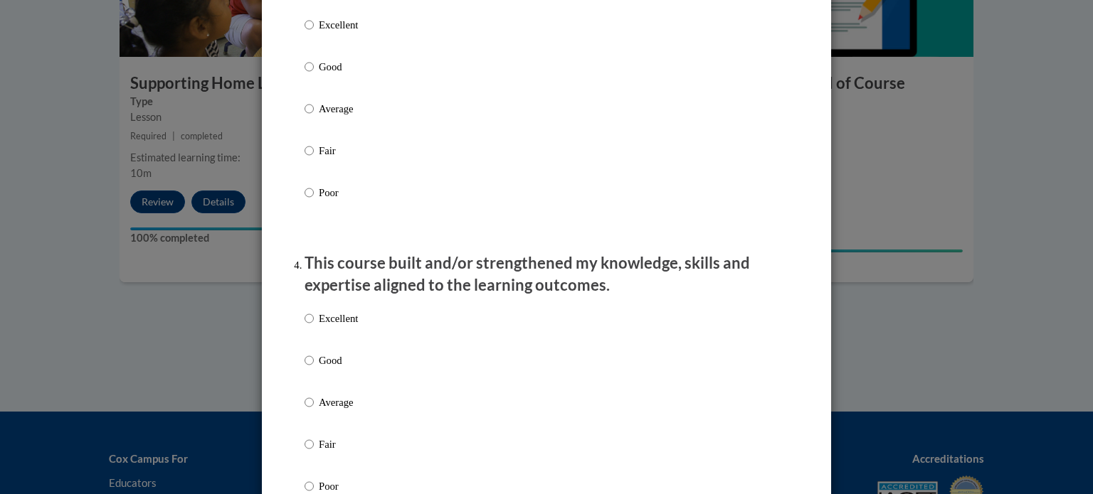
click at [349, 33] on p "Excellent" at bounding box center [338, 25] width 39 height 16
click at [314, 33] on input "Excellent" at bounding box center [308, 25] width 9 height 16
radio input "true"
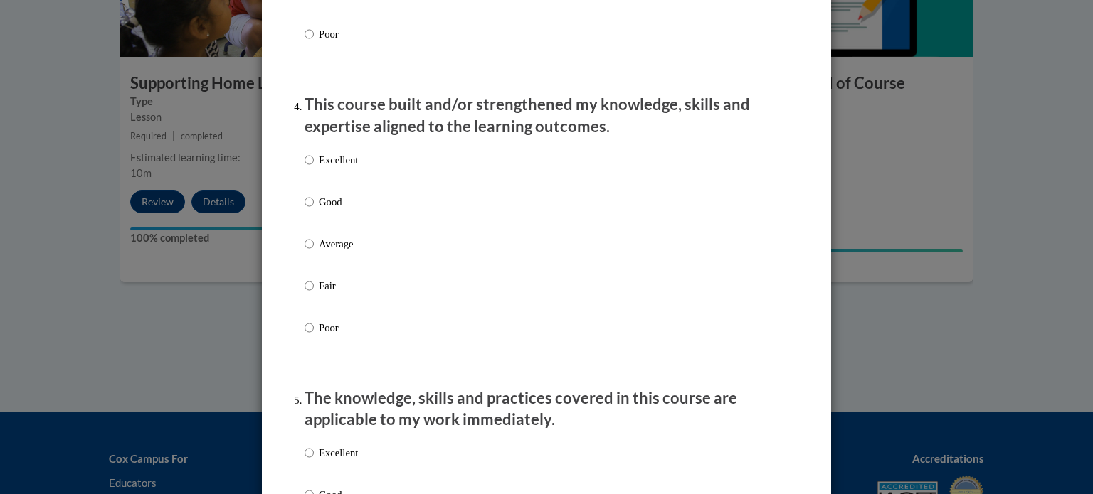
scroll to position [1067, 0]
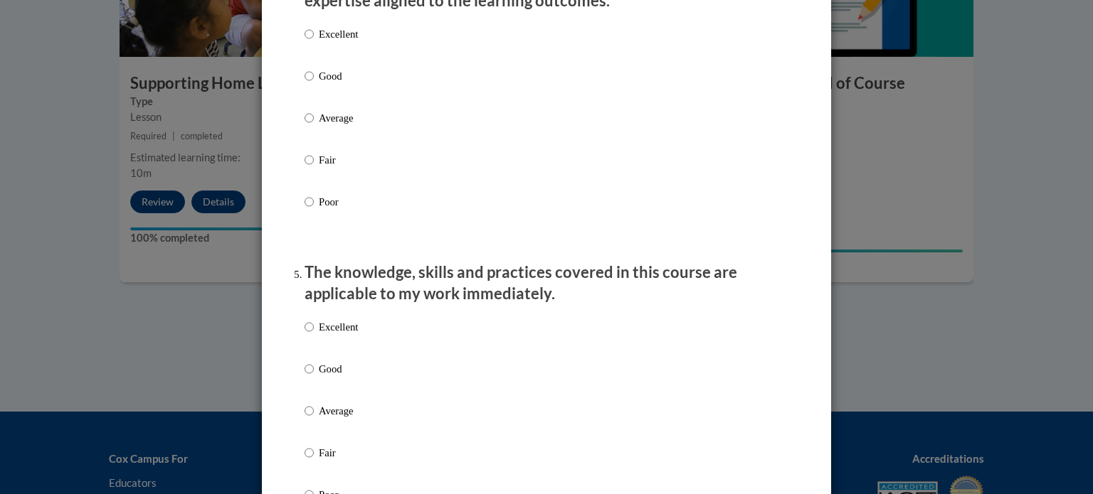
click at [350, 42] on p "Excellent" at bounding box center [338, 34] width 39 height 16
click at [314, 42] on input "Excellent" at bounding box center [308, 34] width 9 height 16
radio input "true"
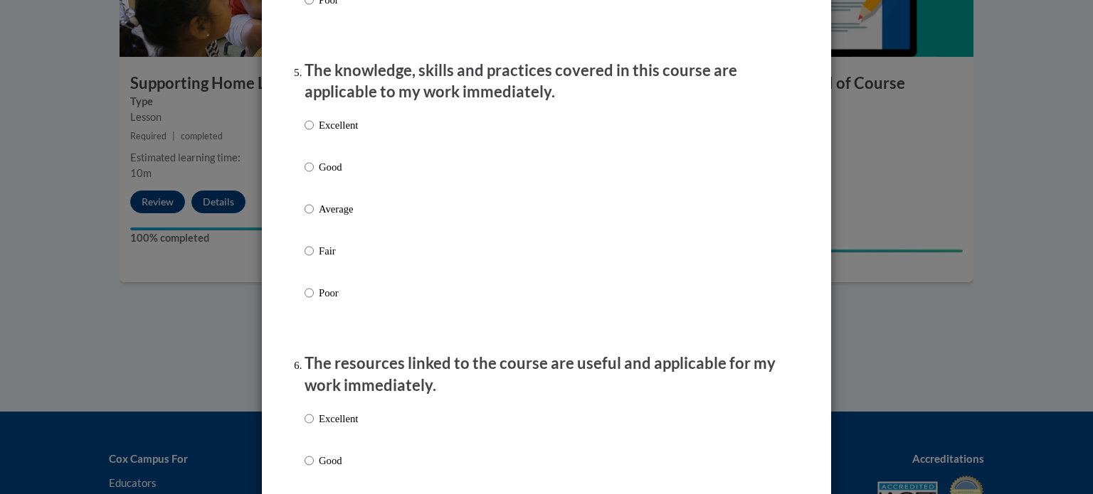
scroll to position [1281, 0]
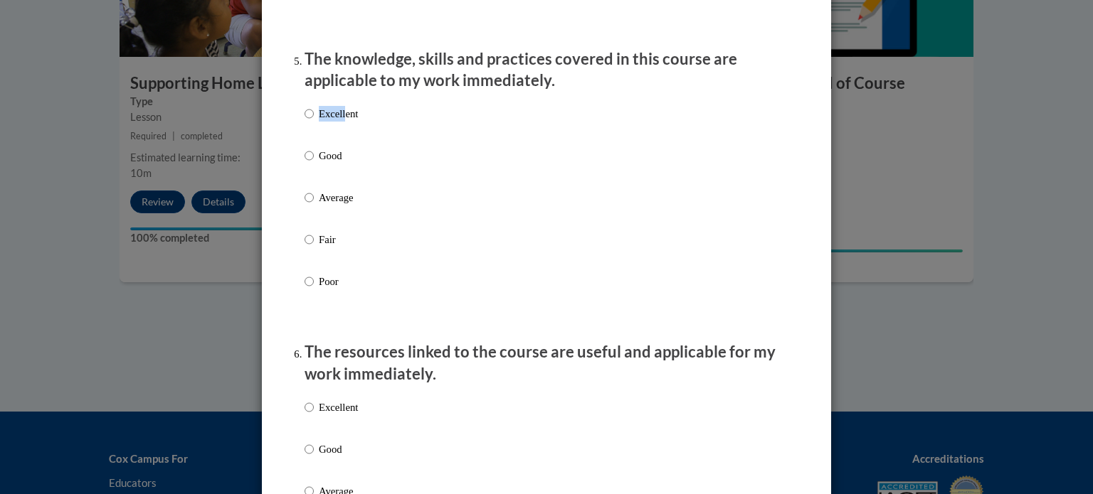
click at [341, 122] on div "Excellent Good Average Fair Poor" at bounding box center [330, 209] width 53 height 221
click at [341, 122] on p "Excellent" at bounding box center [338, 114] width 39 height 16
click at [314, 122] on input "Excellent" at bounding box center [308, 114] width 9 height 16
radio input "true"
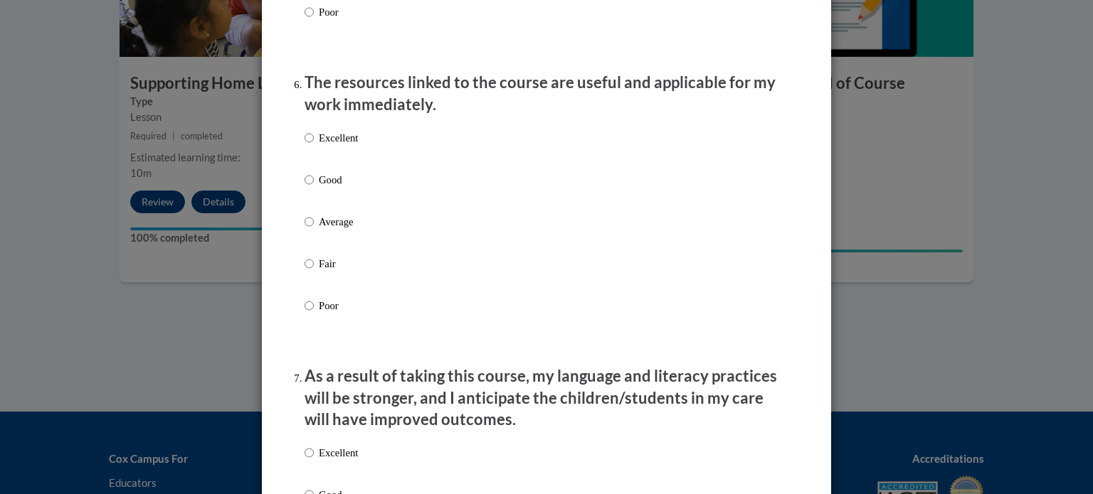
scroll to position [1565, 0]
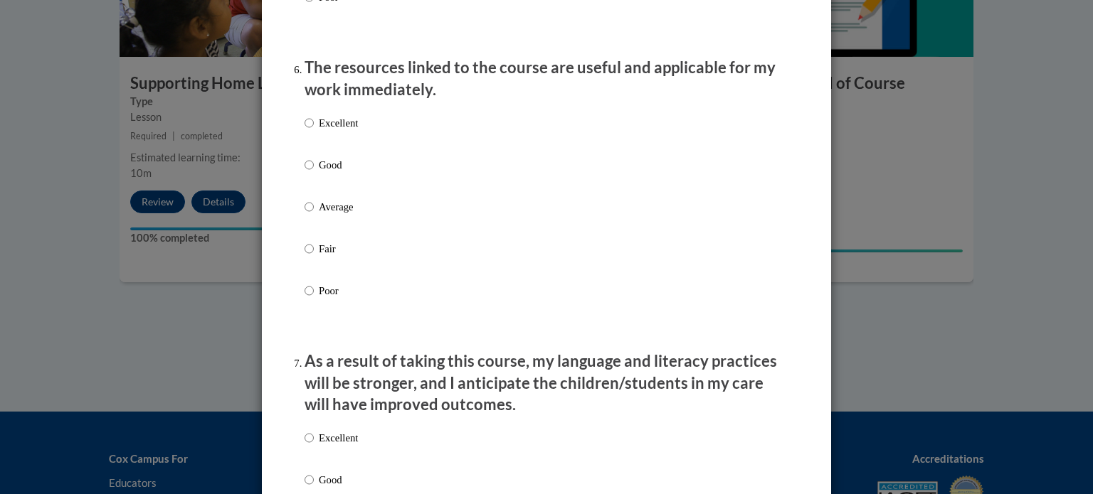
click at [341, 131] on p "Excellent" at bounding box center [338, 123] width 39 height 16
click at [314, 131] on input "Excellent" at bounding box center [308, 123] width 9 height 16
radio input "true"
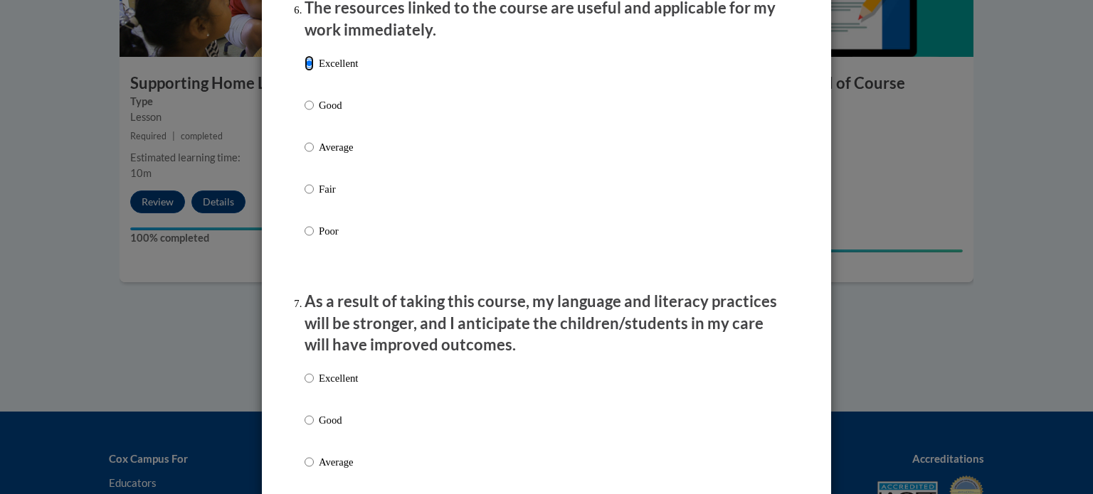
scroll to position [1850, 0]
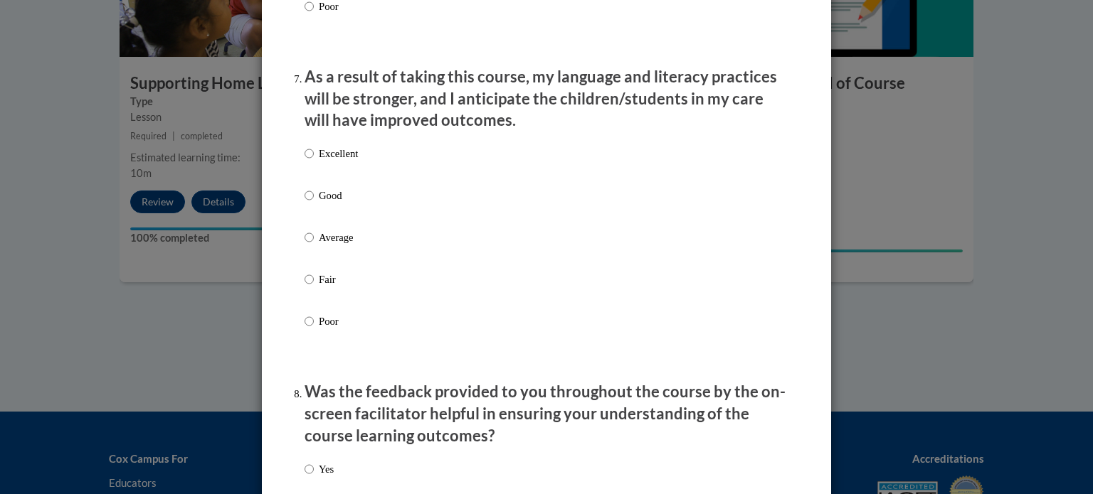
click at [346, 161] on p "Excellent" at bounding box center [338, 154] width 39 height 16
click at [314, 161] on input "Excellent" at bounding box center [308, 154] width 9 height 16
radio input "true"
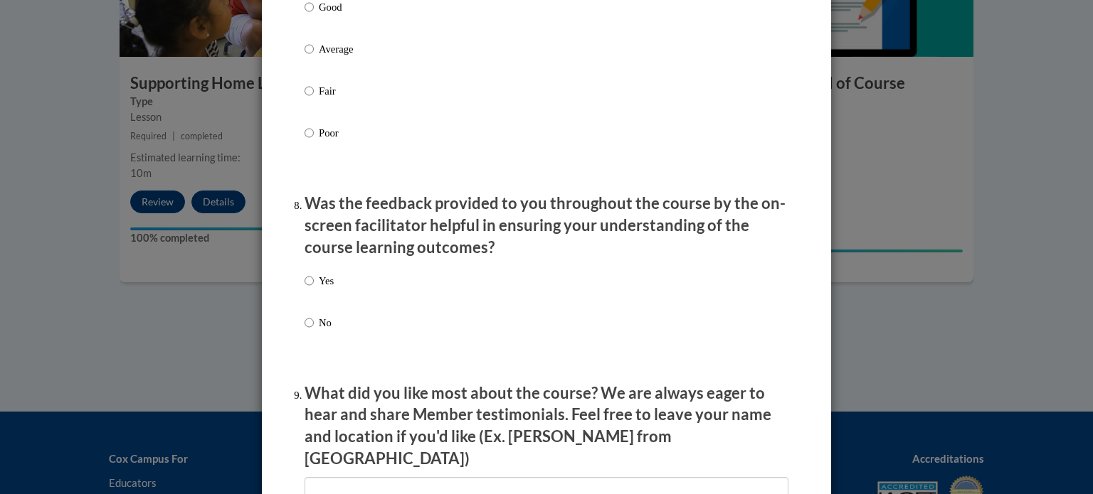
scroll to position [2205, 0]
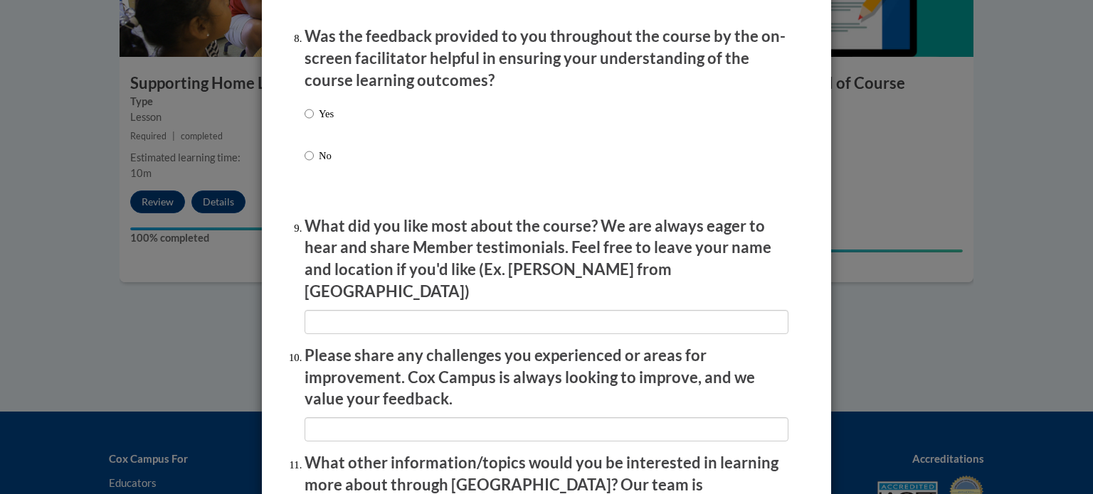
click at [324, 144] on label "Yes" at bounding box center [318, 125] width 29 height 38
click at [314, 122] on input "Yes" at bounding box center [308, 114] width 9 height 16
radio input "true"
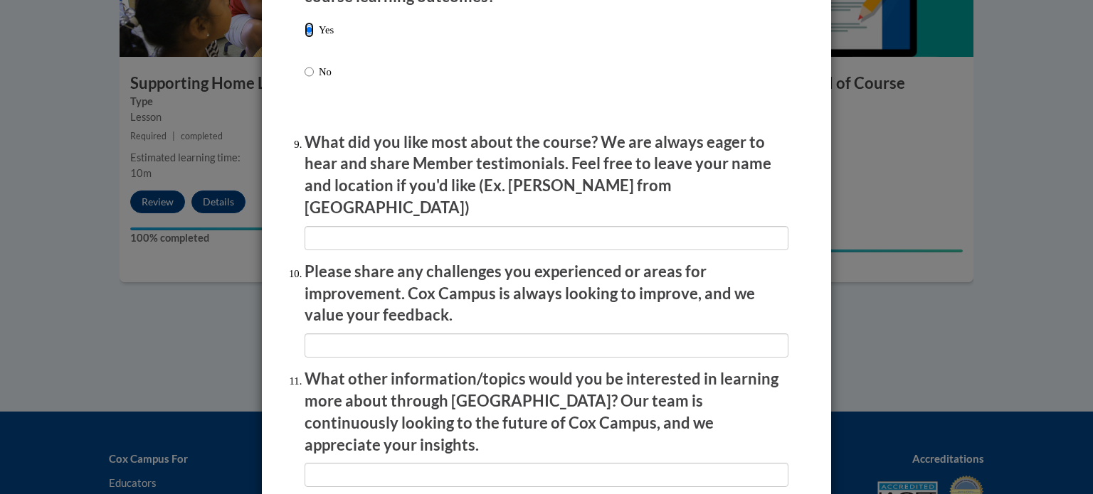
scroll to position [2468, 0]
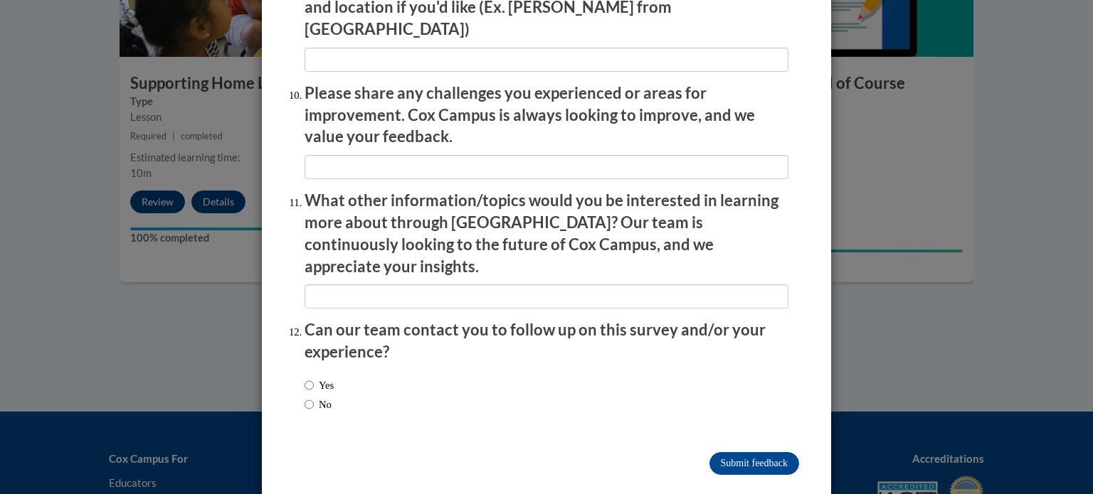
click at [319, 371] on div "Yes No" at bounding box center [318, 395] width 29 height 49
click at [322, 378] on label "Yes" at bounding box center [318, 386] width 29 height 16
click at [314, 378] on input "Yes" at bounding box center [308, 386] width 9 height 16
radio input "true"
click at [725, 452] on input "Submit feedback" at bounding box center [754, 463] width 90 height 23
